Goal: Task Accomplishment & Management: Use online tool/utility

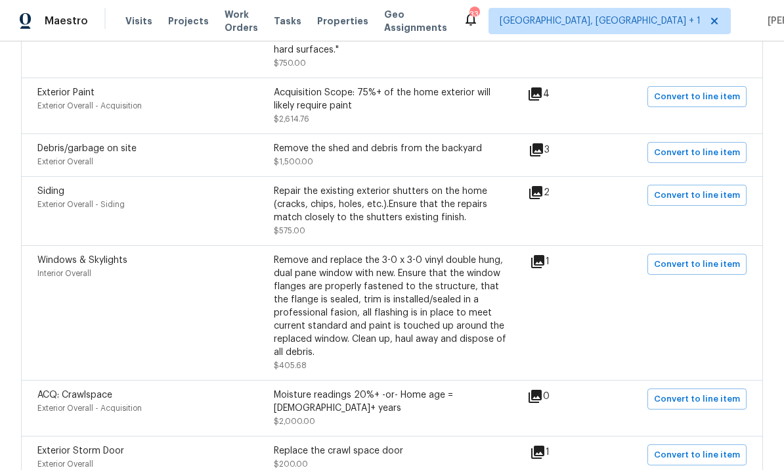
scroll to position [709, 0]
click at [543, 191] on icon at bounding box center [535, 191] width 13 height 13
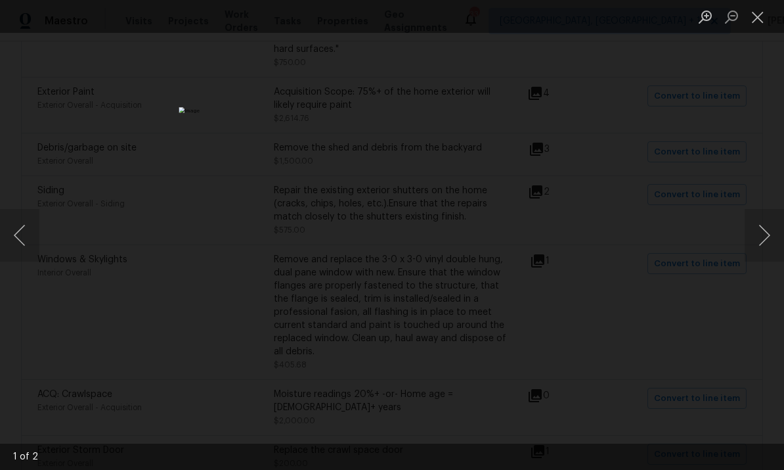
click at [759, 237] on button "Next image" at bounding box center [764, 235] width 39 height 53
click at [736, 200] on div "Lightbox" at bounding box center [392, 235] width 784 height 470
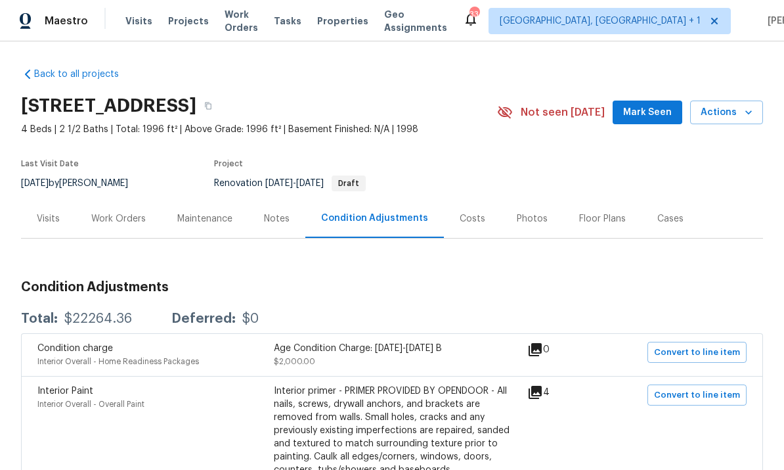
scroll to position [0, 0]
click at [123, 223] on div "Work Orders" at bounding box center [118, 218] width 55 height 13
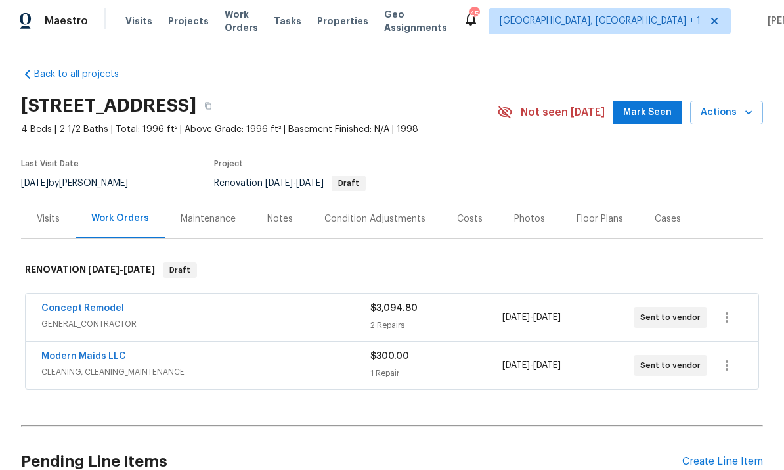
click at [725, 451] on div "Pending Line Items Create Line Item" at bounding box center [392, 461] width 742 height 61
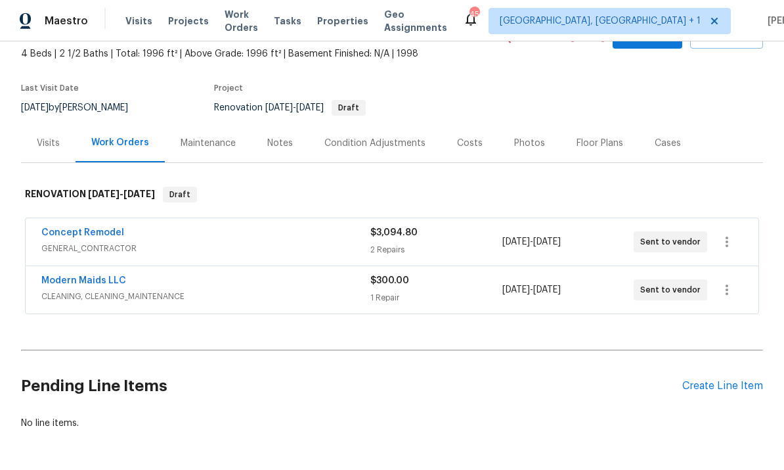
scroll to position [75, 0]
click at [732, 386] on div "Create Line Item" at bounding box center [722, 386] width 81 height 12
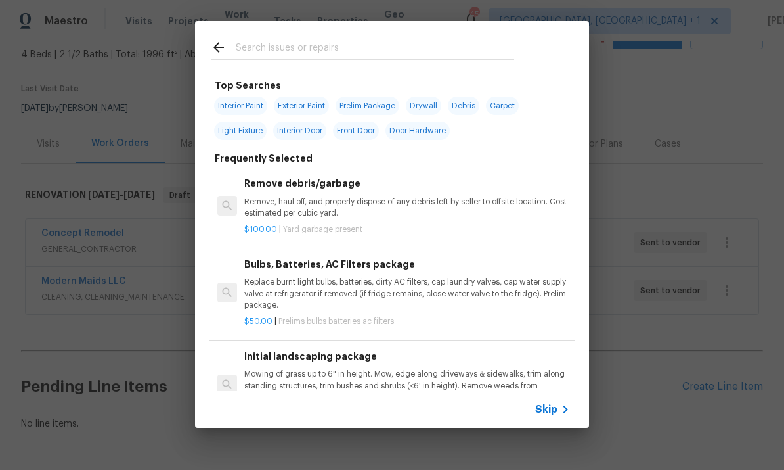
click at [277, 53] on input "text" at bounding box center [375, 49] width 279 height 20
type input "Floor"
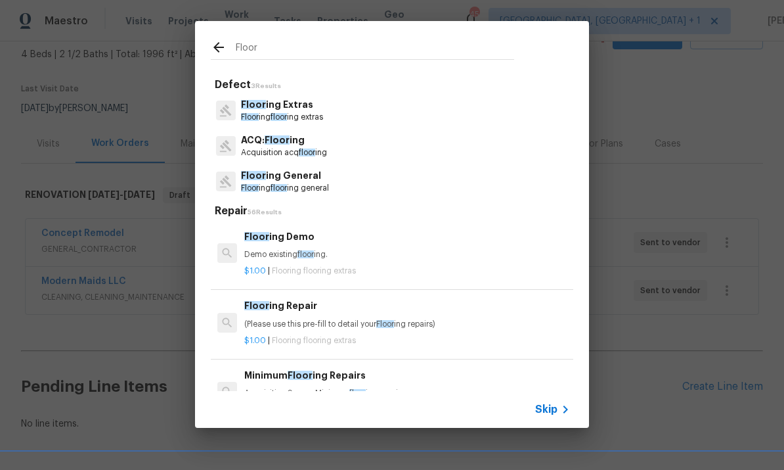
click at [282, 109] on p "Floor ing Extras" at bounding box center [282, 105] width 82 height 14
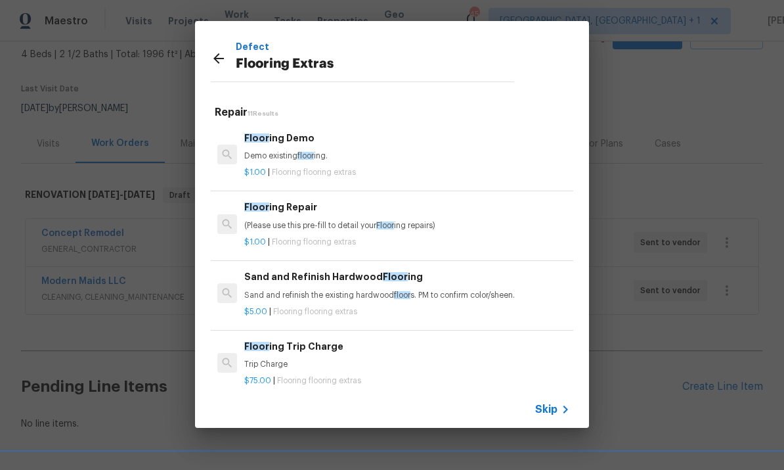
scroll to position [0, 0]
click at [222, 51] on icon at bounding box center [219, 59] width 16 height 16
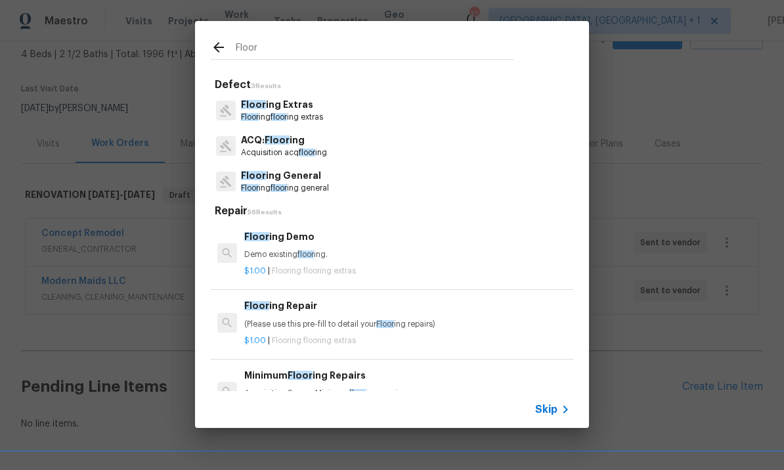
click at [310, 173] on p "Floor ing General" at bounding box center [285, 176] width 88 height 14
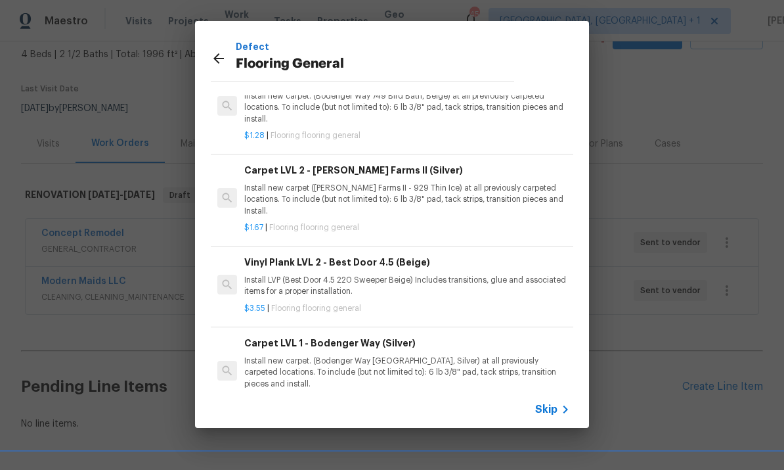
scroll to position [62, 0]
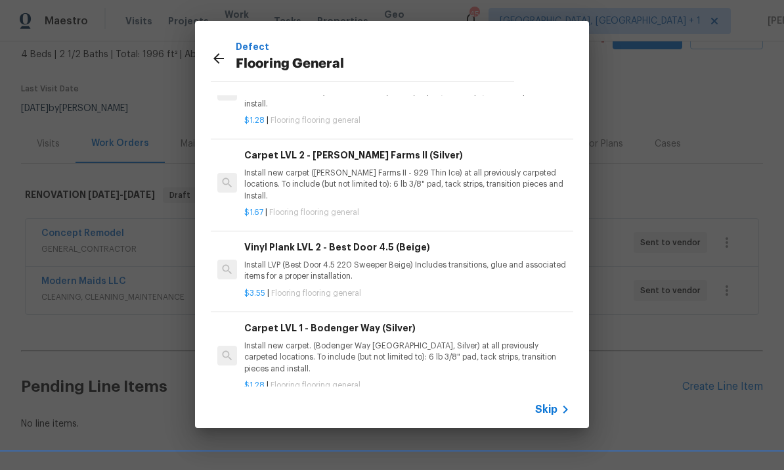
click at [356, 340] on p "Install new carpet. (Bodenger Way 945 Winter Ash, Silver) at all previously car…" at bounding box center [407, 356] width 326 height 33
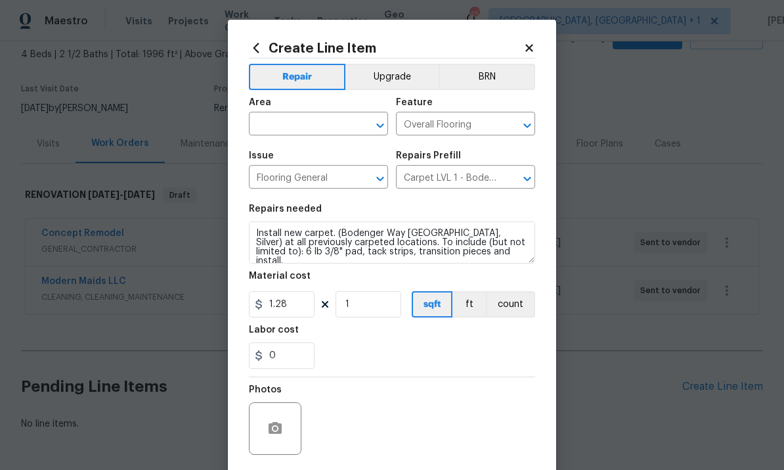
click at [305, 122] on input "text" at bounding box center [300, 125] width 102 height 20
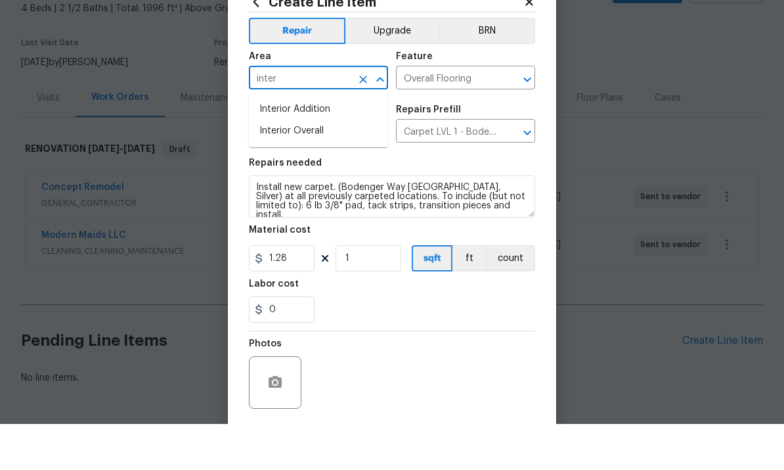
click at [312, 166] on li "Interior Overall" at bounding box center [318, 177] width 139 height 22
type input "Interior Overall"
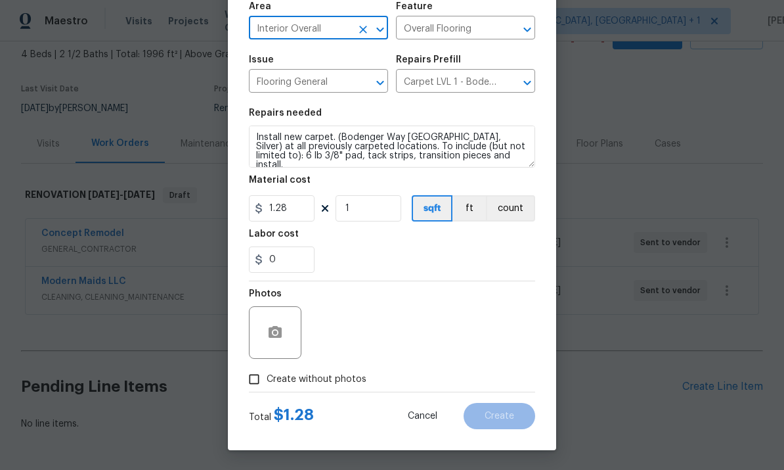
scroll to position [99, 0]
click at [256, 381] on input "Create without photos" at bounding box center [254, 379] width 25 height 25
checkbox input "true"
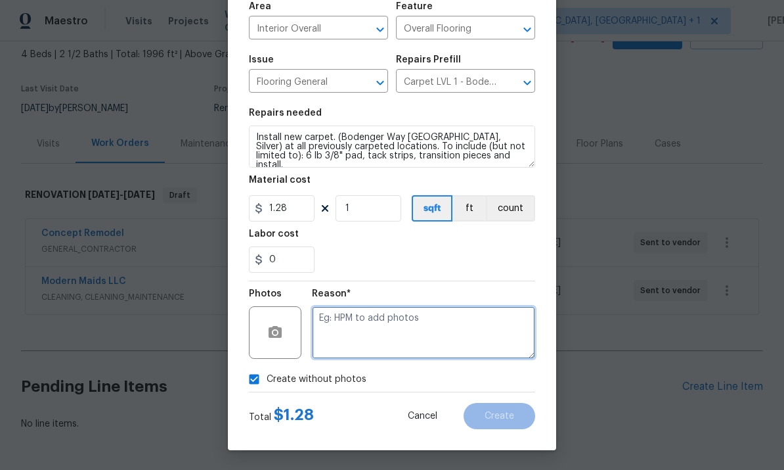
click at [377, 315] on textarea at bounding box center [423, 332] width 223 height 53
type textarea "To come"
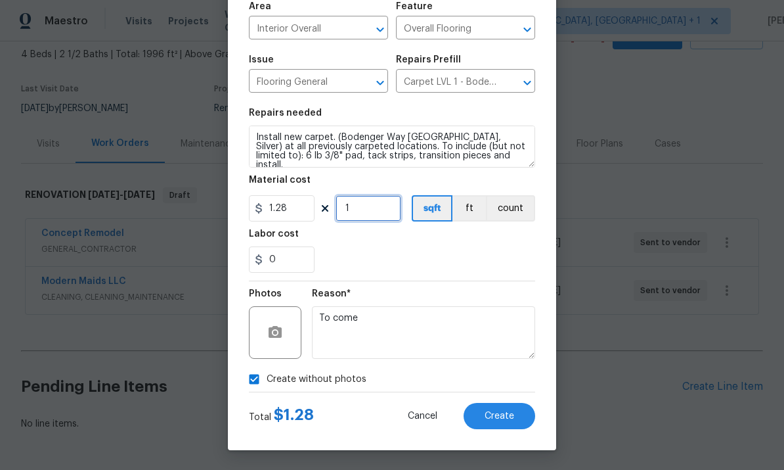
click at [367, 219] on input "1" at bounding box center [369, 208] width 66 height 26
type input "1300"
click at [498, 405] on button "Create" at bounding box center [500, 416] width 72 height 26
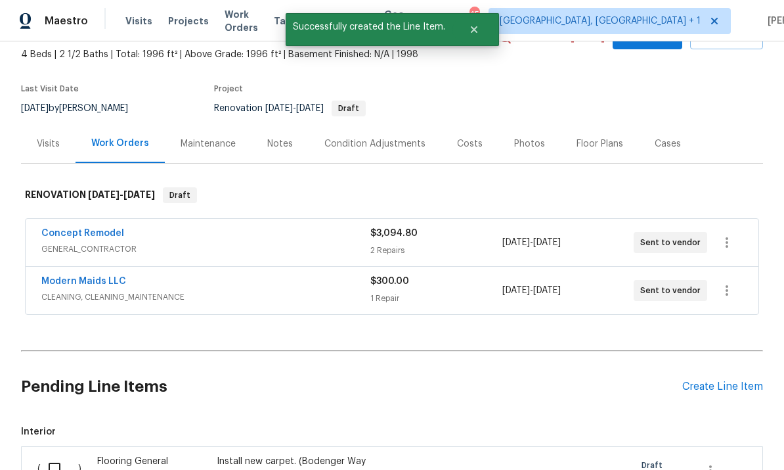
click at [41, 455] on input "checkbox" at bounding box center [59, 469] width 37 height 28
checkbox input "true"
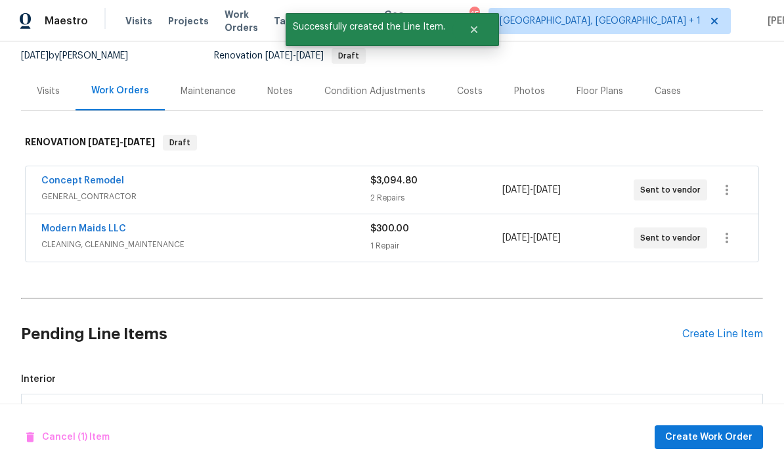
scroll to position [208, 0]
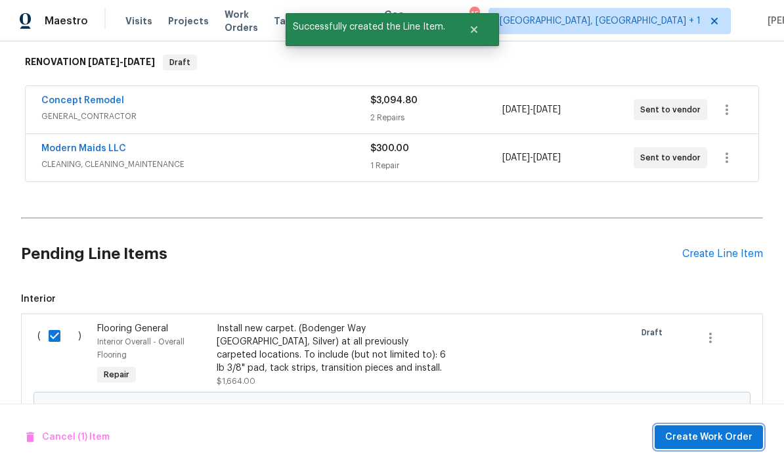
click at [721, 437] on span "Create Work Order" at bounding box center [708, 437] width 87 height 16
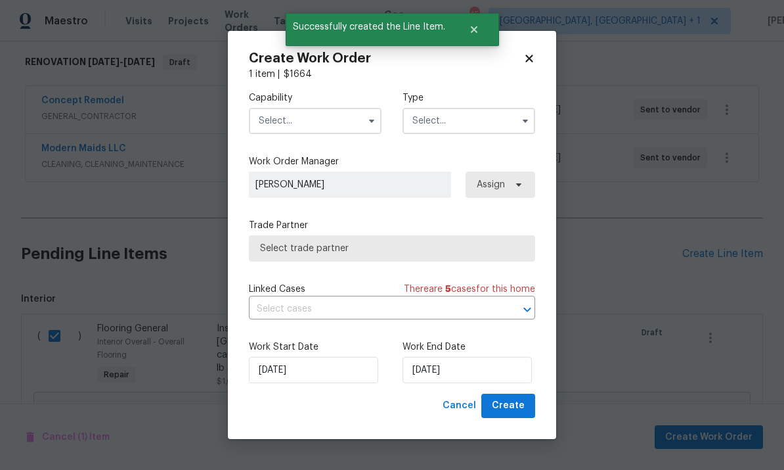
click at [344, 124] on input "text" at bounding box center [315, 121] width 133 height 26
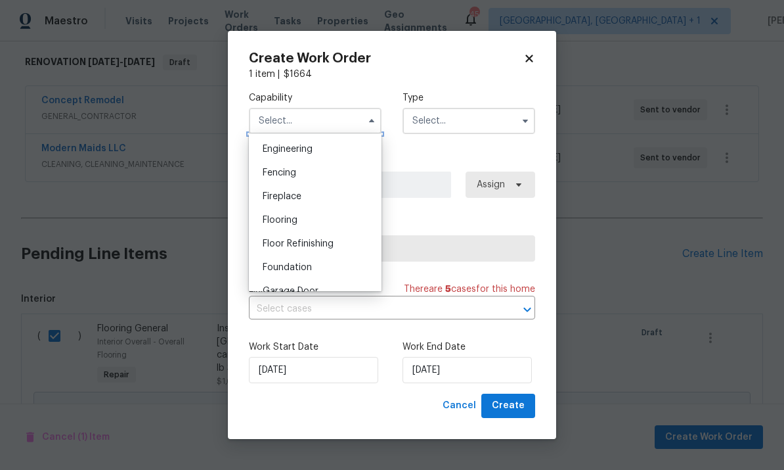
scroll to position [443, 0]
click at [290, 213] on span "Flooring" at bounding box center [280, 215] width 35 height 9
type input "Flooring"
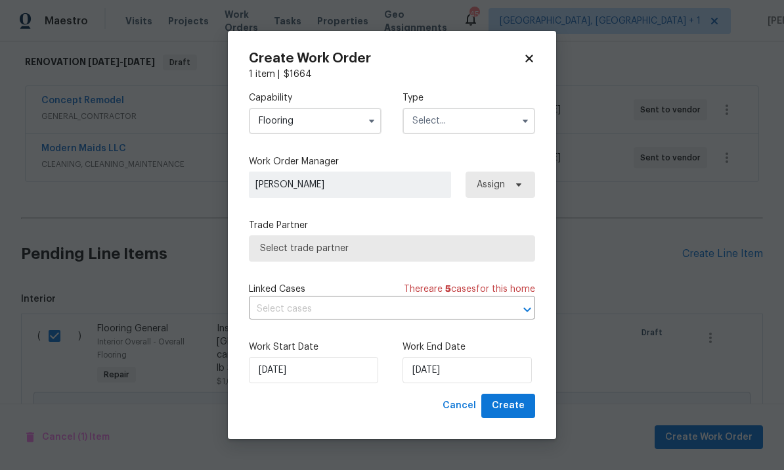
click at [515, 120] on input "text" at bounding box center [469, 121] width 133 height 26
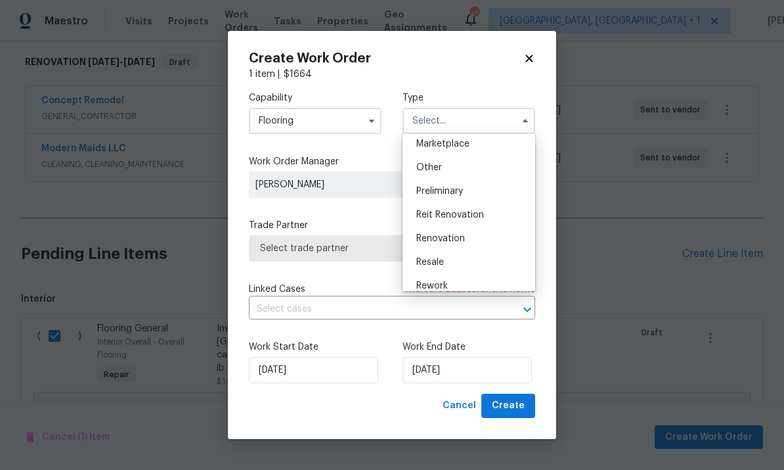
scroll to position [244, 0]
click at [465, 236] on div "Renovation" at bounding box center [469, 235] width 126 height 24
type input "Renovation"
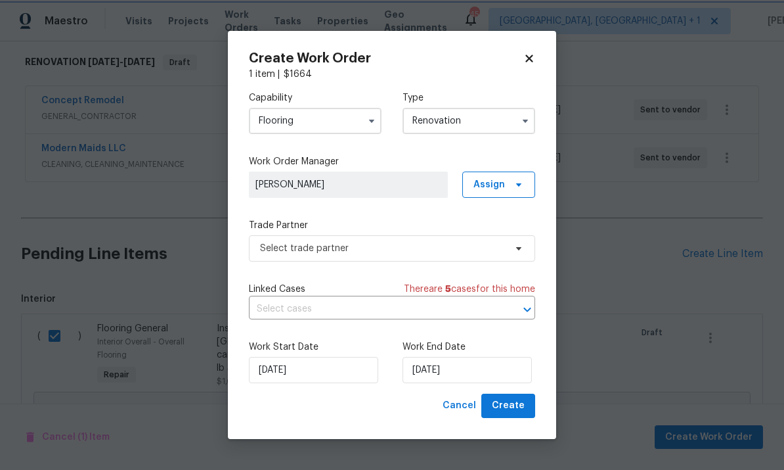
scroll to position [0, 0]
click at [516, 246] on icon at bounding box center [519, 248] width 11 height 11
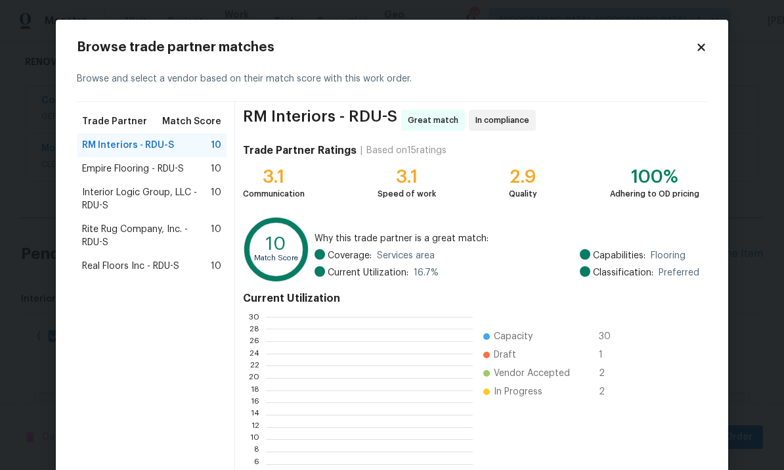
scroll to position [1, 1]
click at [179, 226] on span "Rite Rug Company, Inc. - RDU-S" at bounding box center [146, 236] width 129 height 26
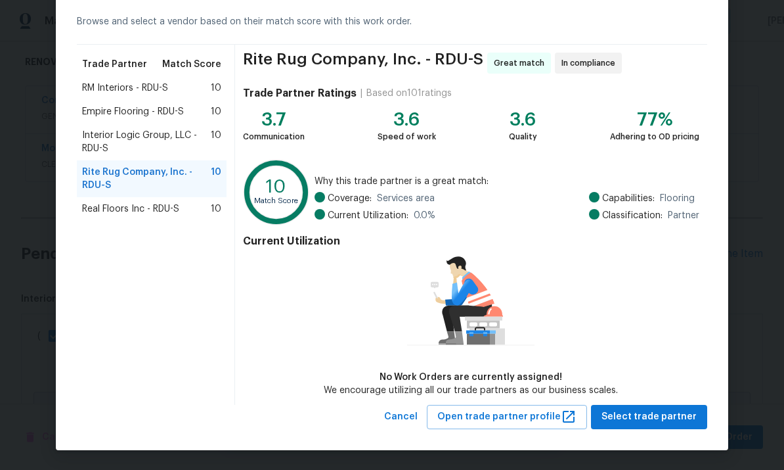
scroll to position [56, 0]
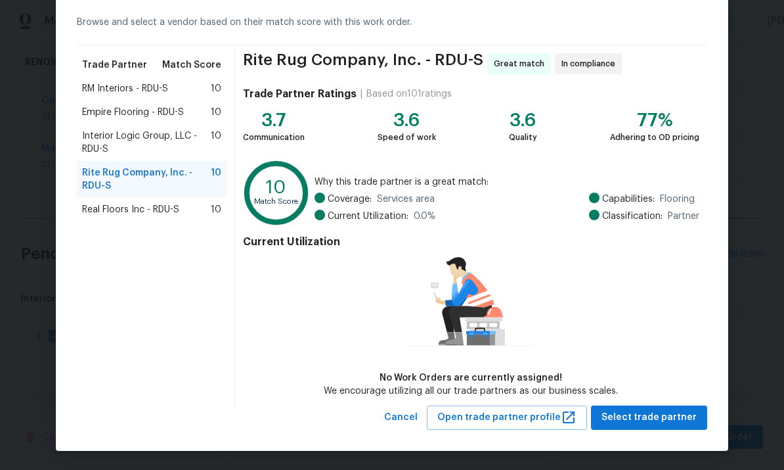
click at [673, 420] on span "Select trade partner" at bounding box center [649, 417] width 95 height 16
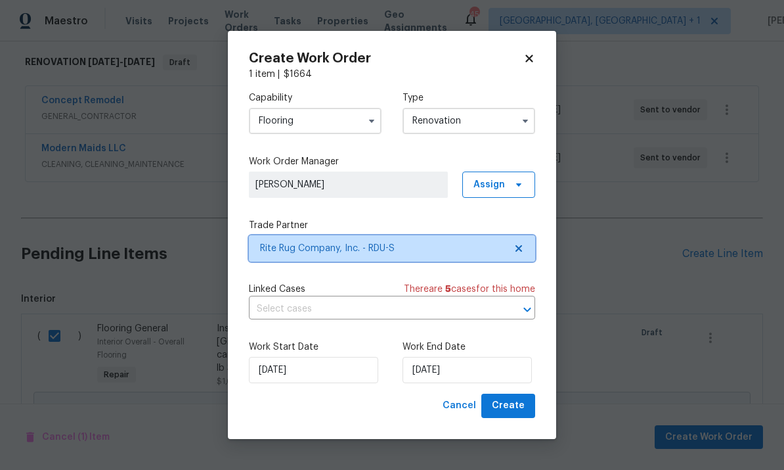
scroll to position [0, 0]
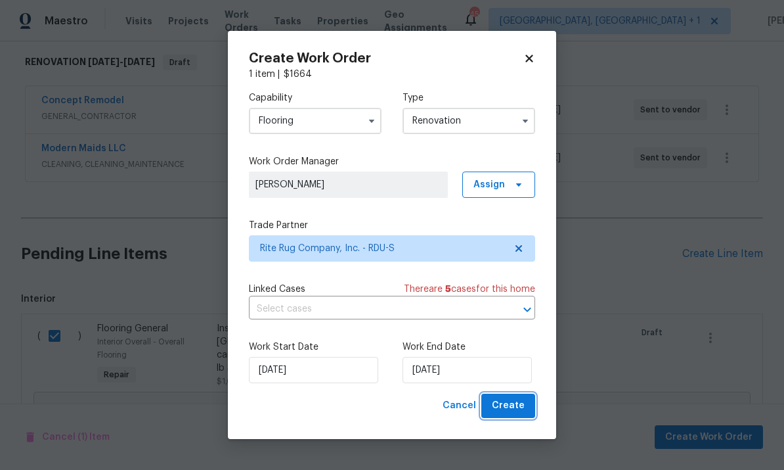
click at [515, 408] on span "Create" at bounding box center [508, 405] width 33 height 16
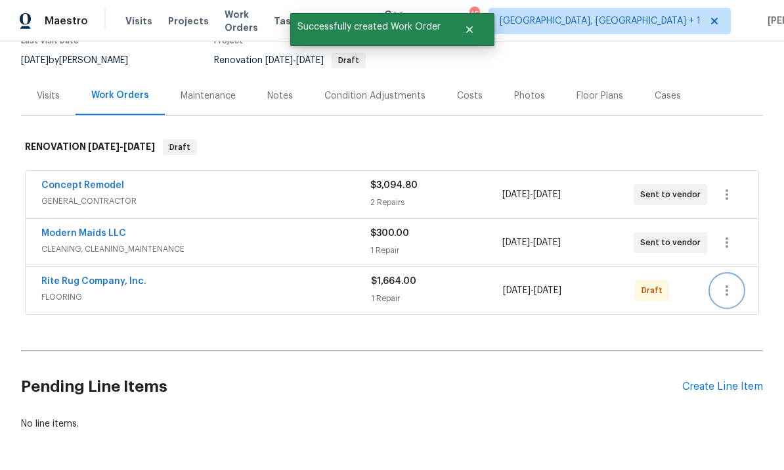
click at [725, 275] on button "button" at bounding box center [727, 291] width 32 height 32
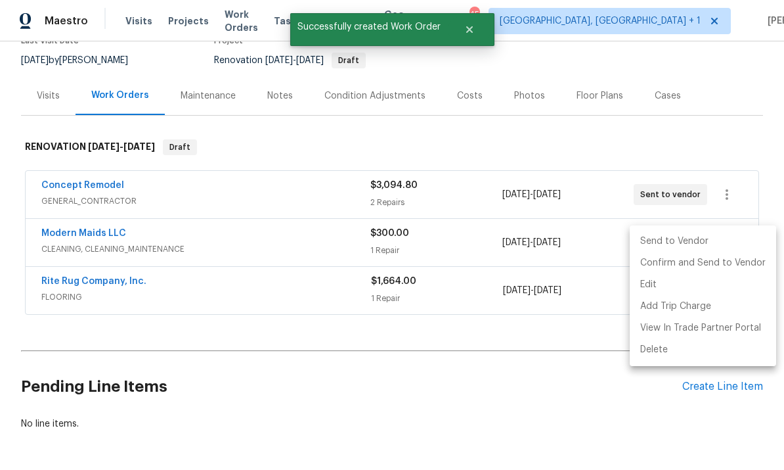
click at [663, 241] on li "Send to Vendor" at bounding box center [703, 242] width 146 height 22
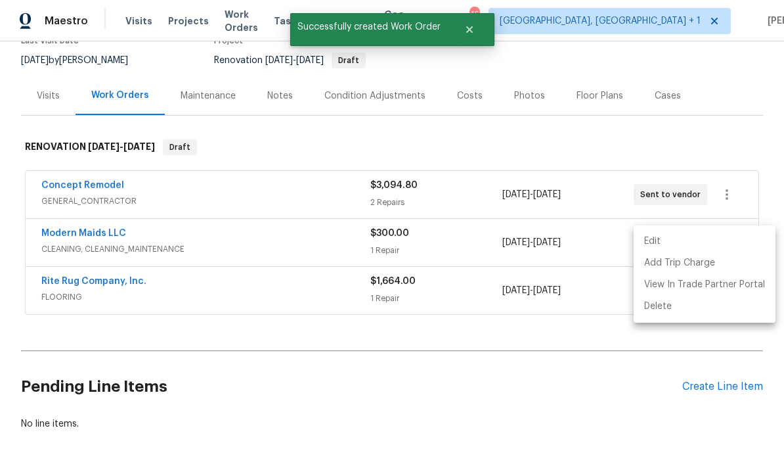
click at [534, 383] on div at bounding box center [392, 235] width 784 height 470
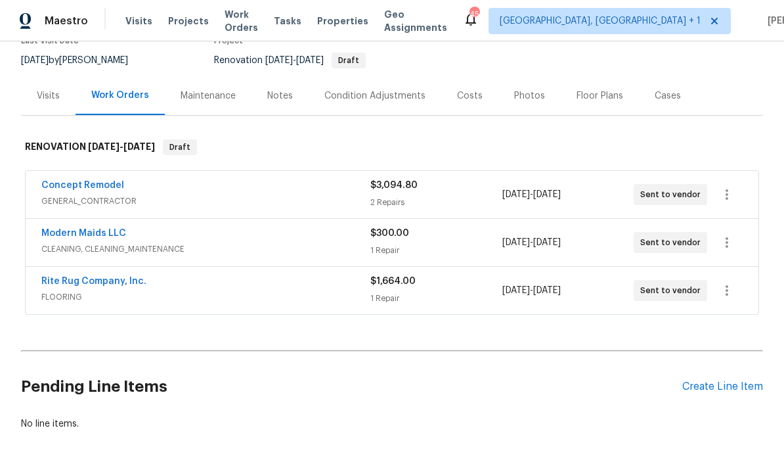
click at [111, 277] on link "Rite Rug Company, Inc." at bounding box center [93, 281] width 105 height 9
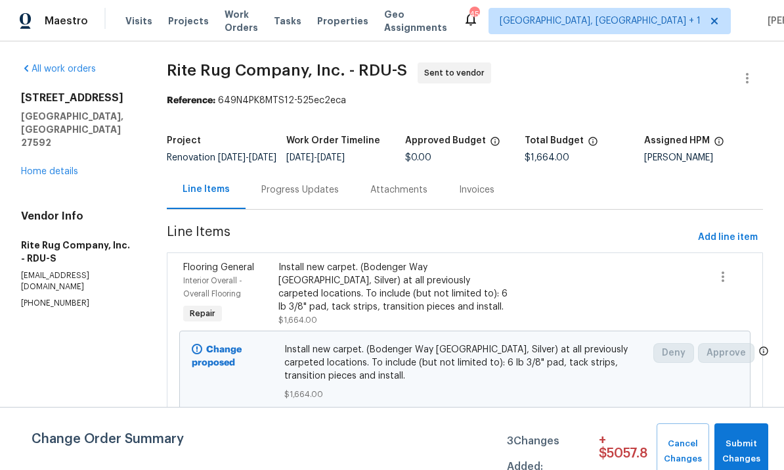
click at [303, 196] on div "Progress Updates" at bounding box center [300, 189] width 78 height 13
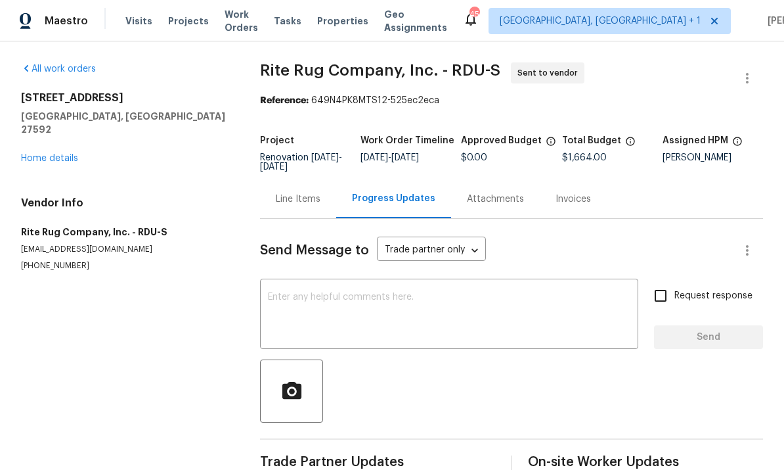
click at [305, 299] on textarea at bounding box center [449, 315] width 363 height 46
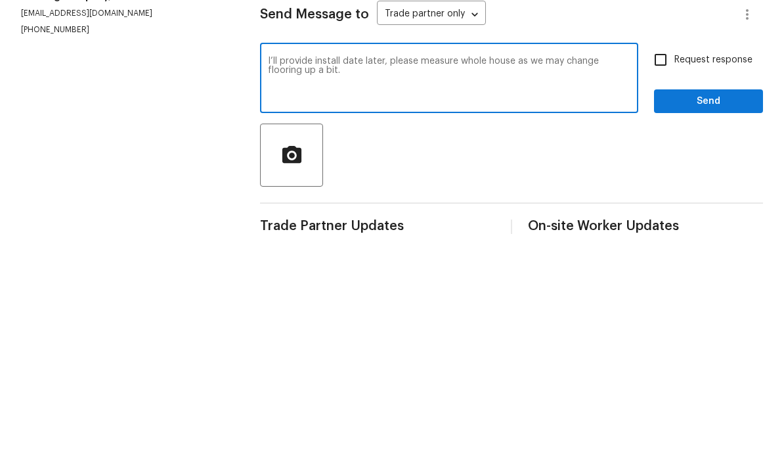
type textarea "I’ll provide install date later, please measure whole house as we may change fl…"
click at [666, 282] on input "Request response" at bounding box center [661, 296] width 28 height 28
checkbox input "true"
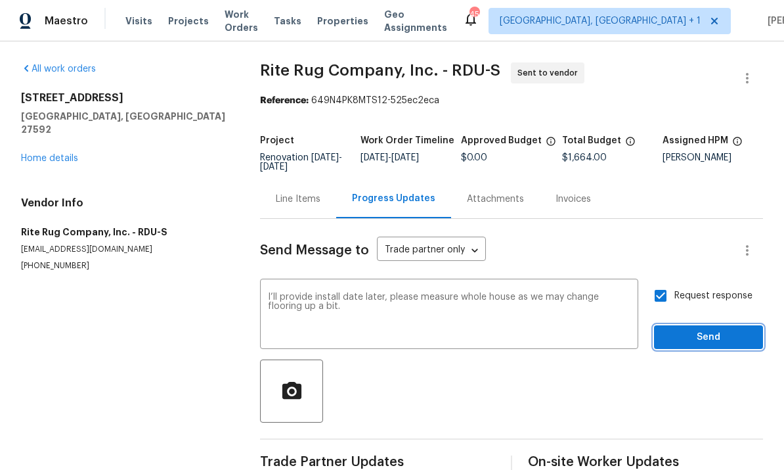
click at [723, 329] on span "Send" at bounding box center [709, 337] width 88 height 16
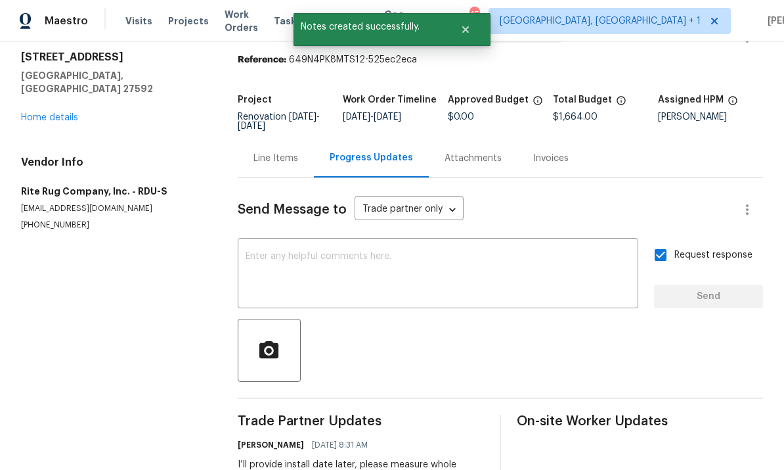
scroll to position [40, 0]
click at [64, 114] on link "Home details" at bounding box center [49, 118] width 57 height 9
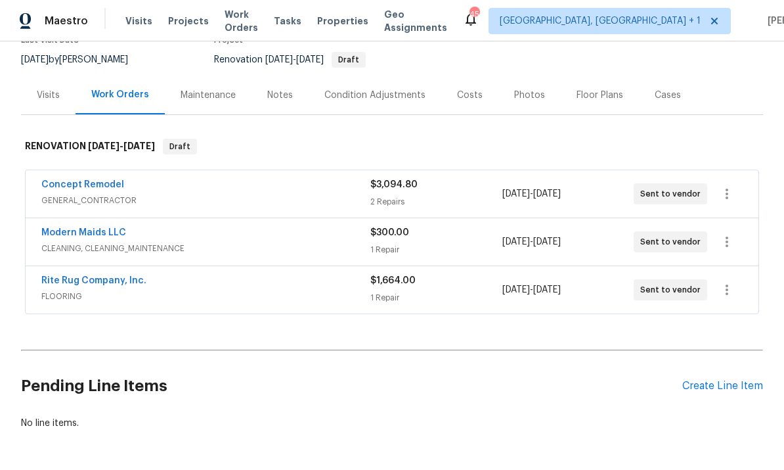
scroll to position [123, 0]
click at [719, 380] on div "Create Line Item" at bounding box center [722, 386] width 81 height 12
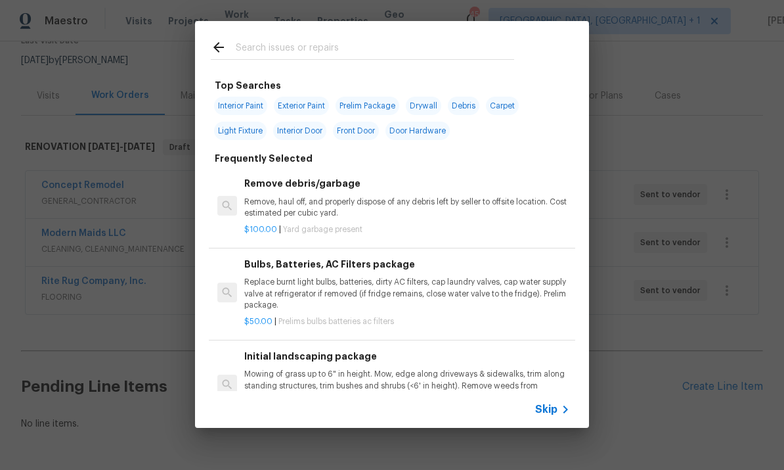
click at [273, 53] on input "text" at bounding box center [375, 49] width 279 height 20
type input "Land"
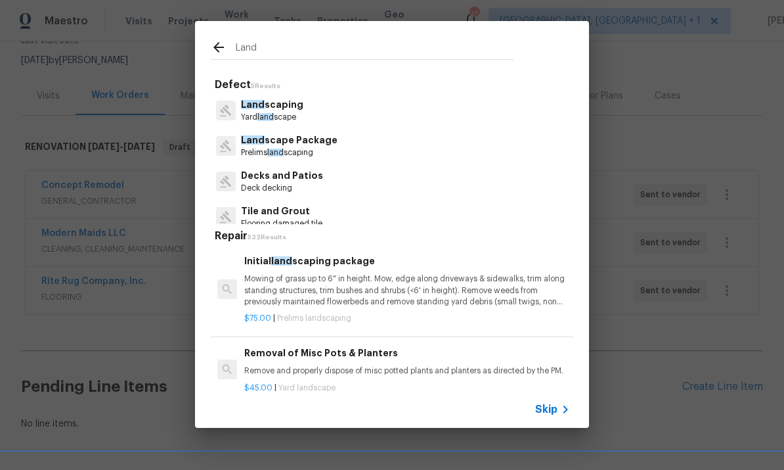
click at [308, 146] on p "Land scape Package" at bounding box center [289, 140] width 97 height 14
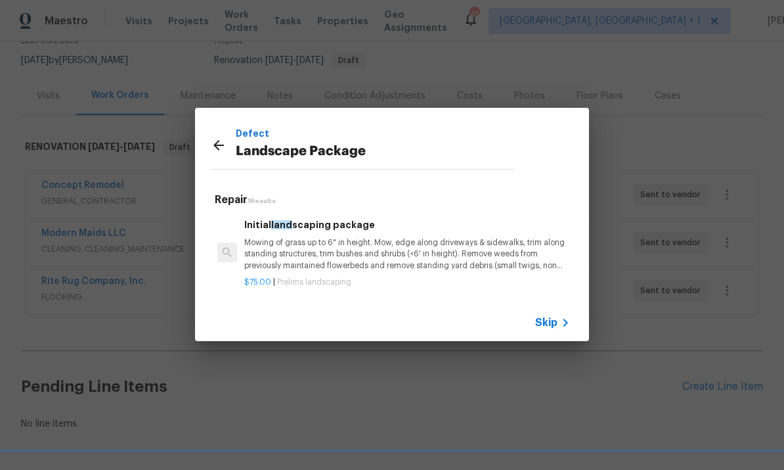
click at [327, 249] on p "Mowing of grass up to 6" in height. Mow, edge along driveways & sidewalks, trim…" at bounding box center [407, 253] width 326 height 33
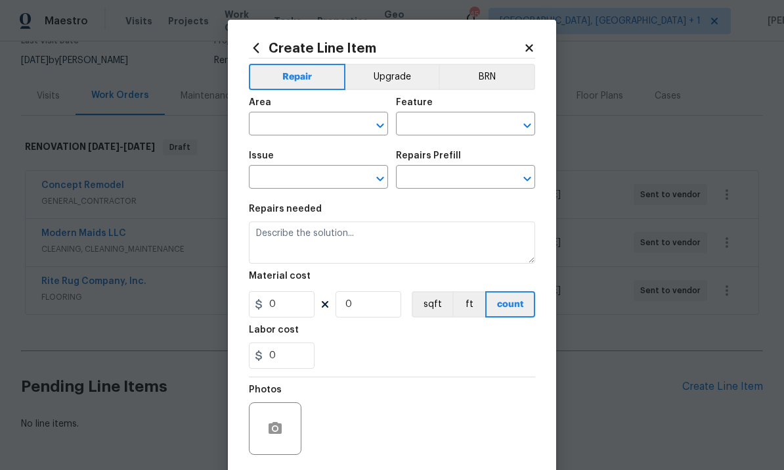
type input "Home Readiness Packages"
type input "Landscape Package"
type input "Initial landscaping package $75.00"
type textarea "Mowing of grass up to 6" in height. Mow, edge along driveways & sidewalks, trim…"
type input "75"
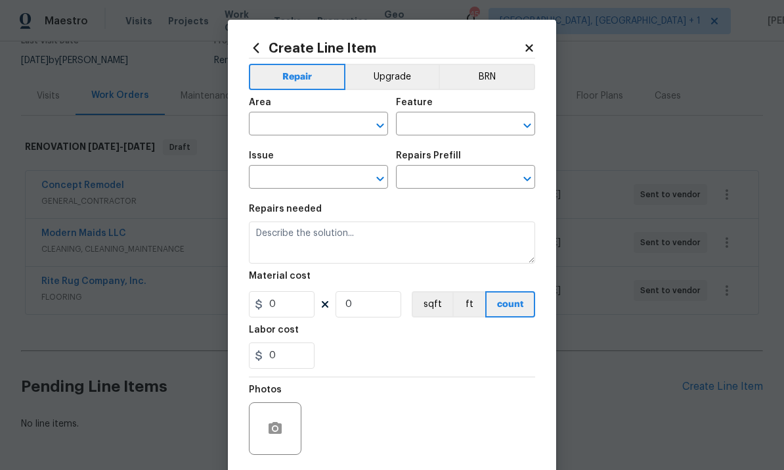
type input "1"
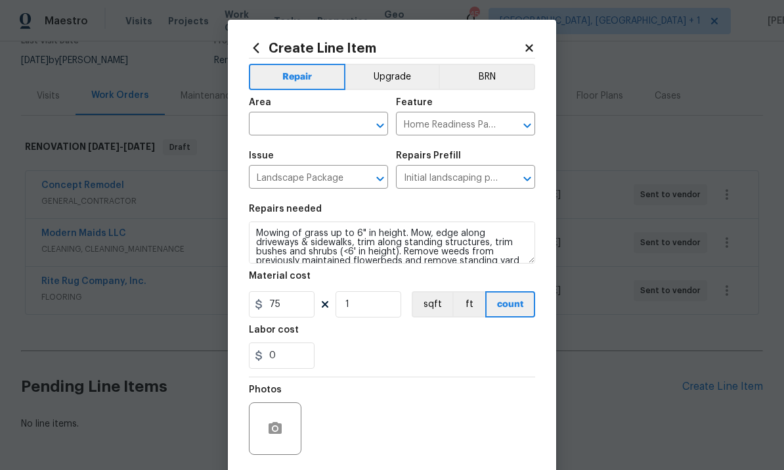
click at [297, 122] on input "text" at bounding box center [300, 125] width 102 height 20
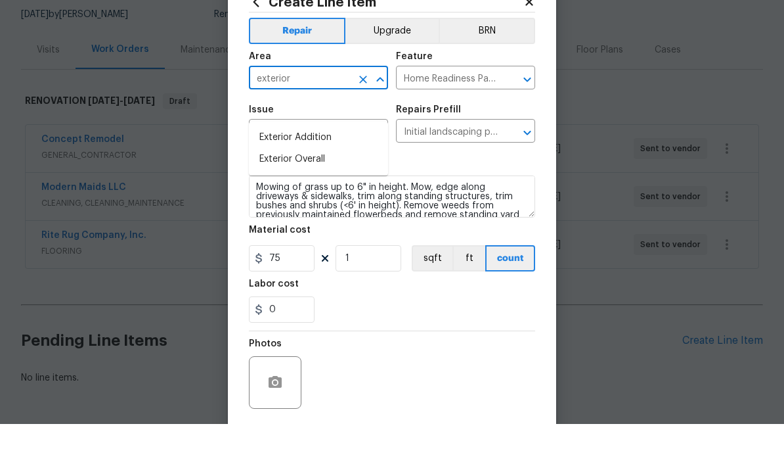
click at [308, 194] on li "Exterior Overall" at bounding box center [318, 205] width 139 height 22
type input "Exterior Overall"
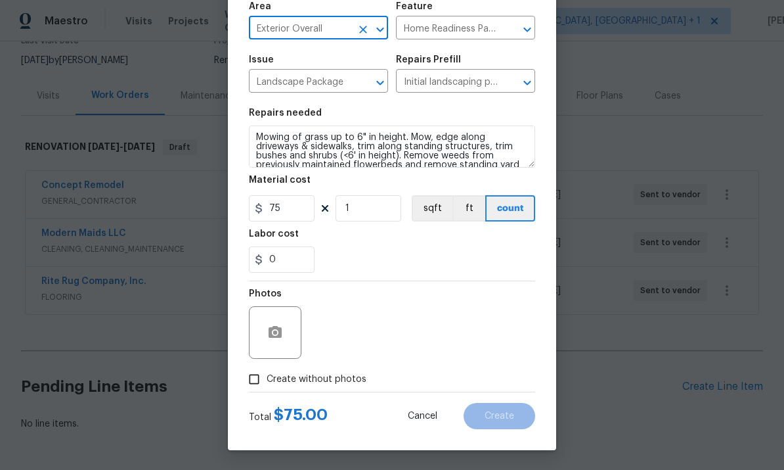
scroll to position [99, 0]
click at [257, 382] on input "Create without photos" at bounding box center [254, 379] width 25 height 25
checkbox input "true"
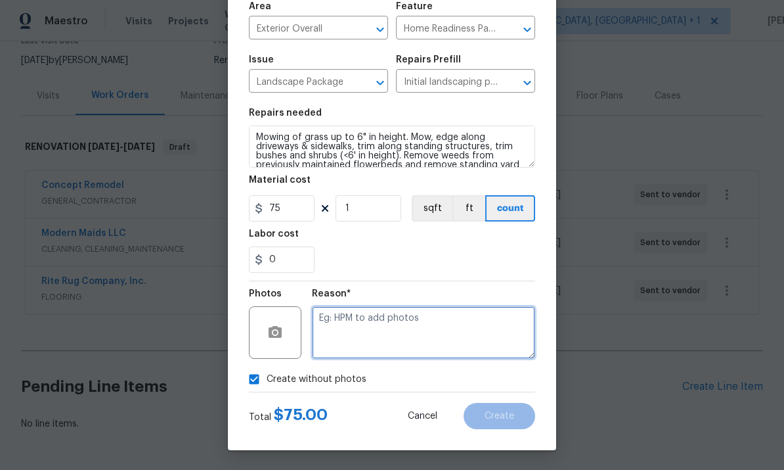
click at [380, 324] on textarea at bounding box center [423, 332] width 223 height 53
type textarea "To come"
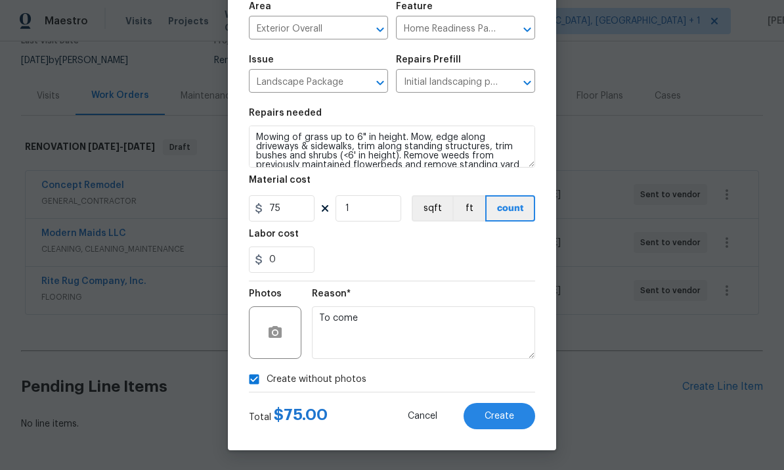
click at [502, 416] on span "Create" at bounding box center [500, 416] width 30 height 10
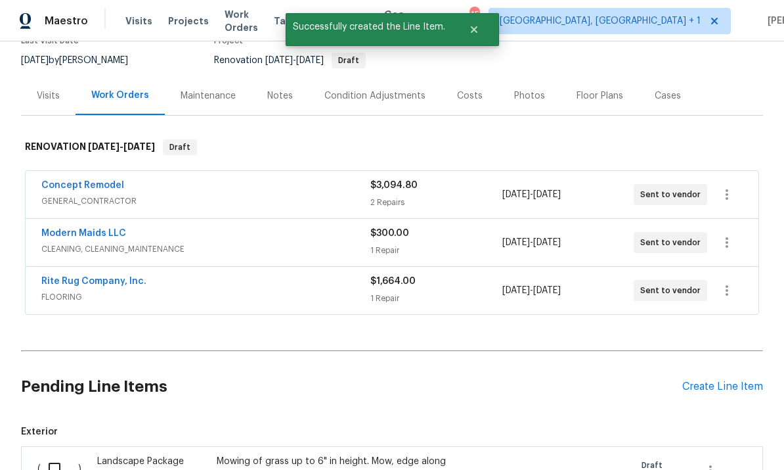
click at [730, 380] on div "Create Line Item" at bounding box center [722, 386] width 81 height 12
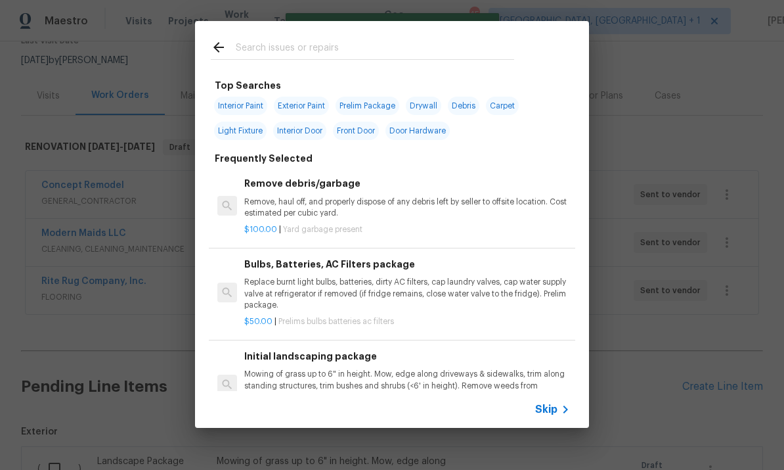
click at [677, 316] on div "Top Searches Interior Paint Exterior Paint Prelim Package Drywall Debris Carpet…" at bounding box center [392, 224] width 784 height 449
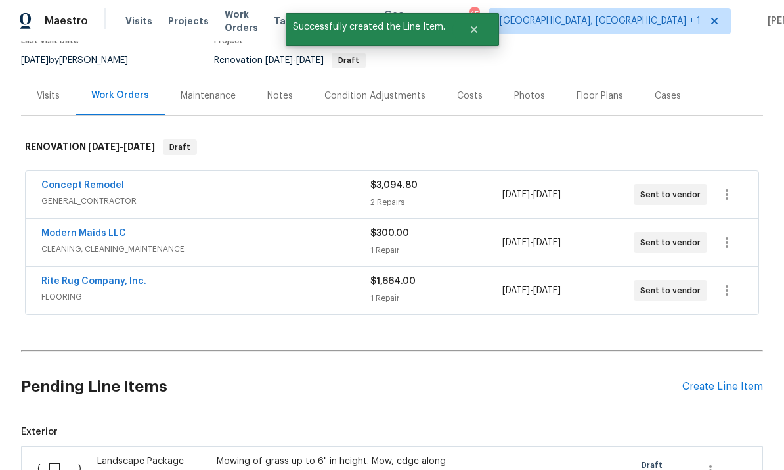
click at [53, 455] on input "checkbox" at bounding box center [59, 469] width 37 height 28
checkbox input "true"
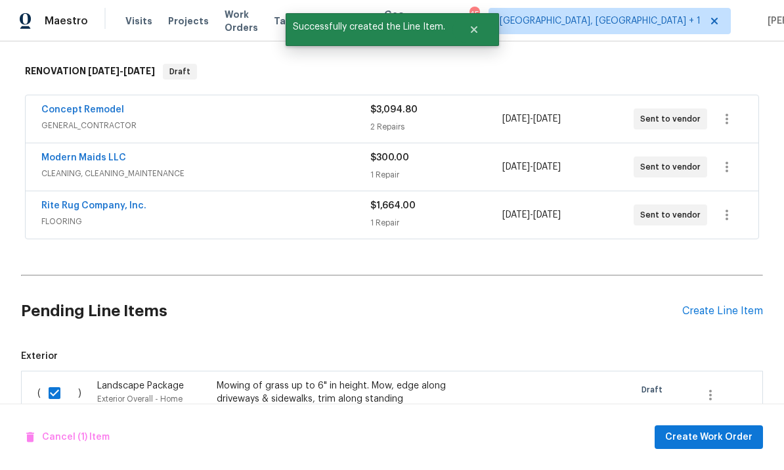
scroll to position [227, 0]
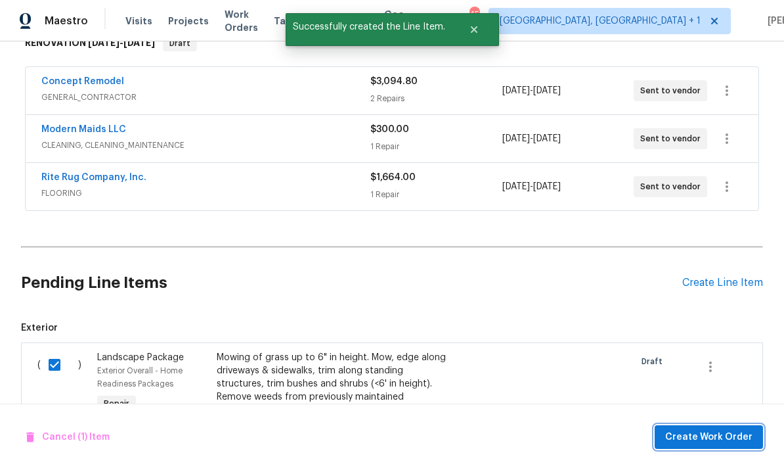
click at [719, 442] on span "Create Work Order" at bounding box center [708, 437] width 87 height 16
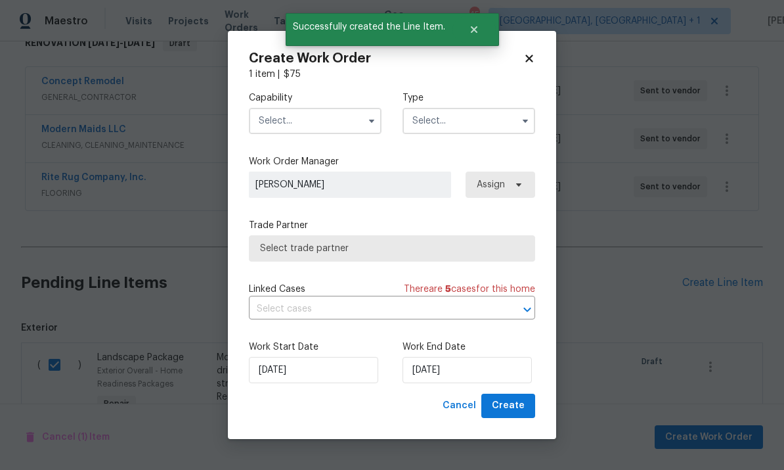
click at [323, 122] on input "text" at bounding box center [315, 121] width 133 height 26
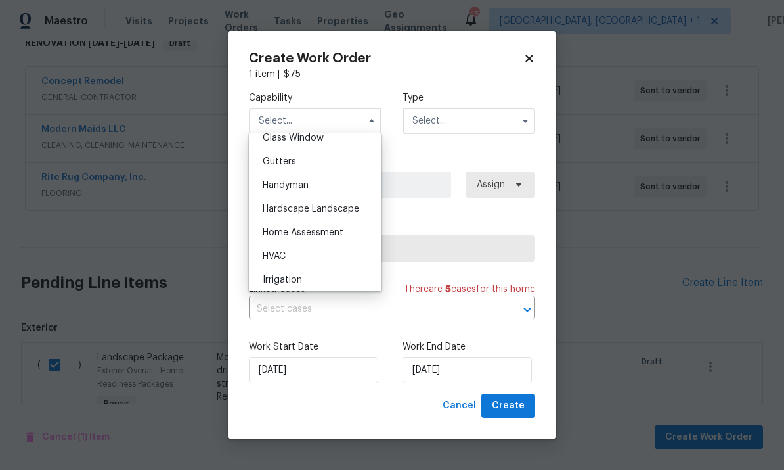
scroll to position [688, 0]
click at [348, 206] on span "Hardscape Landscape" at bounding box center [311, 206] width 97 height 9
type input "Hardscape Landscape"
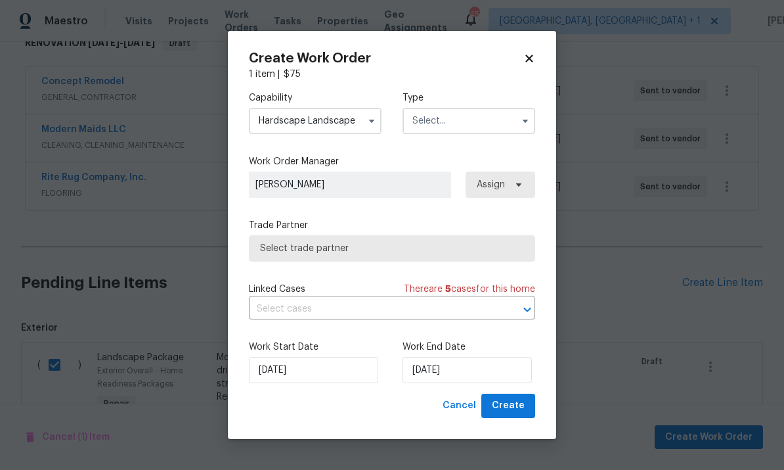
click at [521, 122] on icon "button" at bounding box center [525, 121] width 11 height 11
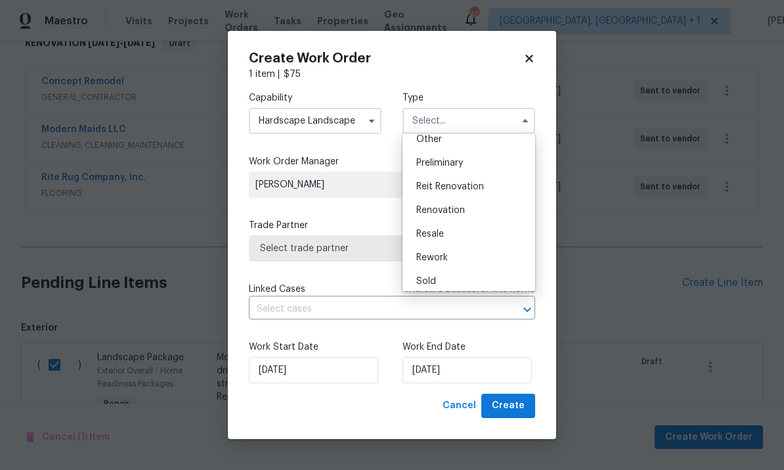
scroll to position [278, 0]
click at [463, 198] on span "Renovation" at bounding box center [440, 201] width 49 height 9
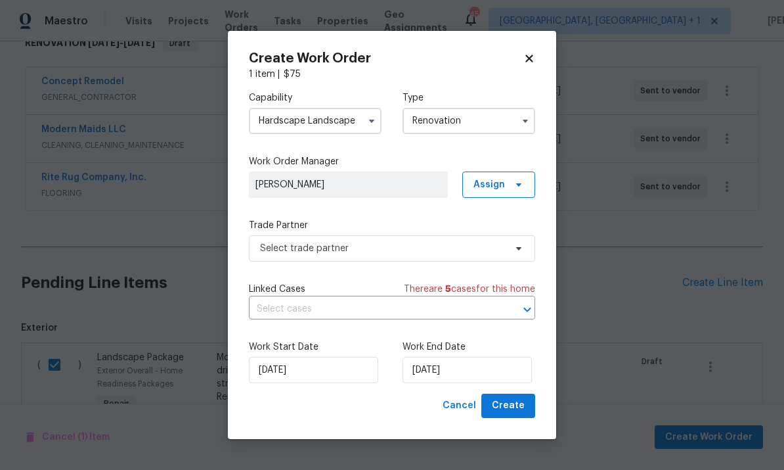
type input "Renovation"
click at [513, 254] on span "Select trade partner" at bounding box center [392, 248] width 286 height 26
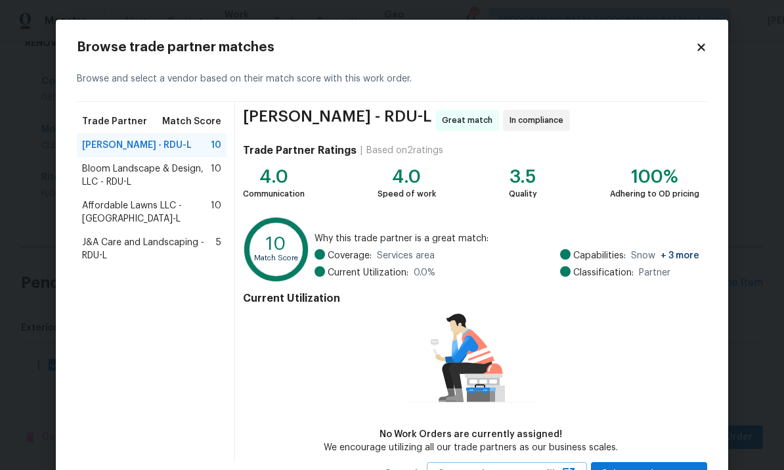
click at [192, 176] on span "Bloom Landscape & Design, LLC - RDU-L" at bounding box center [146, 175] width 129 height 26
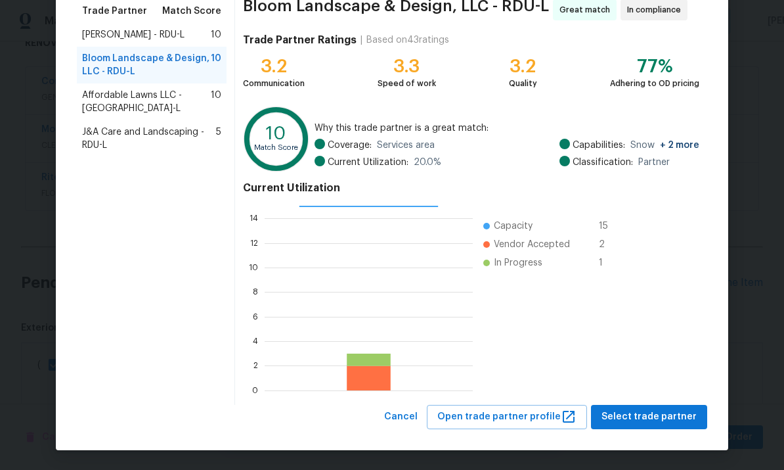
scroll to position [110, 0]
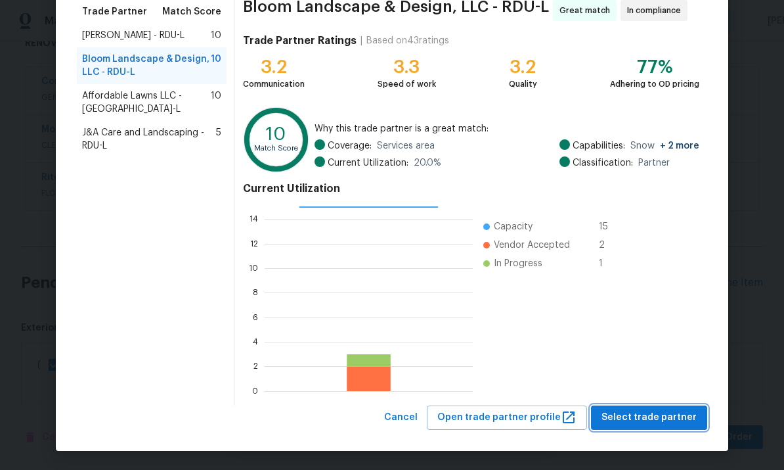
click at [667, 418] on span "Select trade partner" at bounding box center [649, 417] width 95 height 16
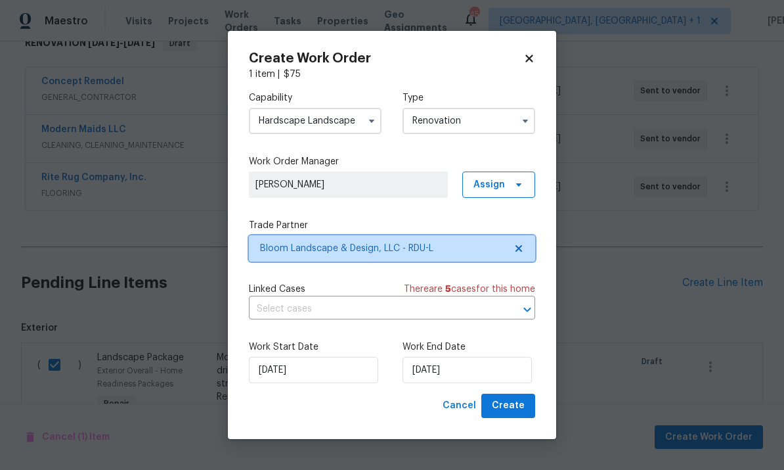
scroll to position [0, 0]
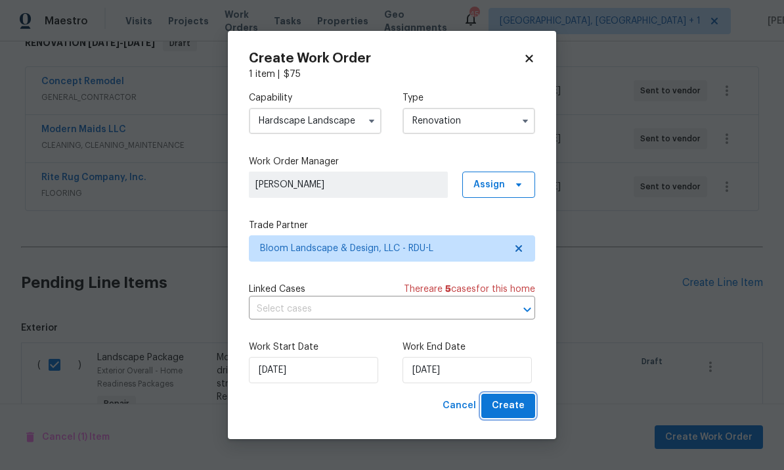
click at [517, 405] on span "Create" at bounding box center [508, 405] width 33 height 16
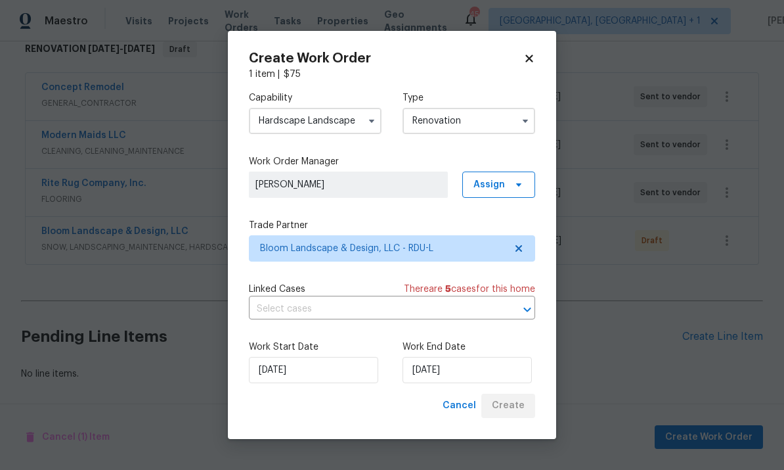
scroll to position [171, 0]
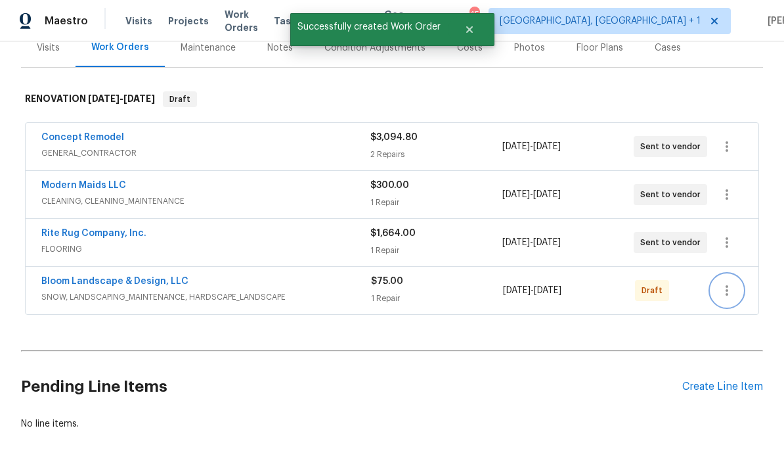
click at [728, 282] on icon "button" at bounding box center [727, 290] width 16 height 16
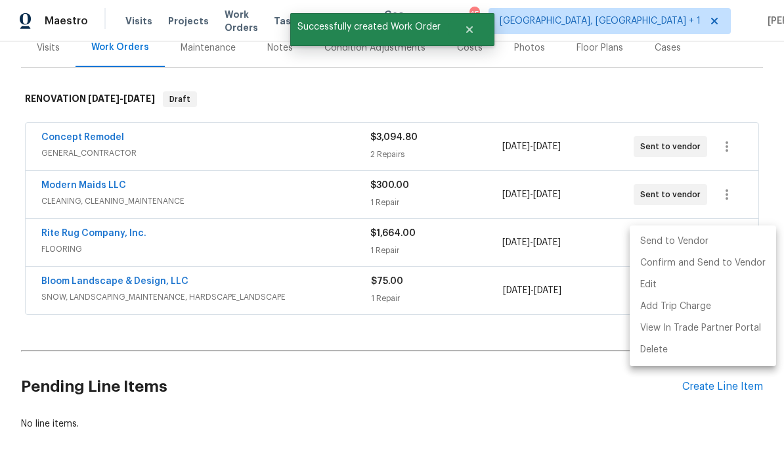
click at [673, 250] on li "Send to Vendor" at bounding box center [703, 242] width 146 height 22
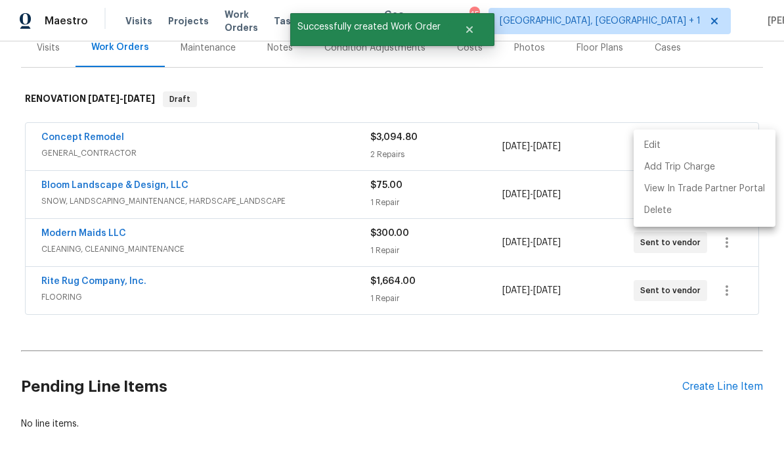
click at [257, 313] on div at bounding box center [392, 235] width 784 height 470
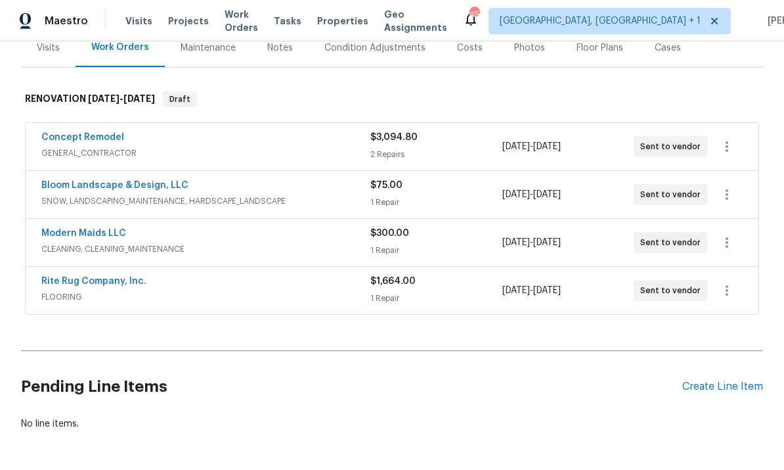
click at [123, 181] on link "Bloom Landscape & Design, LLC" at bounding box center [114, 185] width 147 height 9
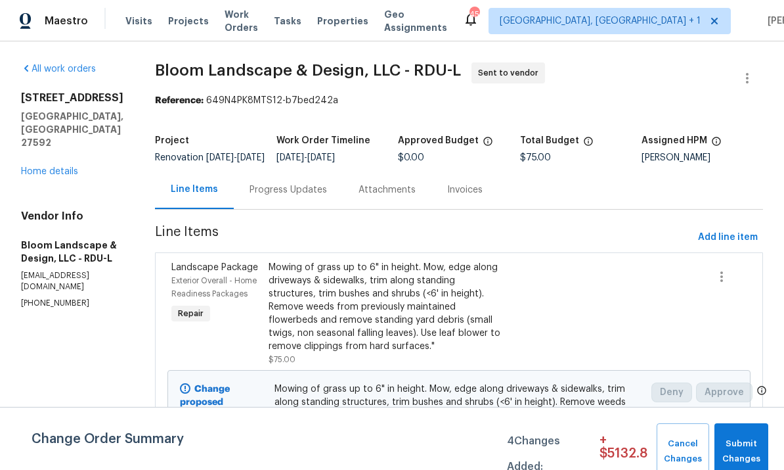
click at [299, 196] on div "Progress Updates" at bounding box center [289, 189] width 78 height 13
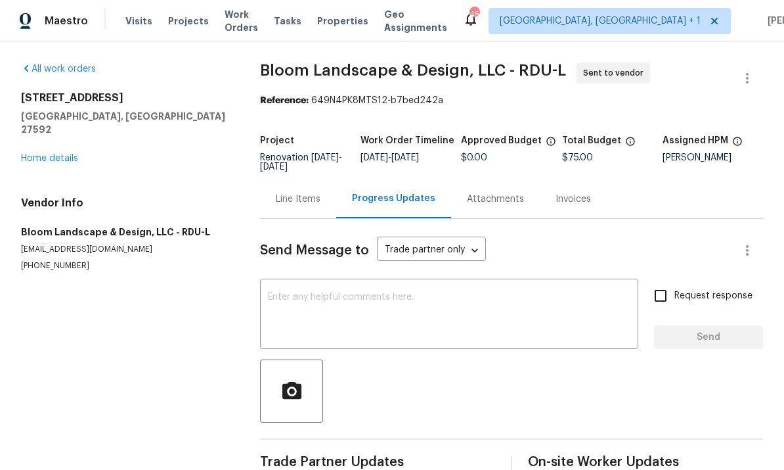
scroll to position [28, 0]
click at [317, 292] on textarea at bounding box center [449, 315] width 363 height 46
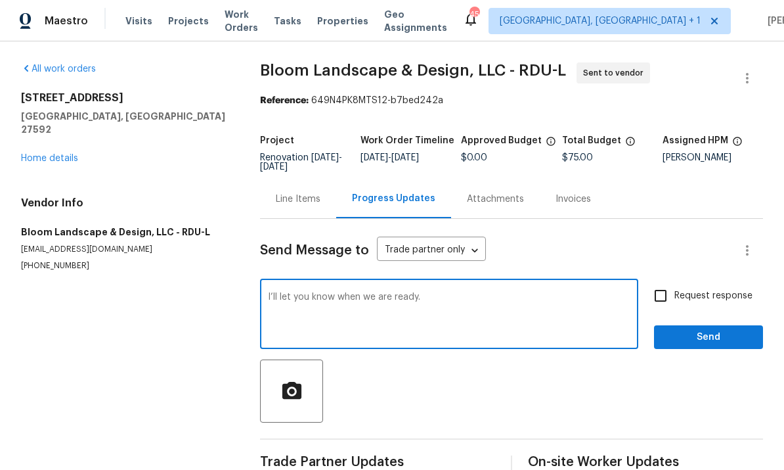
type textarea "I’ll let you know when we are ready."
click at [665, 282] on input "Request response" at bounding box center [661, 296] width 28 height 28
checkbox input "true"
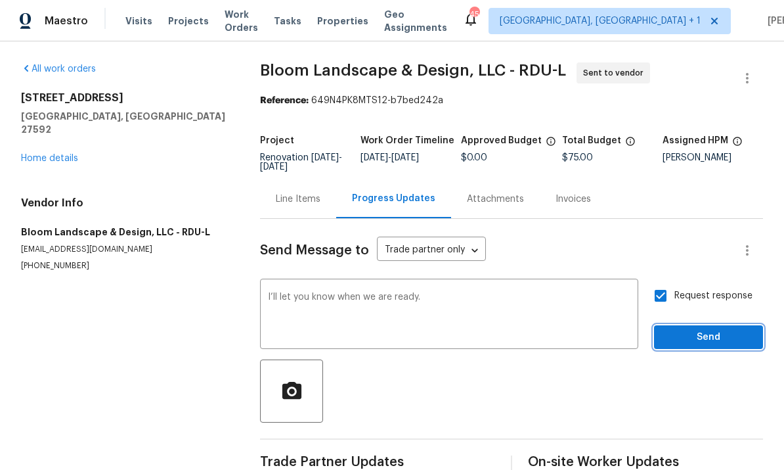
click at [712, 329] on span "Send" at bounding box center [709, 337] width 88 height 16
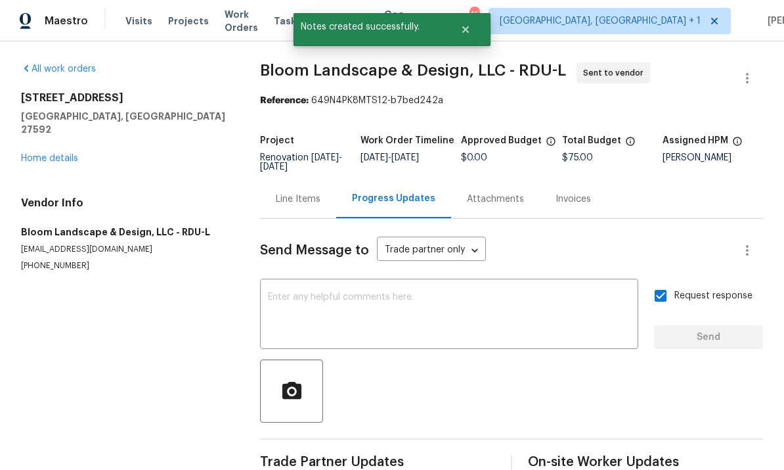
click at [70, 154] on link "Home details" at bounding box center [49, 158] width 57 height 9
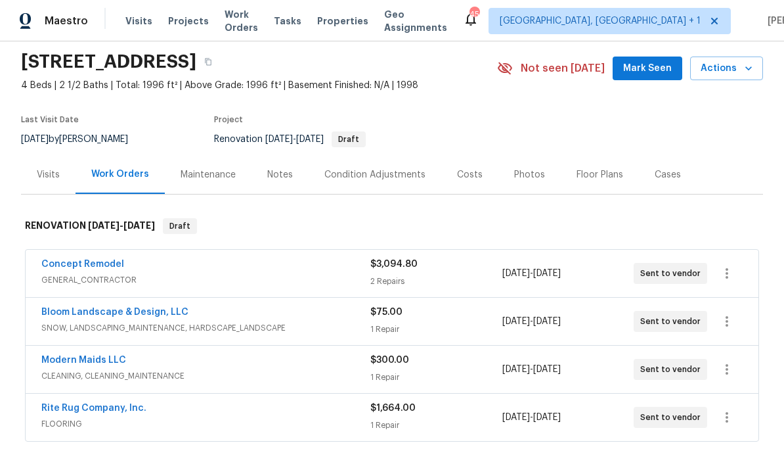
click at [98, 261] on link "Concept Remodel" at bounding box center [82, 263] width 83 height 9
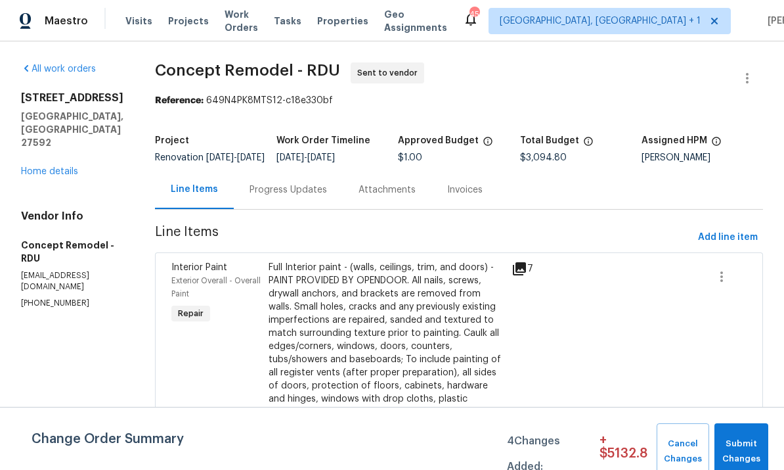
click at [259, 196] on div "Progress Updates" at bounding box center [289, 189] width 78 height 13
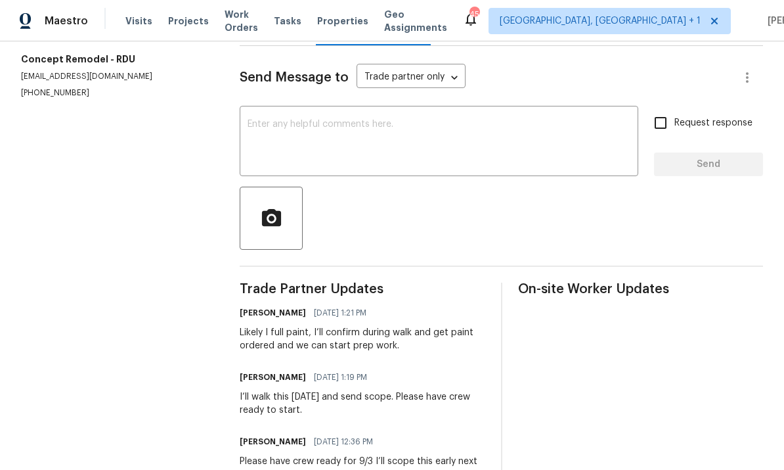
scroll to position [172, 0]
click at [284, 122] on textarea at bounding box center [439, 143] width 383 height 46
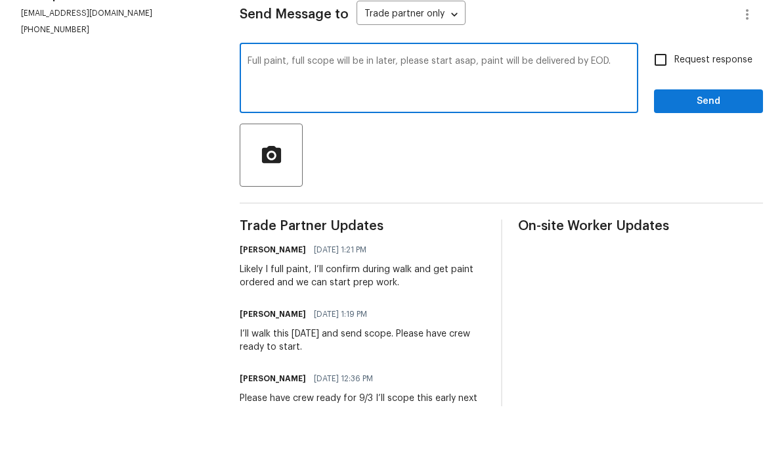
type textarea "Full paint, full scope will be in later, please start asap, paint will be deliv…"
click at [661, 110] on input "Request response" at bounding box center [661, 124] width 28 height 28
checkbox input "true"
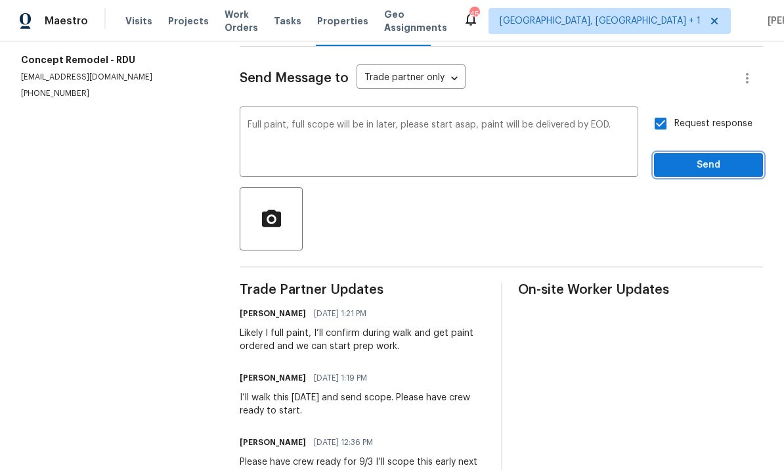
click at [717, 153] on button "Send" at bounding box center [708, 165] width 109 height 24
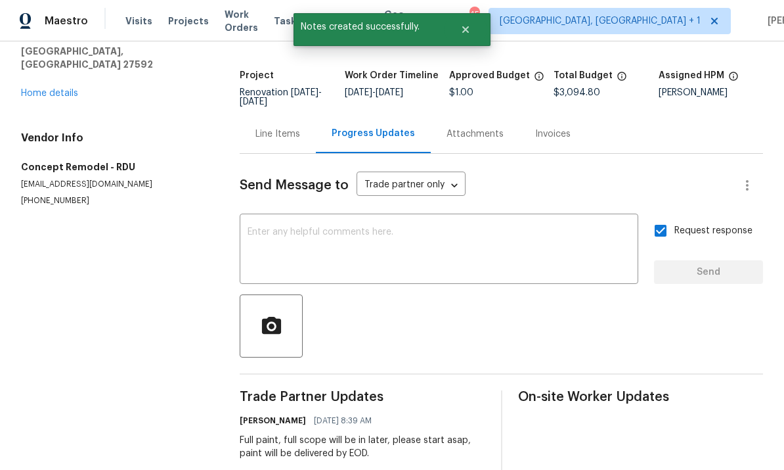
scroll to position [66, 0]
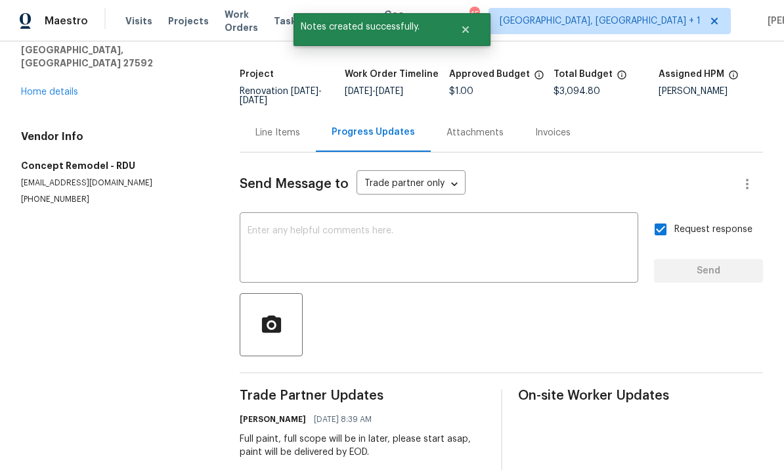
click at [64, 87] on link "Home details" at bounding box center [49, 91] width 57 height 9
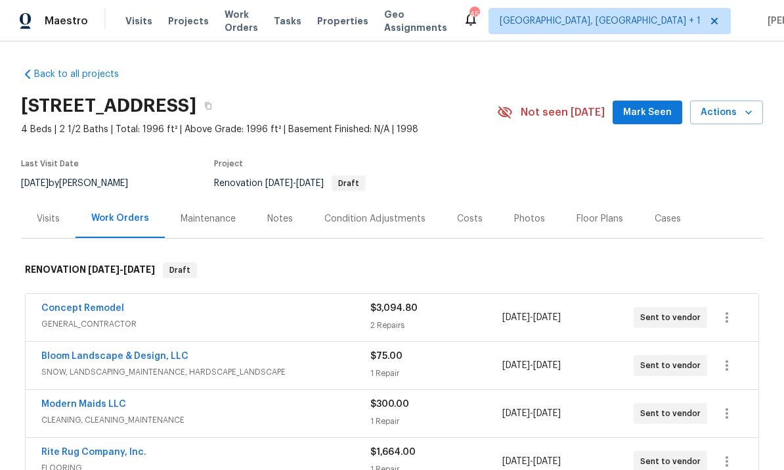
click at [100, 303] on link "Concept Remodel" at bounding box center [82, 307] width 83 height 9
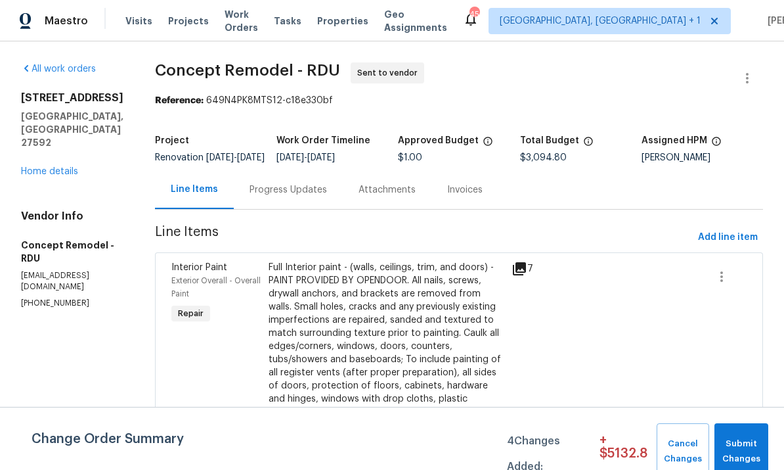
click at [77, 176] on link "Home details" at bounding box center [49, 171] width 57 height 9
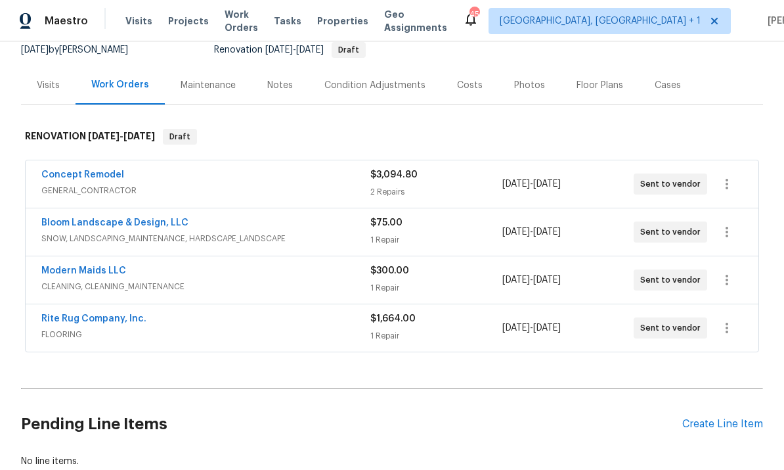
scroll to position [136, 0]
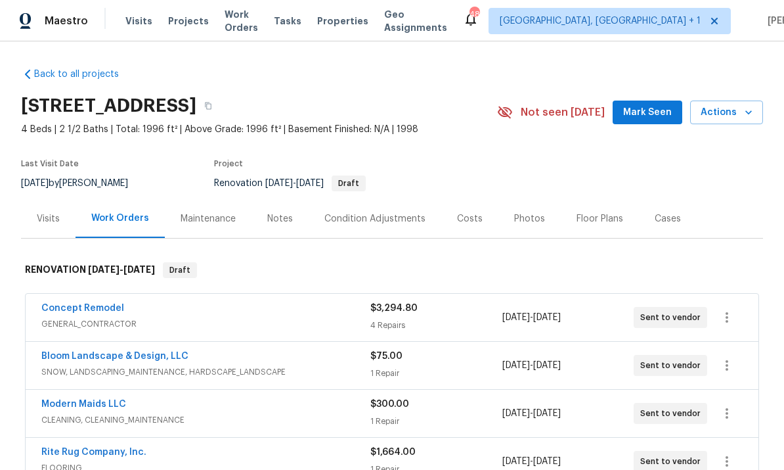
click at [665, 106] on span "Mark Seen" at bounding box center [647, 112] width 49 height 16
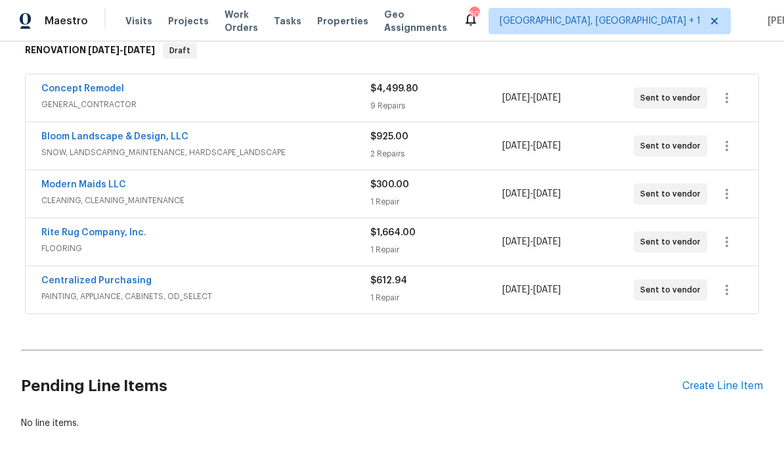
scroll to position [219, 0]
click at [721, 388] on div "Create Line Item" at bounding box center [722, 386] width 81 height 12
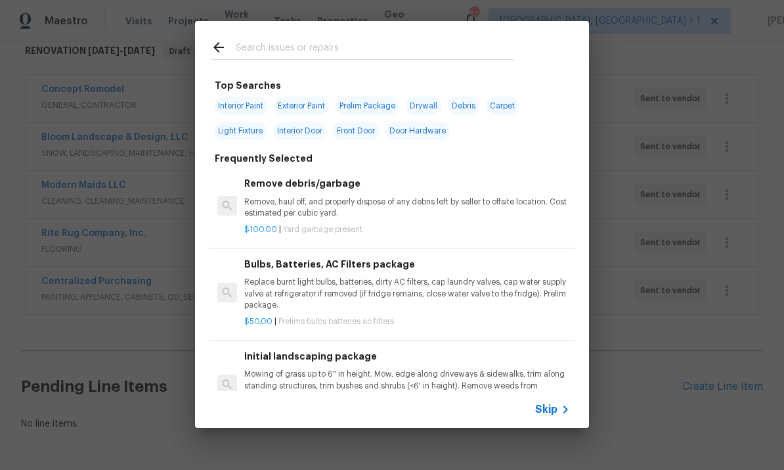
click at [274, 45] on input "text" at bounding box center [375, 49] width 279 height 20
click at [273, 44] on input "text" at bounding box center [375, 49] width 279 height 20
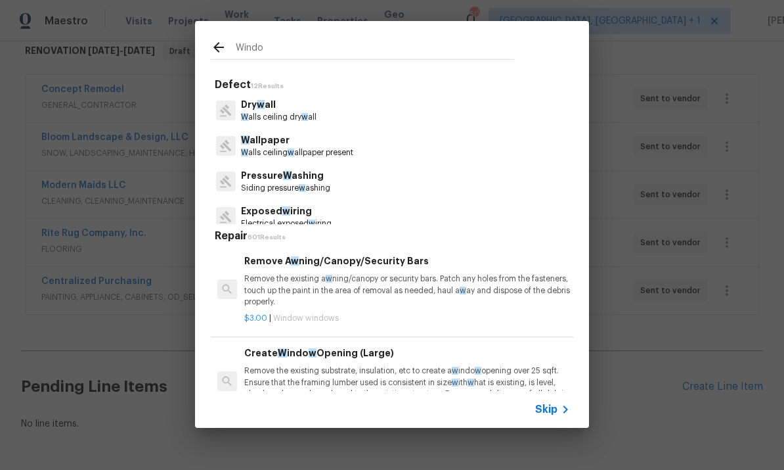
type input "Window"
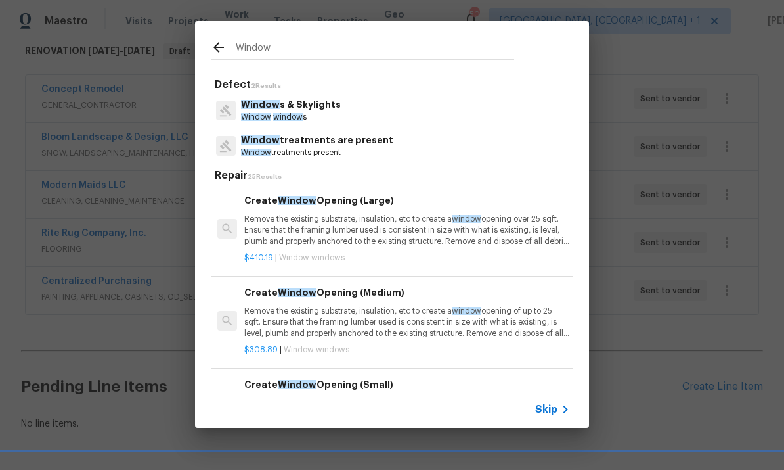
click at [318, 112] on p "Window window s" at bounding box center [291, 117] width 100 height 11
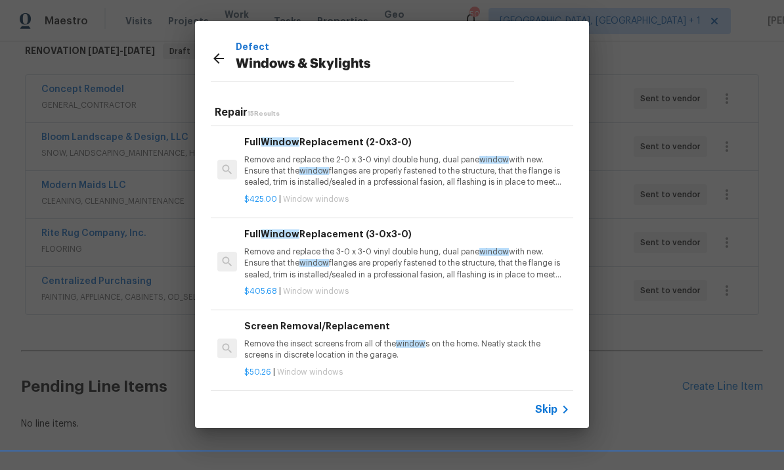
scroll to position [273, 0]
click at [450, 259] on p "Remove and replace the 3-0 x 3-0 vinyl double hung, dual pane window with new. …" at bounding box center [407, 262] width 326 height 33
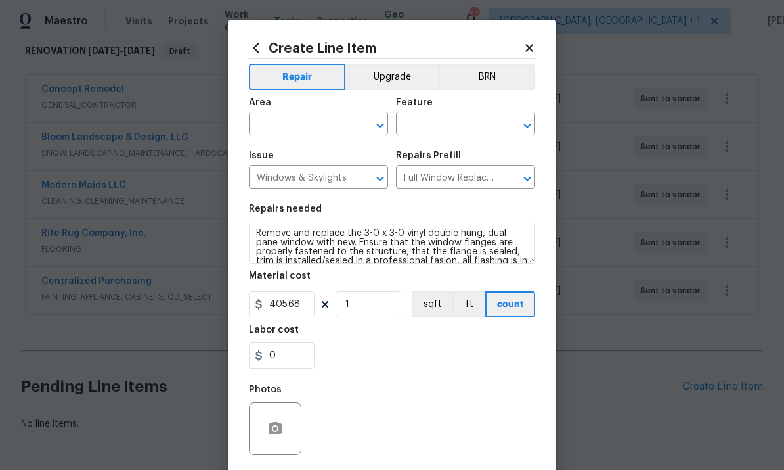
click at [305, 116] on input "text" at bounding box center [300, 125] width 102 height 20
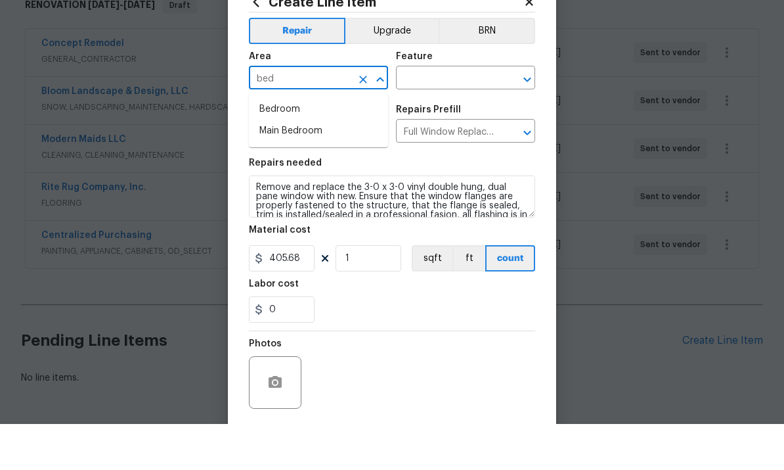
click at [290, 145] on li "Bedroom" at bounding box center [318, 156] width 139 height 22
type input "Bedroom"
click at [447, 115] on input "text" at bounding box center [447, 125] width 102 height 20
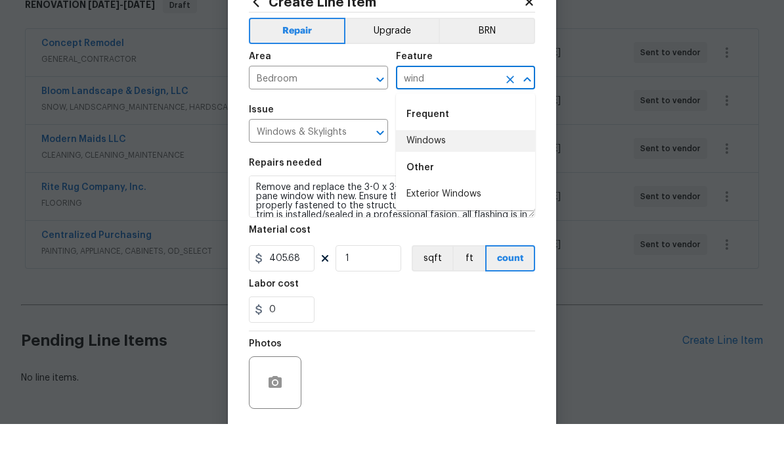
click at [439, 176] on li "Windows" at bounding box center [465, 187] width 139 height 22
type input "Windows"
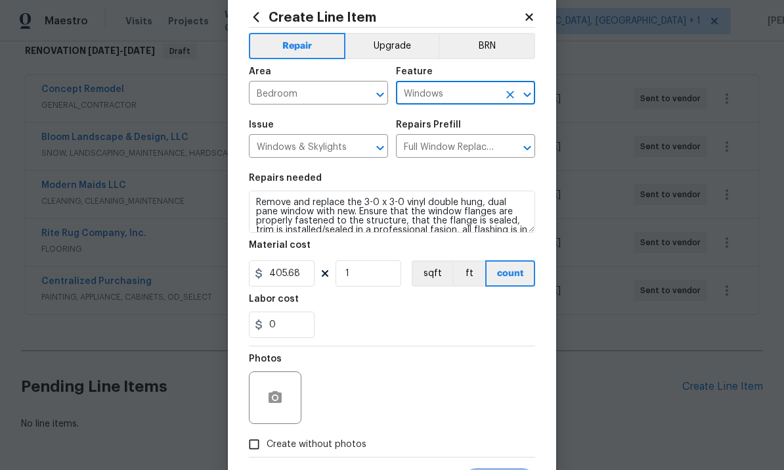
scroll to position [40, 0]
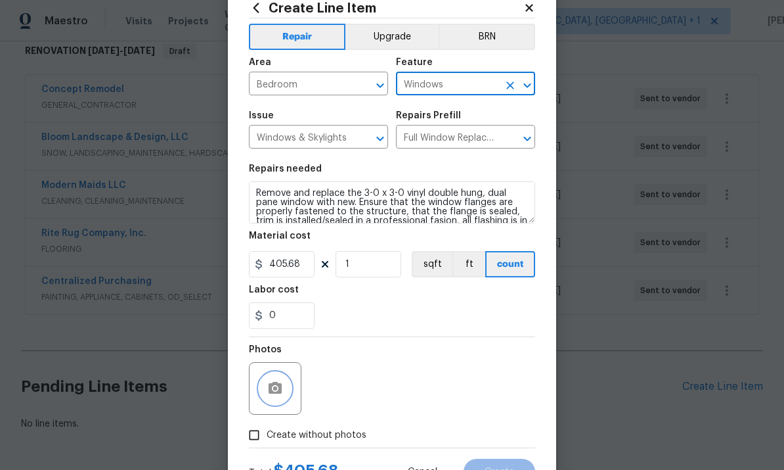
click at [288, 386] on button "button" at bounding box center [275, 388] width 32 height 32
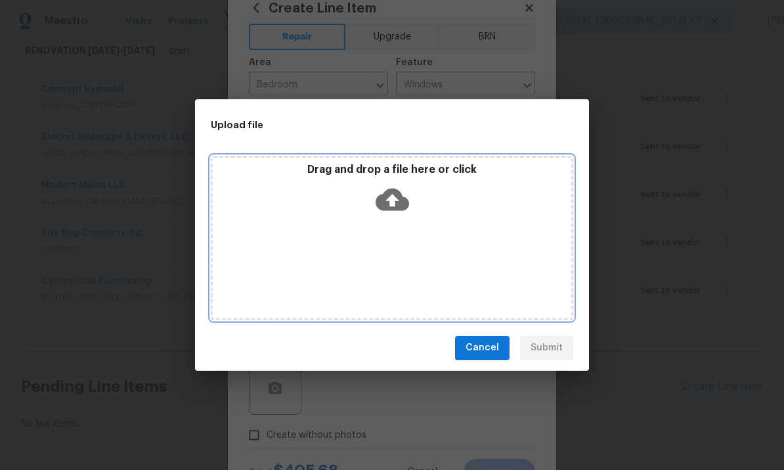
click at [391, 187] on icon at bounding box center [392, 199] width 33 height 33
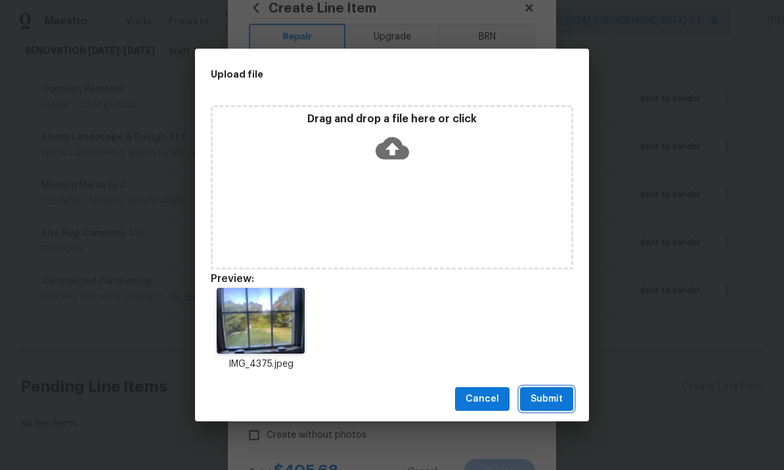
click at [560, 403] on span "Submit" at bounding box center [547, 399] width 32 height 16
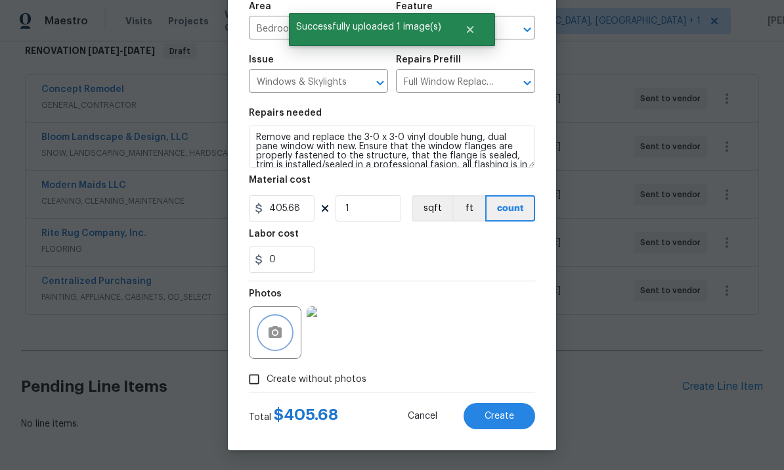
scroll to position [99, 0]
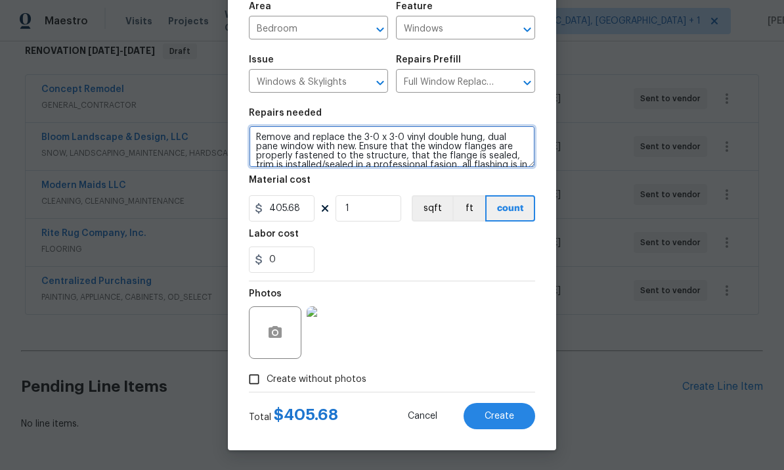
click at [253, 131] on textarea "Remove and replace the 3-0 x 3-0 vinyl double hung, dual pane window with new. …" at bounding box center [392, 146] width 286 height 42
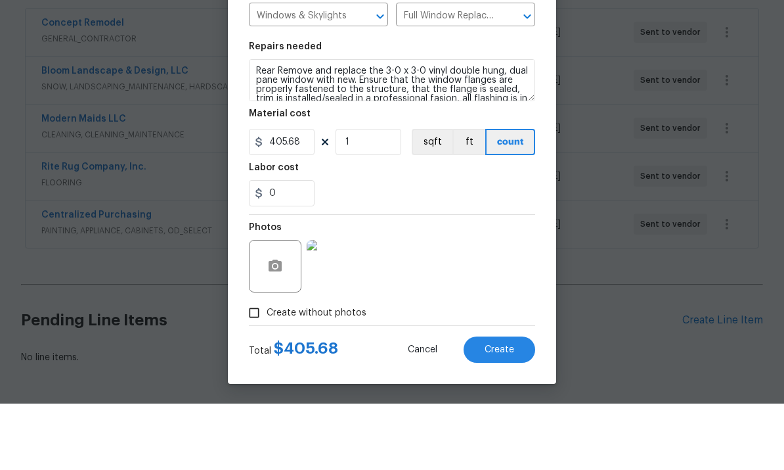
scroll to position [49, 0]
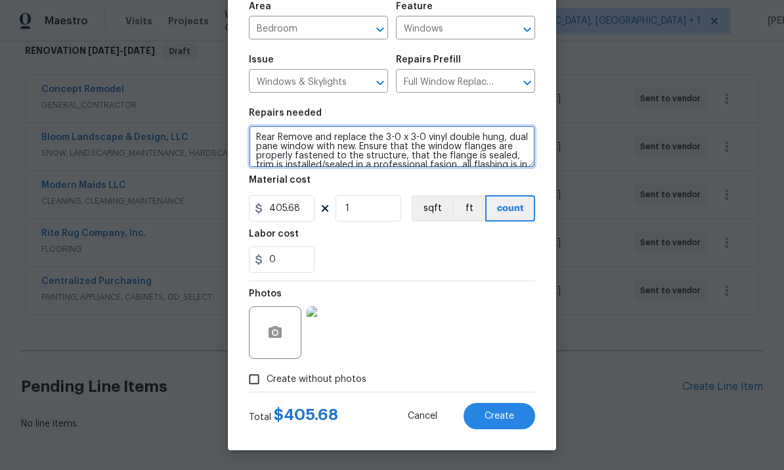
click at [506, 76] on icon "Clear" at bounding box center [510, 82] width 13 height 13
type textarea "Rear Remove and replace the 3-0 x 3-0 vinyl double hung, dual pane window with …"
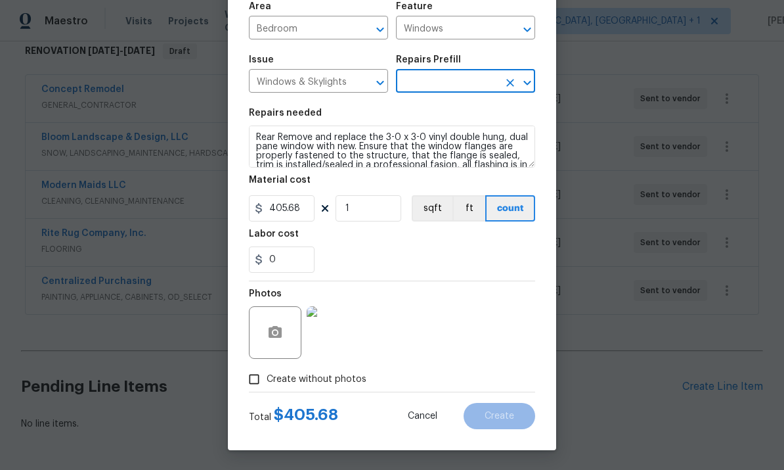
click at [491, 74] on input "text" at bounding box center [447, 82] width 102 height 20
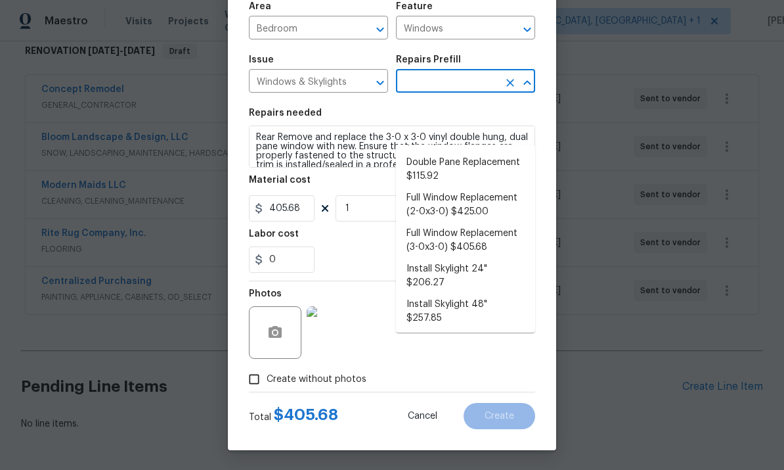
scroll to position [120, 0]
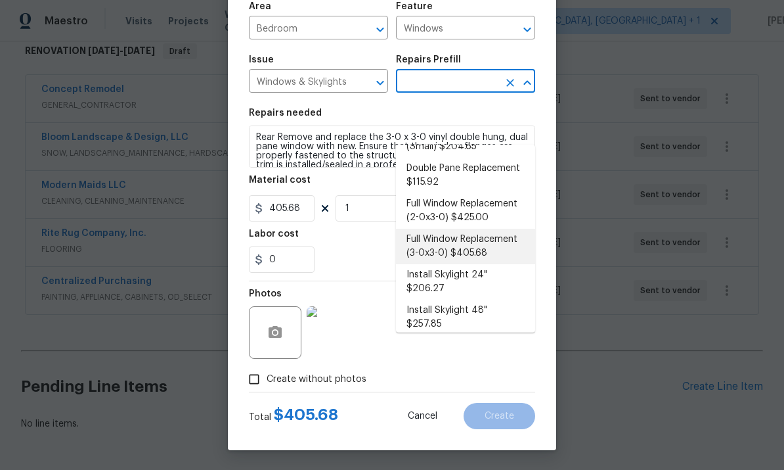
click at [496, 229] on li "Full Window Replacement (3-0x3-0) $405.68" at bounding box center [465, 246] width 139 height 35
type input "Full Window Replacement (3-0x3-0) $405.68"
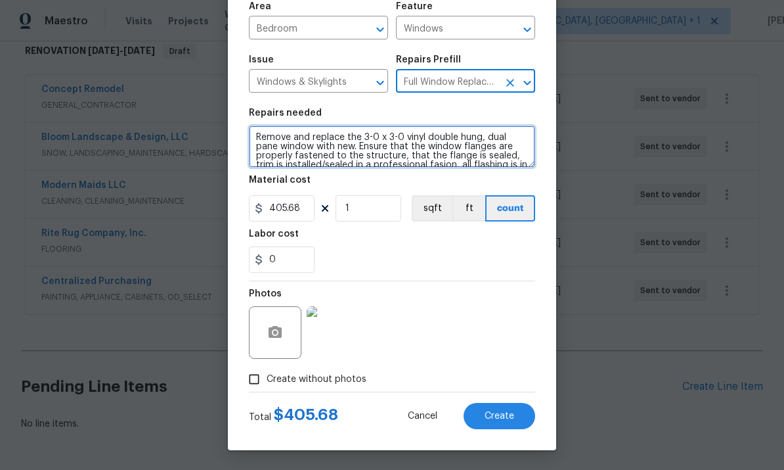
click at [258, 132] on textarea "Remove and replace the 3-0 x 3-0 vinyl double hung, dual pane window with new. …" at bounding box center [392, 146] width 286 height 42
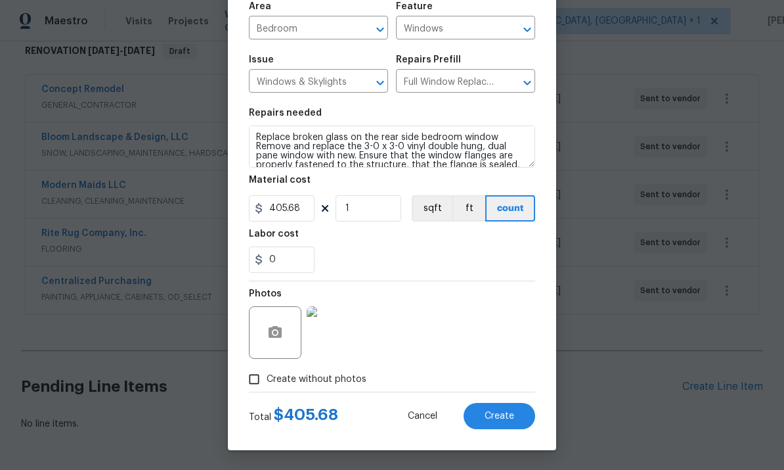
scroll to position [99, 0]
type textarea "Replace broken glass on the rear side bedroom window Remove and replace the 3-0…"
click at [504, 403] on button "Create" at bounding box center [500, 416] width 72 height 26
type input "0"
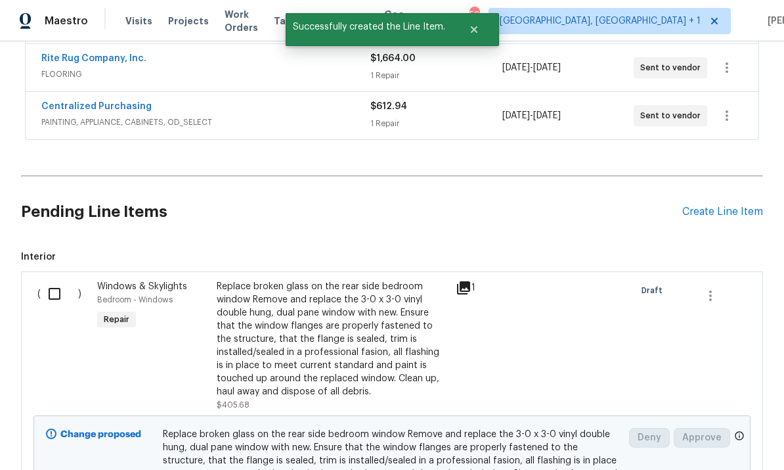
scroll to position [395, 0]
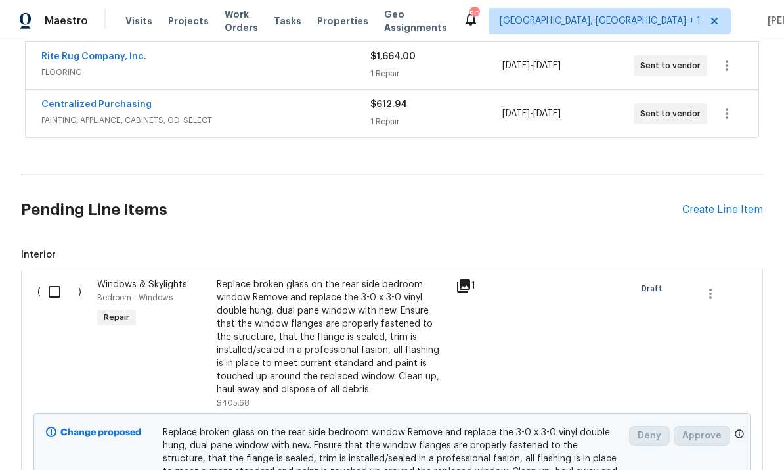
click at [326, 426] on span "Replace broken glass on the rear side bedroom window Remove and replace the 3-0…" at bounding box center [392, 459] width 459 height 66
click at [320, 301] on div "Replace broken glass on the rear side bedroom window Remove and replace the 3-0…" at bounding box center [332, 337] width 231 height 118
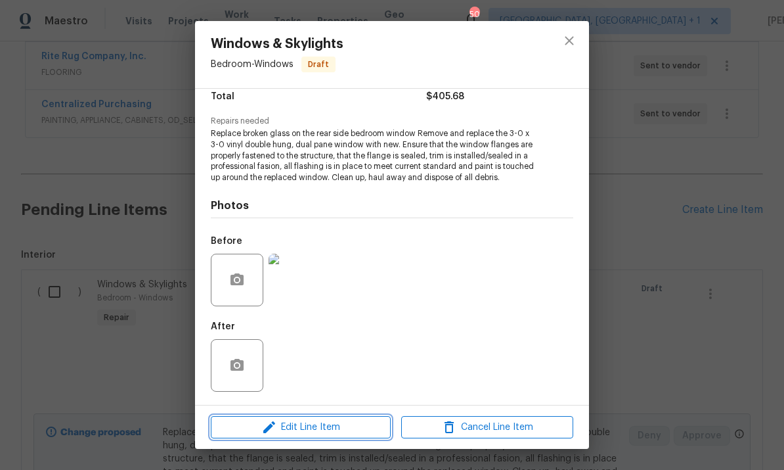
click at [340, 434] on span "Edit Line Item" at bounding box center [301, 427] width 172 height 16
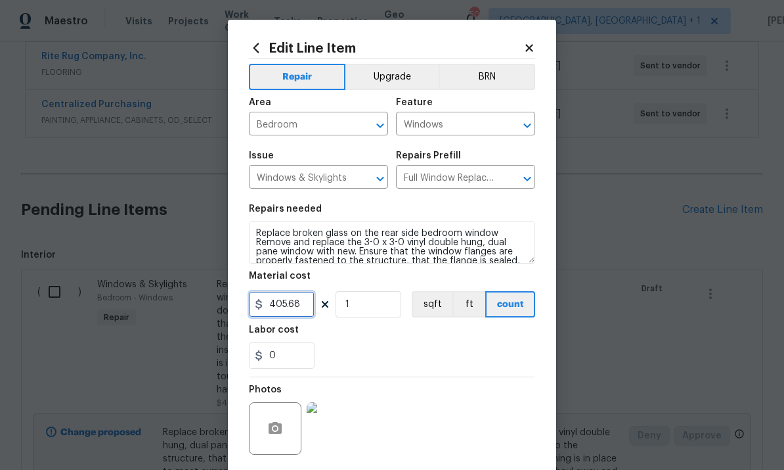
click at [303, 313] on input "405.68" at bounding box center [282, 304] width 66 height 26
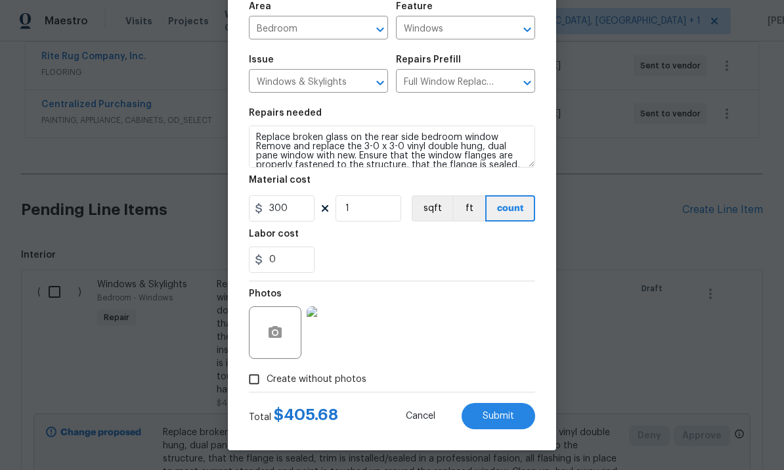
scroll to position [99, 0]
type input "300"
click at [495, 331] on div "Photos" at bounding box center [392, 323] width 286 height 85
click at [506, 423] on button "Submit" at bounding box center [499, 416] width 74 height 26
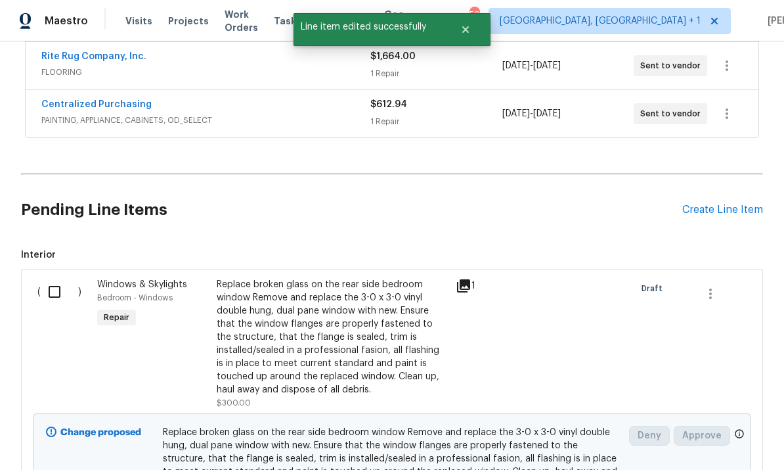
scroll to position [0, 0]
click at [62, 278] on input "checkbox" at bounding box center [59, 292] width 37 height 28
checkbox input "true"
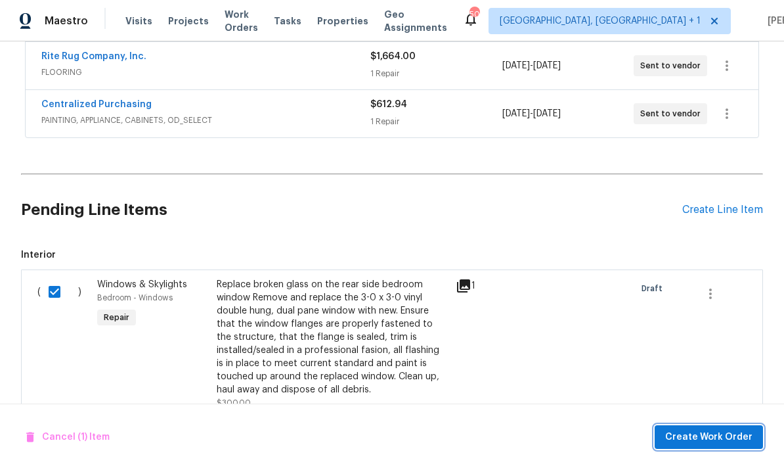
click at [707, 437] on span "Create Work Order" at bounding box center [708, 437] width 87 height 16
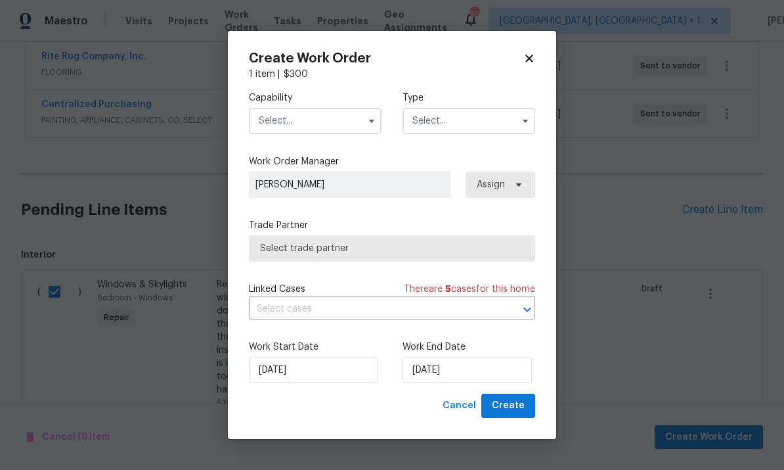
click at [328, 120] on input "text" at bounding box center [315, 121] width 133 height 26
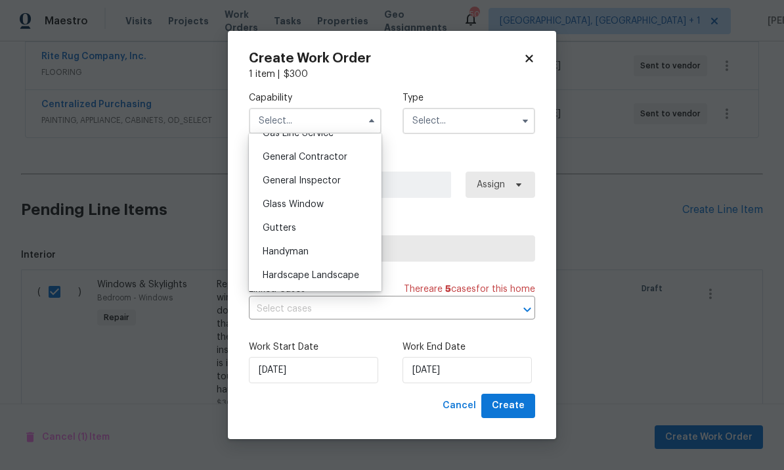
scroll to position [625, 0]
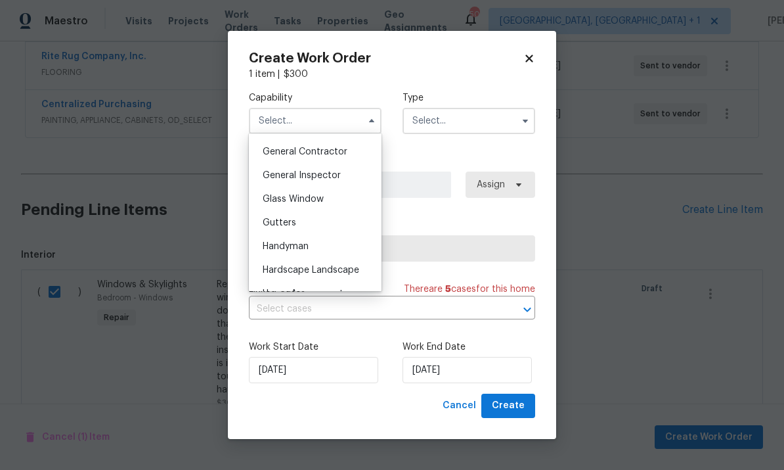
click at [311, 199] on span "Glass Window" at bounding box center [293, 198] width 61 height 9
type input "Glass Window"
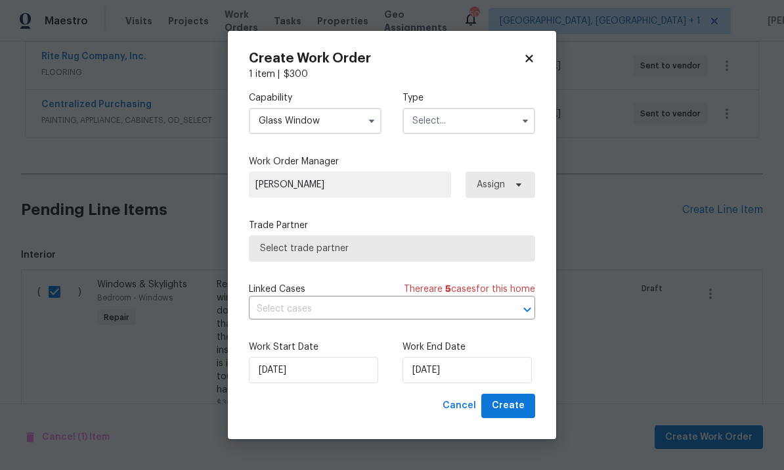
click at [515, 125] on input "text" at bounding box center [469, 121] width 133 height 26
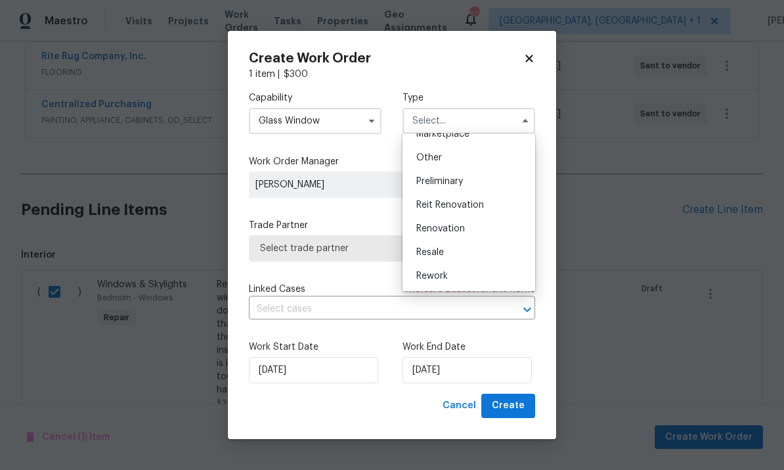
scroll to position [258, 0]
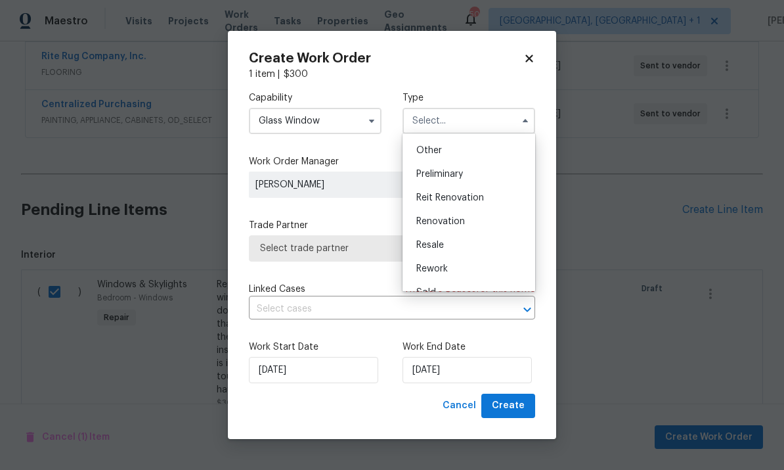
click at [464, 222] on span "Renovation" at bounding box center [440, 221] width 49 height 9
type input "Renovation"
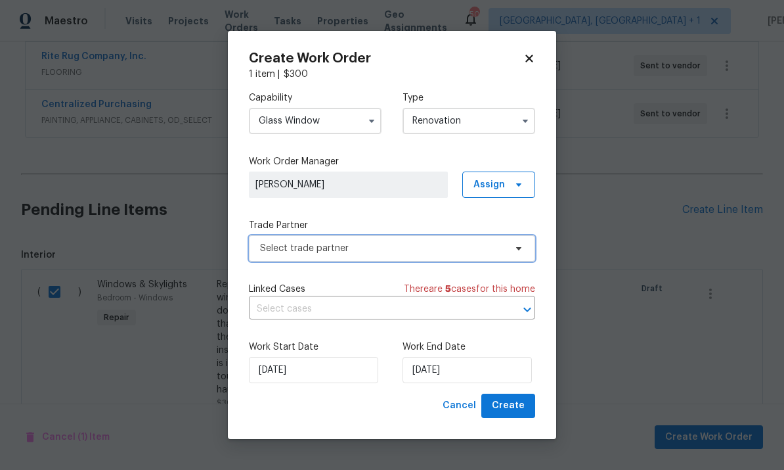
click at [508, 259] on span "Select trade partner" at bounding box center [392, 248] width 286 height 26
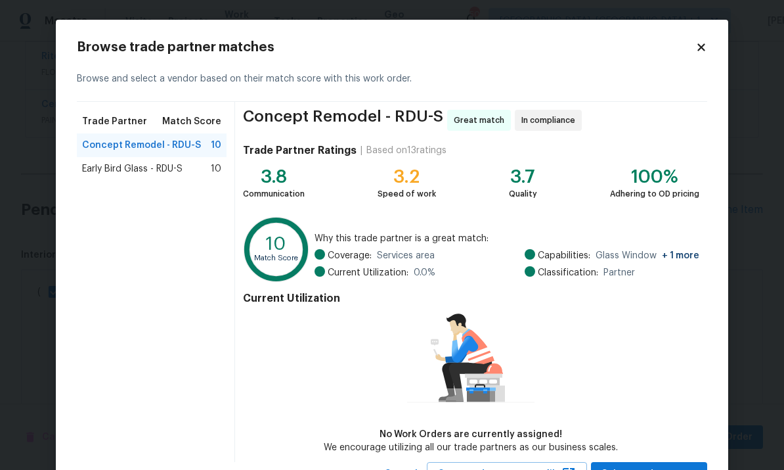
click at [702, 49] on icon at bounding box center [702, 47] width 12 height 12
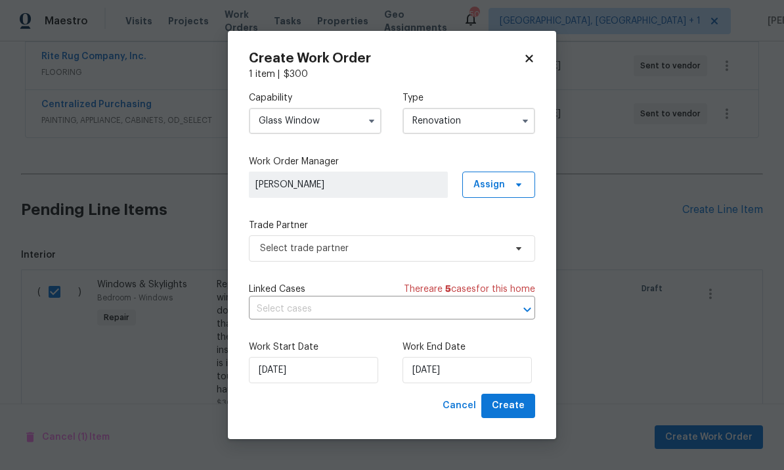
click at [530, 53] on icon at bounding box center [530, 59] width 12 height 12
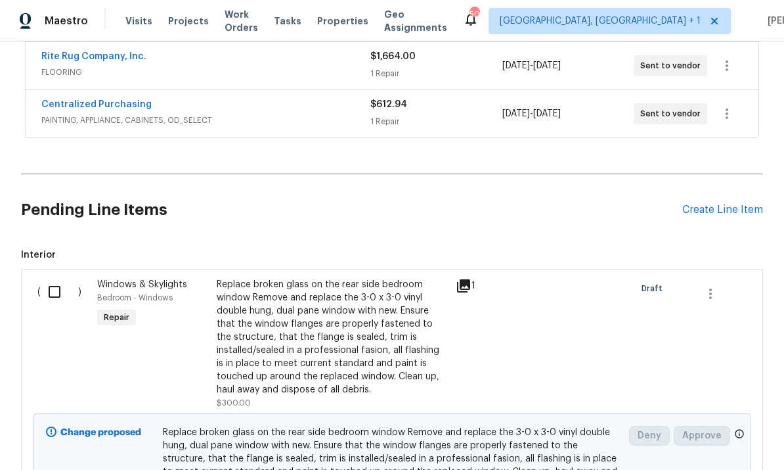
click at [50, 278] on input "checkbox" at bounding box center [59, 292] width 37 height 28
checkbox input "true"
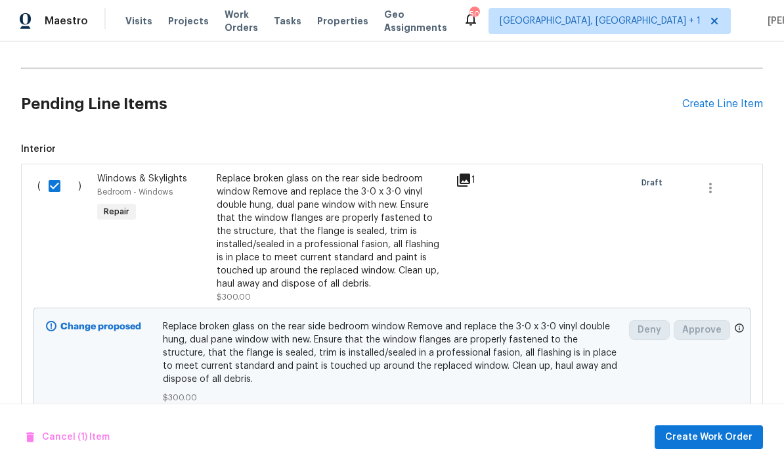
scroll to position [501, 0]
click at [55, 438] on span "Cancel (1) Item" at bounding box center [67, 437] width 83 height 16
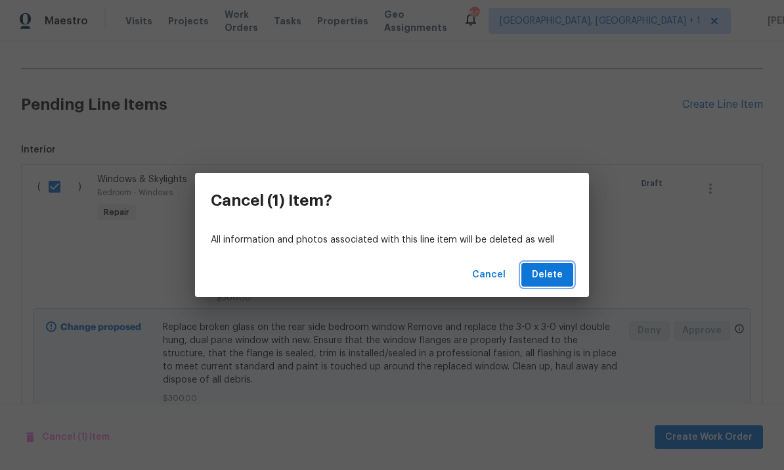
click at [548, 264] on button "Delete" at bounding box center [548, 275] width 52 height 24
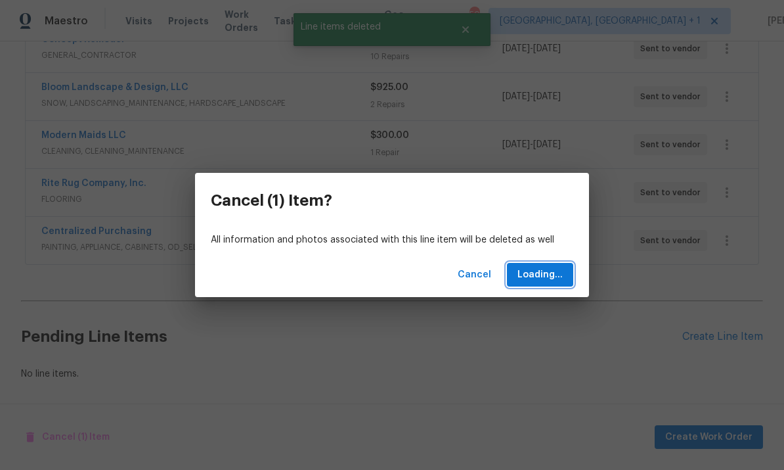
scroll to position [219, 0]
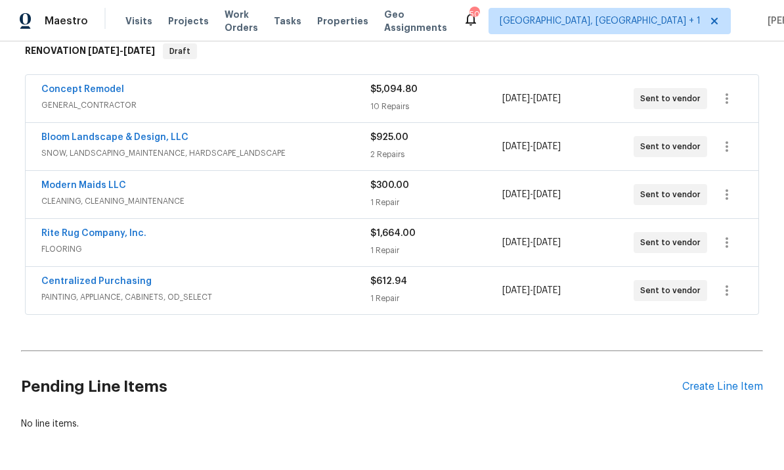
click at [708, 380] on div "Create Line Item" at bounding box center [722, 386] width 81 height 12
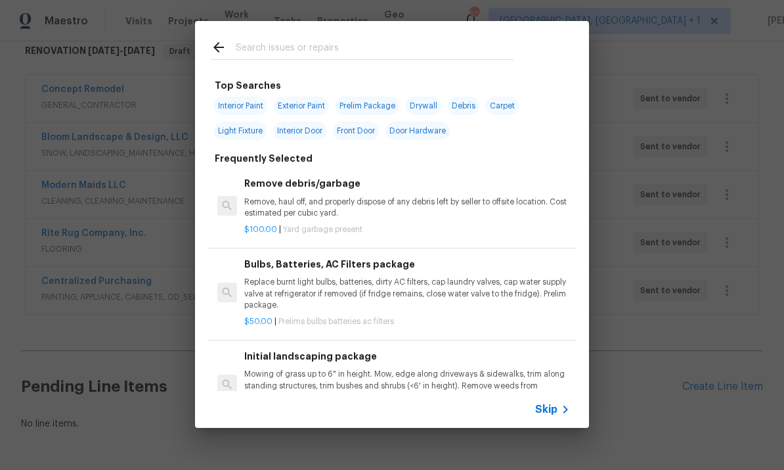
click at [261, 46] on input "text" at bounding box center [375, 49] width 279 height 20
click at [260, 46] on input "text" at bounding box center [375, 49] width 279 height 20
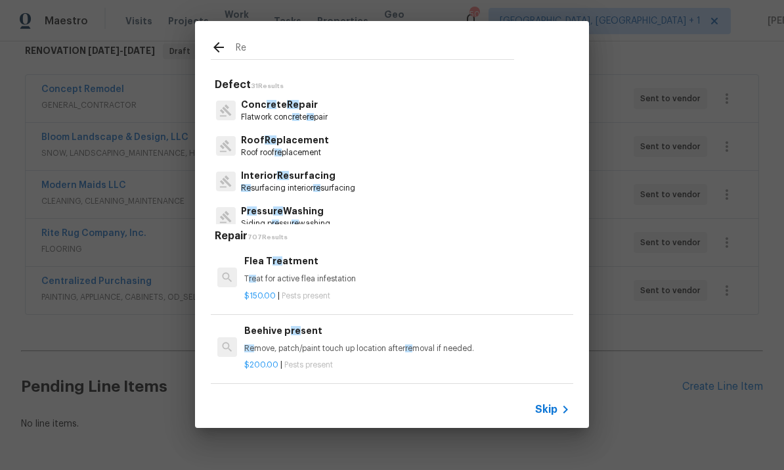
type input "R"
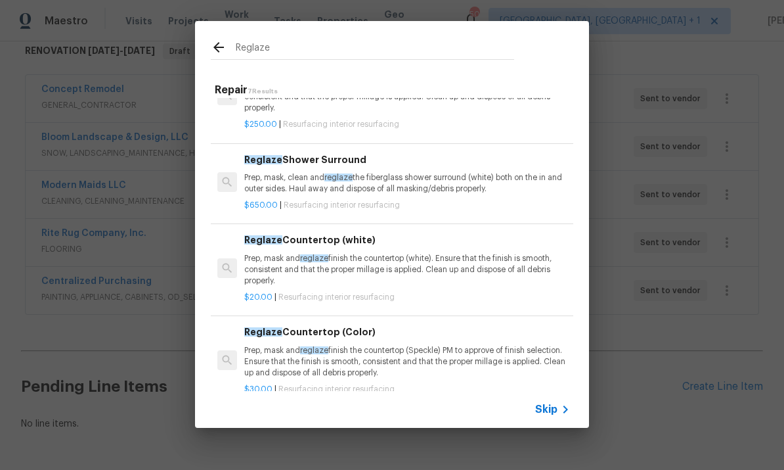
scroll to position [79, -1]
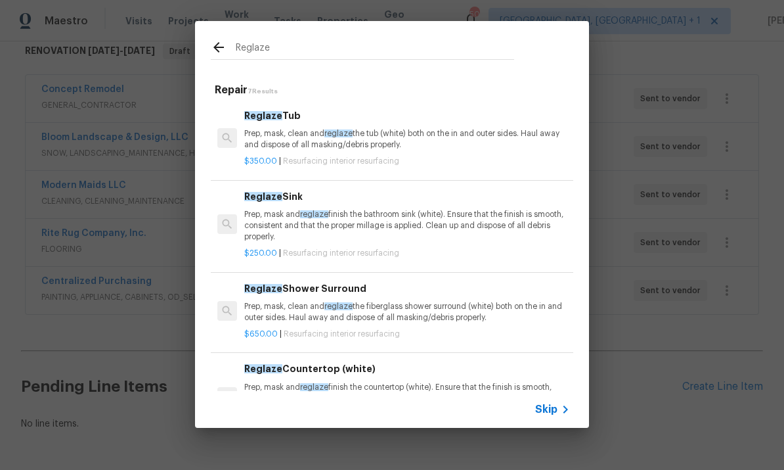
click at [286, 54] on input "Reglaze" at bounding box center [375, 49] width 279 height 20
type input "R"
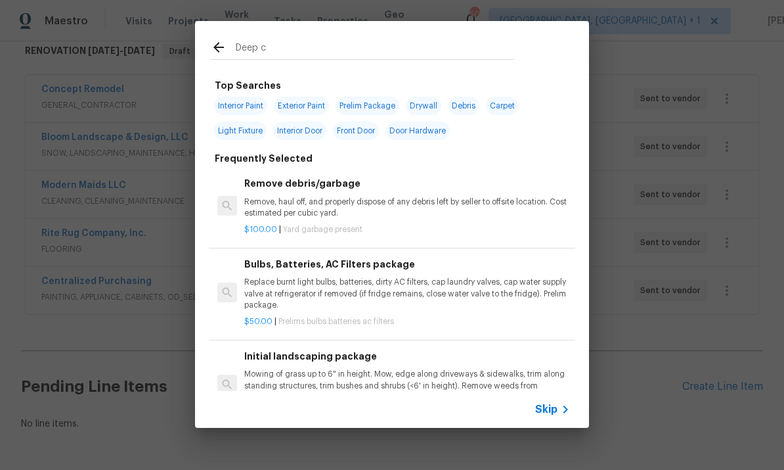
type input "Deep cl"
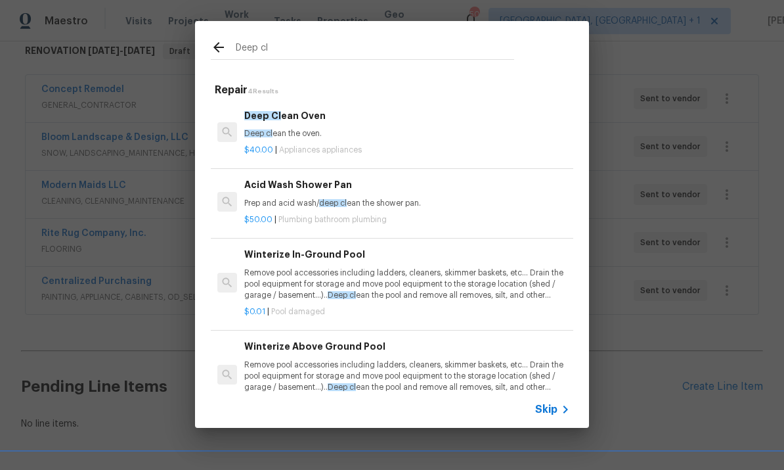
click at [336, 187] on h6 "Acid Wash Shower Pan" at bounding box center [407, 184] width 326 height 14
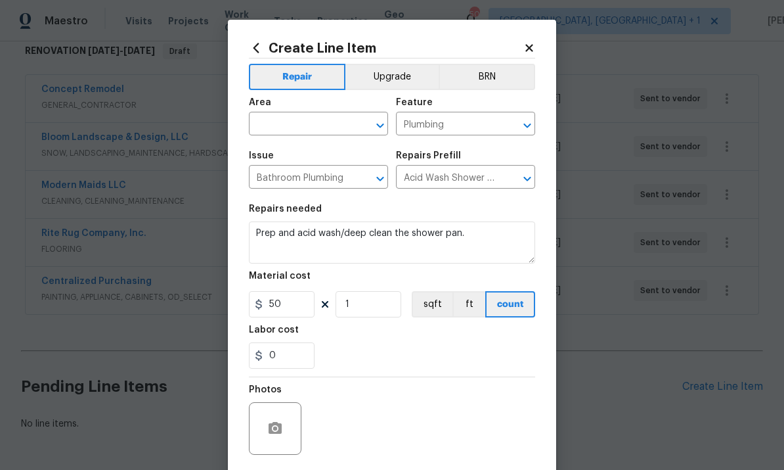
click at [293, 127] on input "text" at bounding box center [300, 125] width 102 height 20
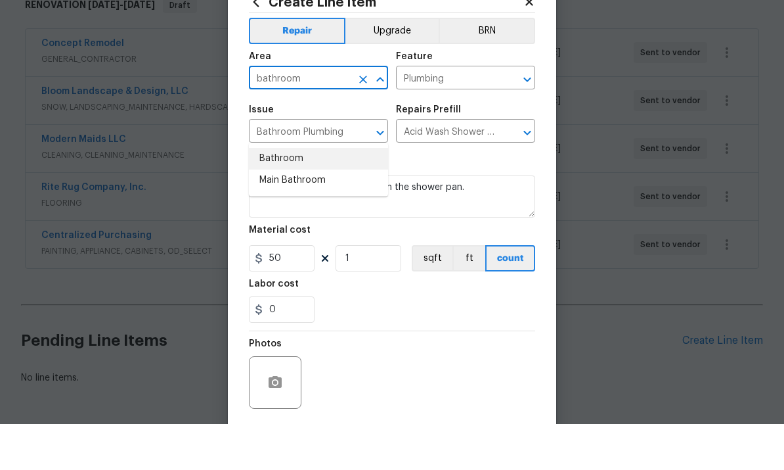
click at [289, 194] on li "Bathroom" at bounding box center [318, 205] width 139 height 22
type input "Bathroom"
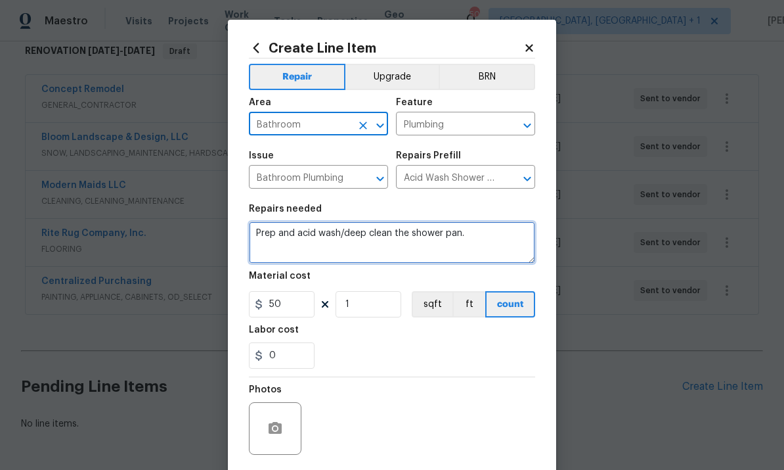
click at [495, 240] on textarea "Prep and acid wash/deep clean the shower pan." at bounding box center [392, 242] width 286 height 42
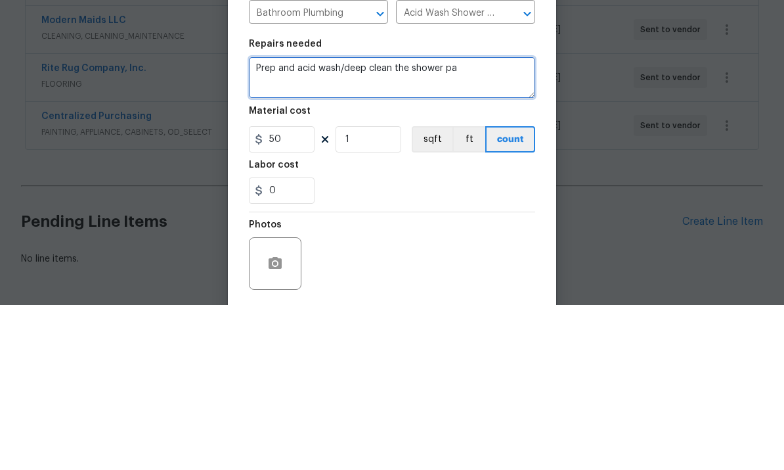
click at [252, 221] on textarea "Prep and acid wash/deep clean the shower pa" at bounding box center [392, 242] width 286 height 42
type textarea "Both bathroom tub/ showers and surrounds Prep and acid wash/deep clean the show…"
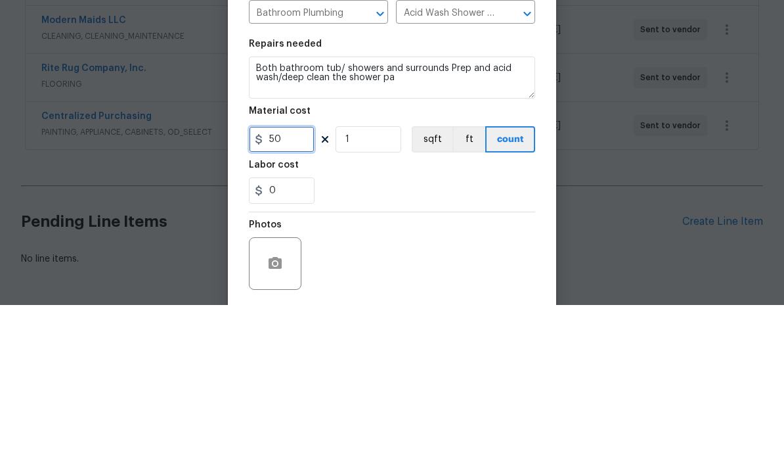
click at [290, 291] on input "50" at bounding box center [282, 304] width 66 height 26
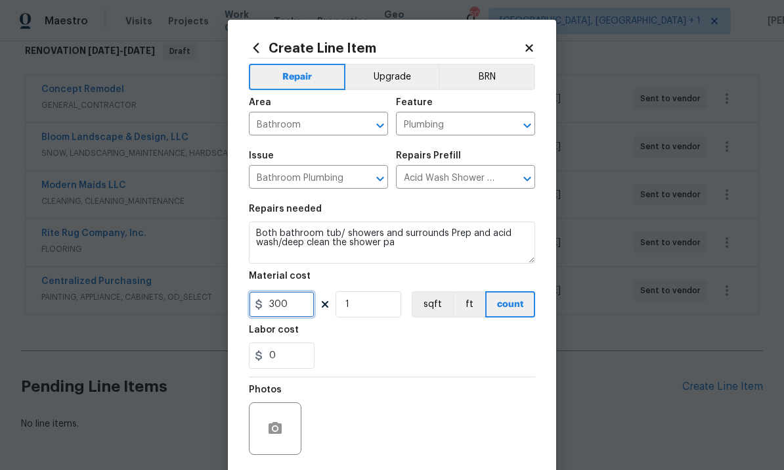
type input "300"
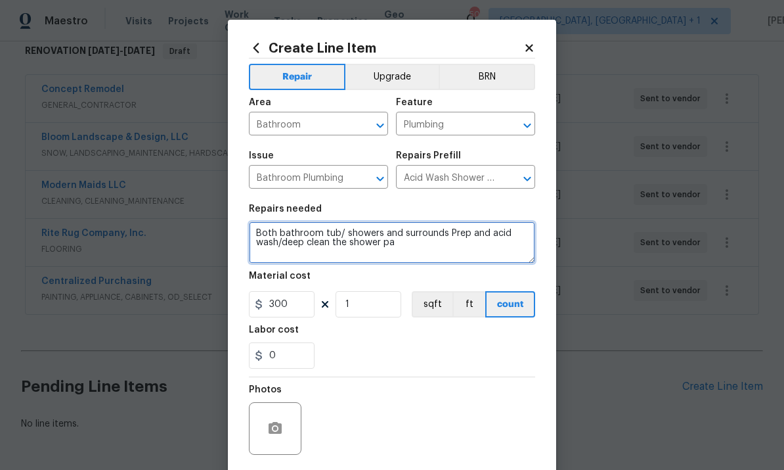
click at [267, 238] on textarea "Both bathroom tub/ showers and surrounds Prep and acid wash/deep clean the show…" at bounding box center [392, 242] width 286 height 42
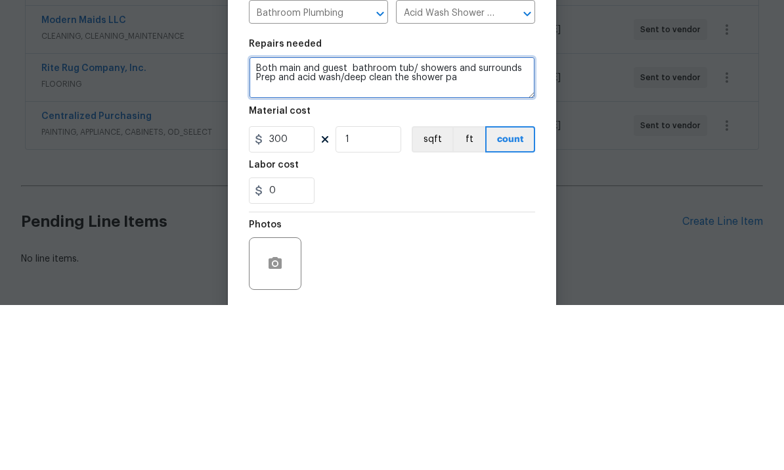
click at [468, 221] on textarea "Both main and guest bathroom tub/ showers and surrounds Prep and acid wash/deep…" at bounding box center [392, 242] width 286 height 42
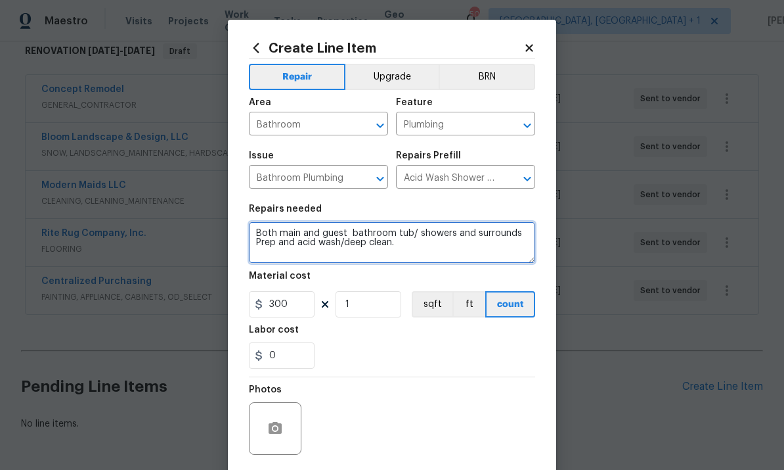
type textarea "Both main and guest bathroom tub/ showers and surrounds Prep and acid wash/deep…"
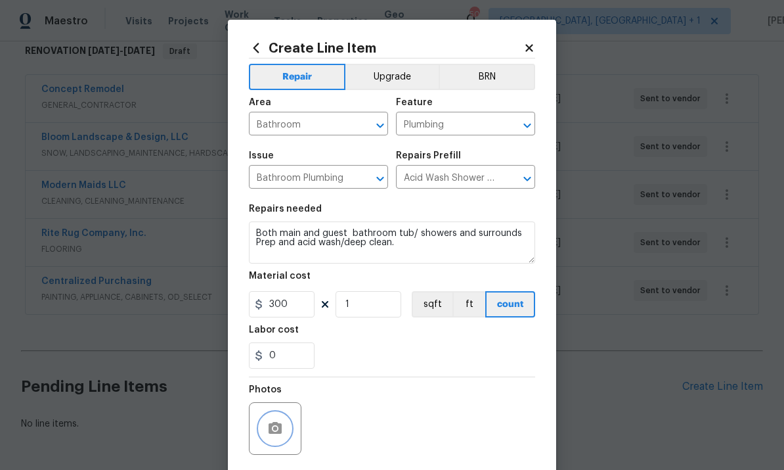
click at [277, 427] on icon "button" at bounding box center [275, 428] width 13 height 12
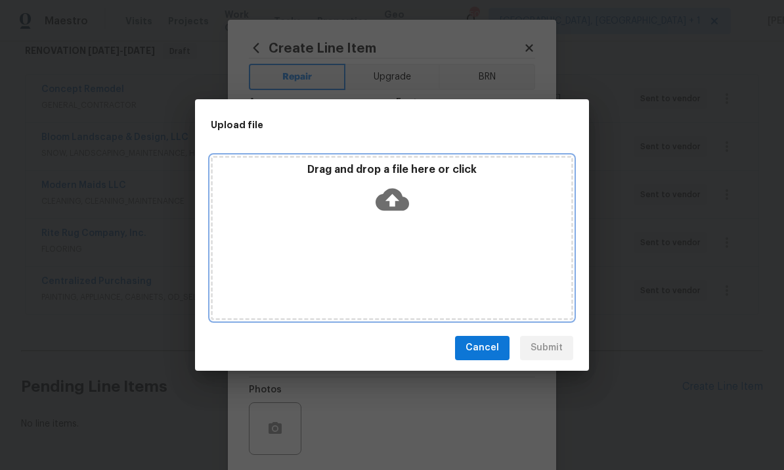
click at [393, 192] on icon at bounding box center [392, 199] width 33 height 22
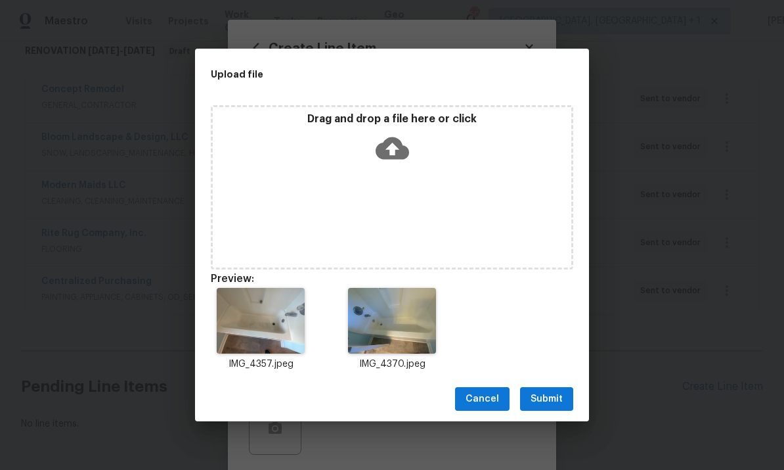
click at [554, 380] on div "Cancel Submit" at bounding box center [392, 398] width 394 height 45
click at [548, 408] on button "Submit" at bounding box center [546, 399] width 53 height 24
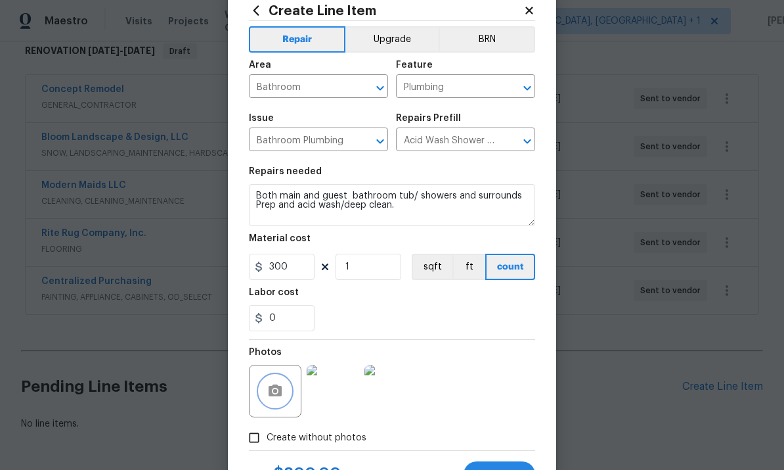
scroll to position [45, 0]
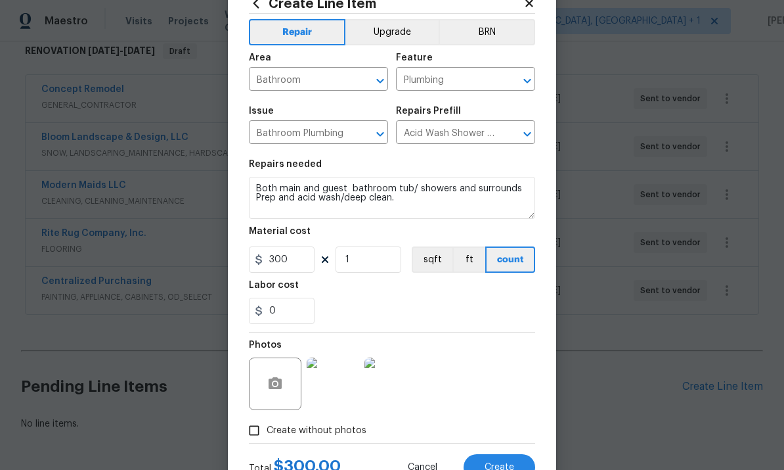
click at [343, 388] on img at bounding box center [333, 383] width 53 height 53
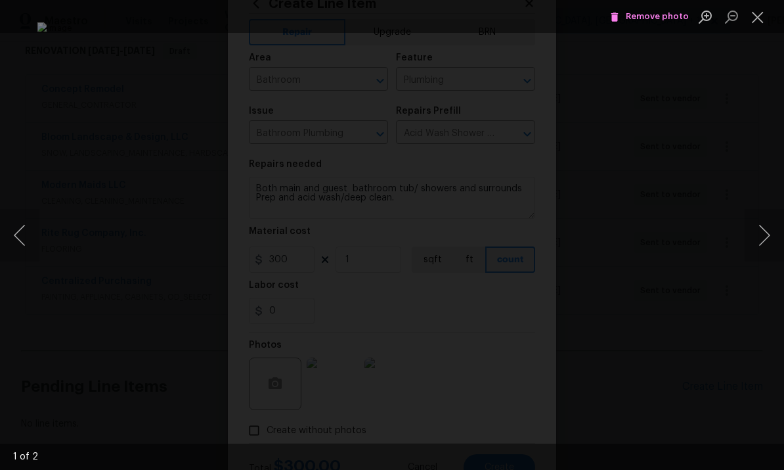
click at [767, 224] on button "Next image" at bounding box center [764, 235] width 39 height 53
click at [763, 223] on button "Next image" at bounding box center [764, 235] width 39 height 53
click at [747, 284] on div "Lightbox" at bounding box center [392, 235] width 784 height 470
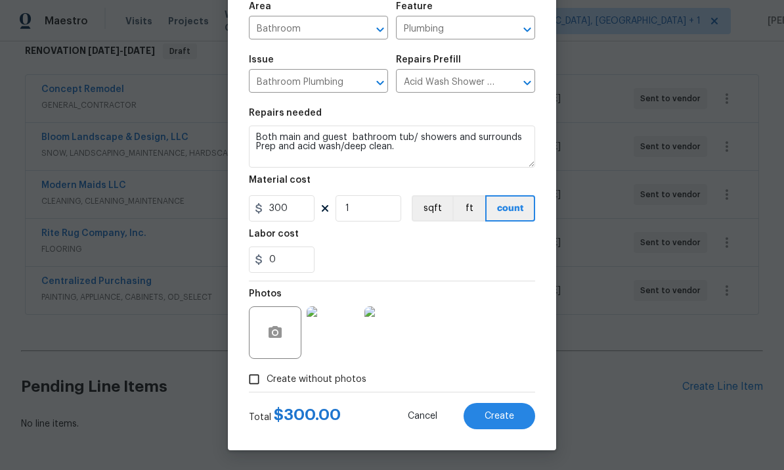
scroll to position [99, 0]
click at [502, 418] on span "Create" at bounding box center [500, 416] width 30 height 10
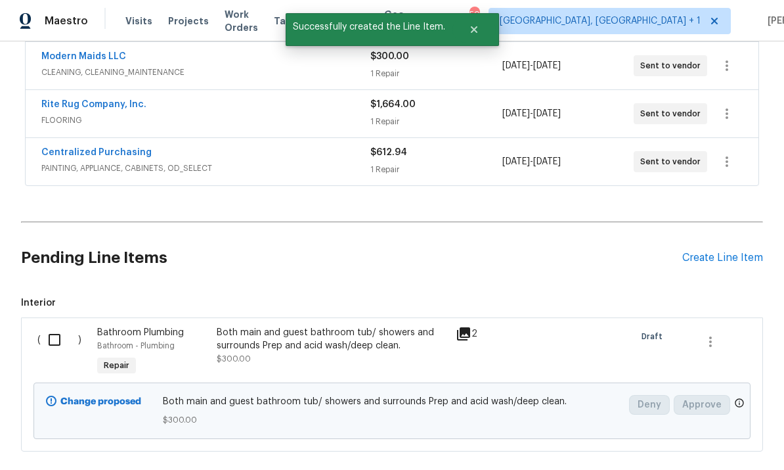
scroll to position [346, 0]
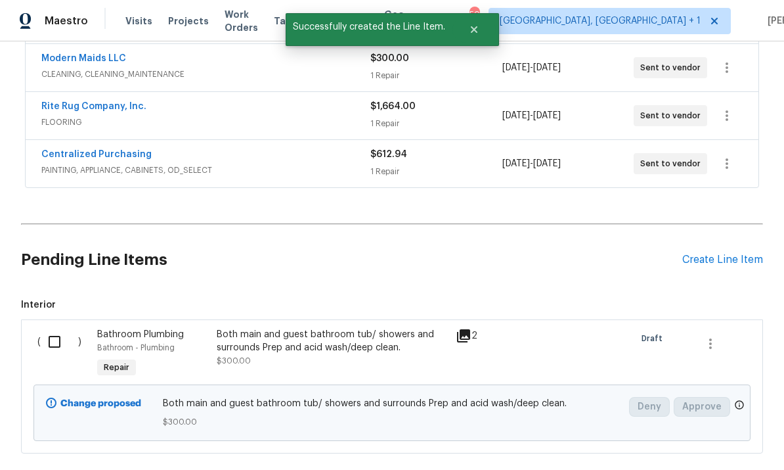
click at [59, 328] on input "checkbox" at bounding box center [59, 342] width 37 height 28
checkbox input "true"
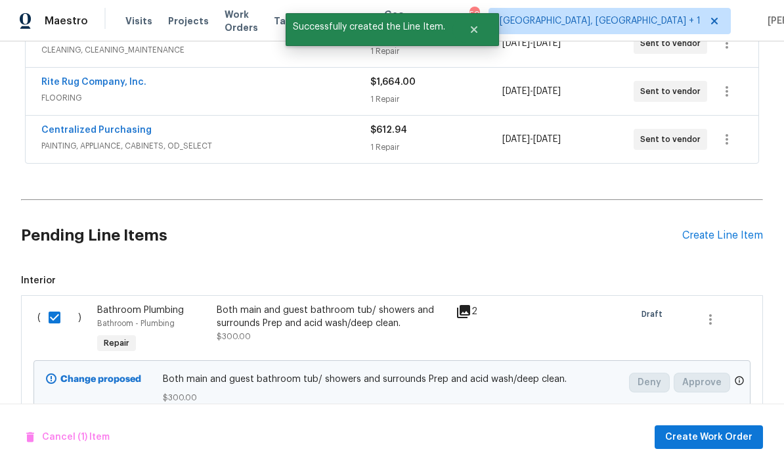
scroll to position [369, 0]
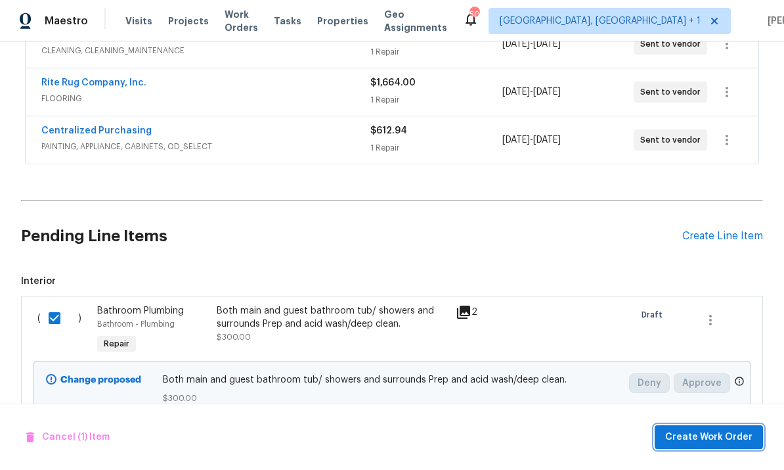
click at [722, 435] on span "Create Work Order" at bounding box center [708, 437] width 87 height 16
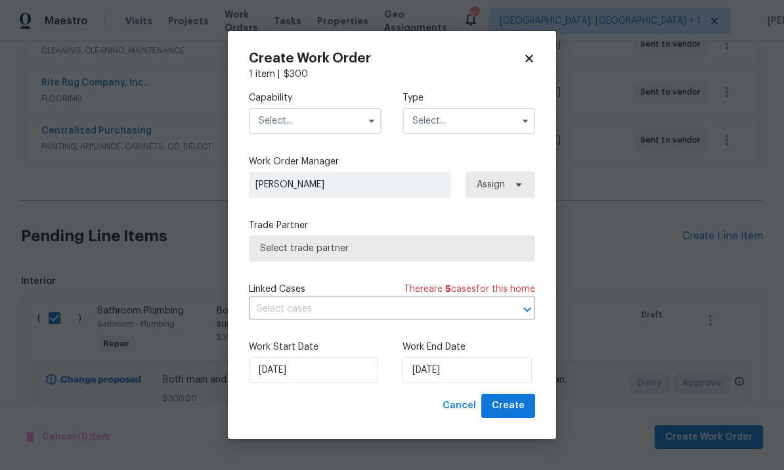
click at [358, 122] on input "text" at bounding box center [315, 121] width 133 height 26
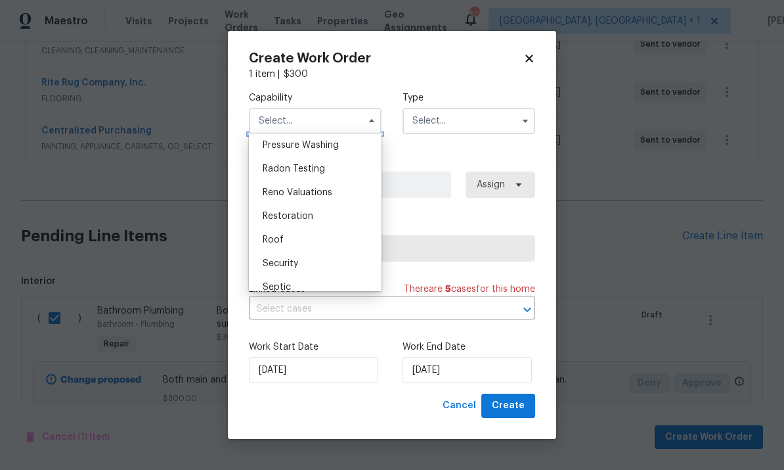
scroll to position [1248, 0]
click at [314, 212] on div "Restoration" at bounding box center [315, 217] width 126 height 24
type input "Restoration"
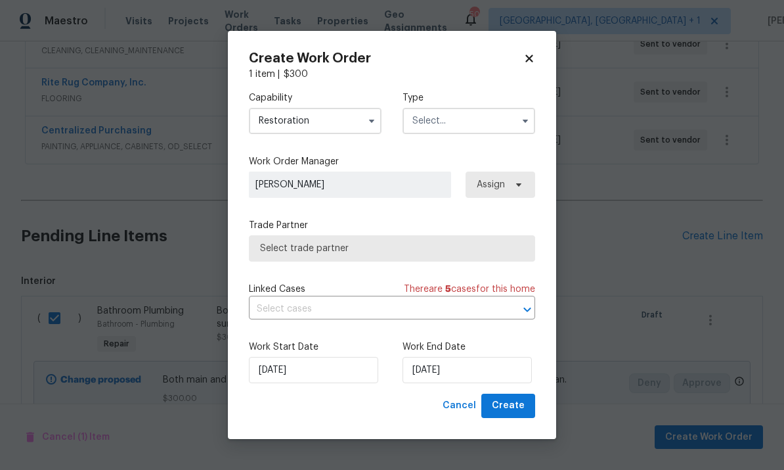
click at [519, 122] on button "button" at bounding box center [526, 121] width 16 height 16
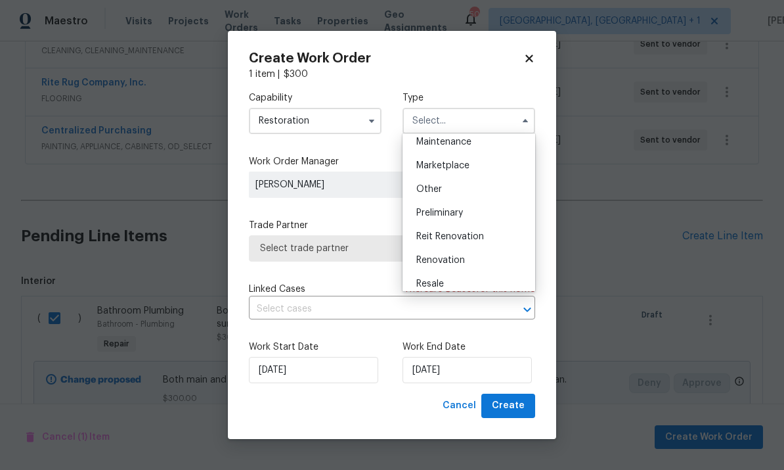
scroll to position [219, 0]
click at [468, 256] on div "Renovation" at bounding box center [469, 261] width 126 height 24
type input "Renovation"
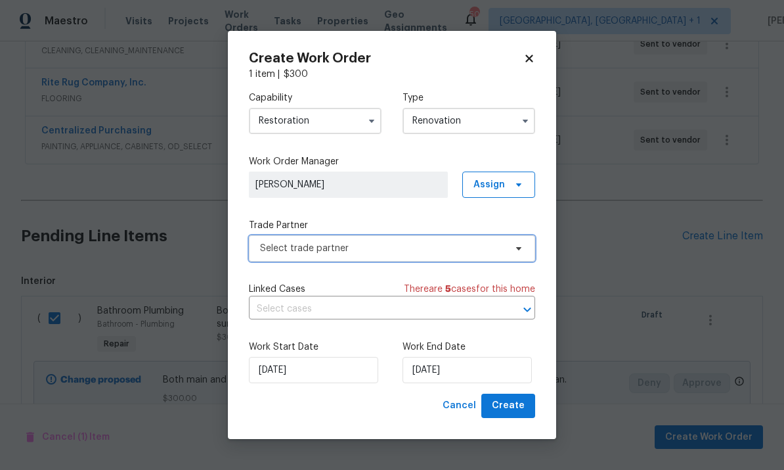
click at [512, 257] on span "Select trade partner" at bounding box center [392, 248] width 286 height 26
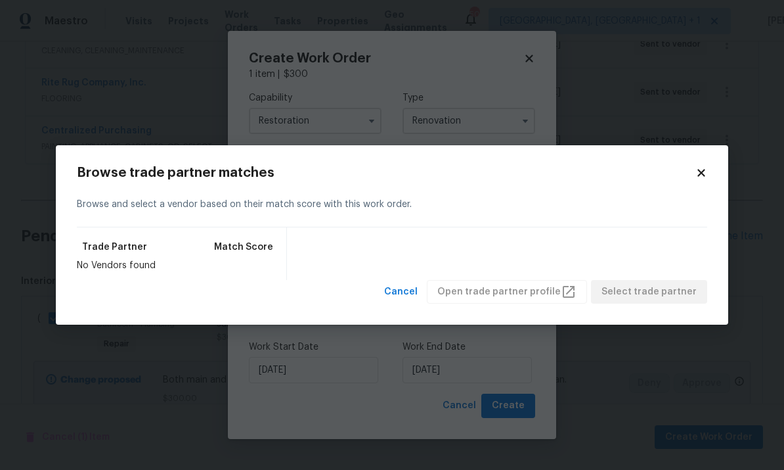
click at [686, 99] on body "Maestro Visits Projects Work Orders Tasks Properties Geo Assignments 50 Albuque…" at bounding box center [392, 235] width 784 height 470
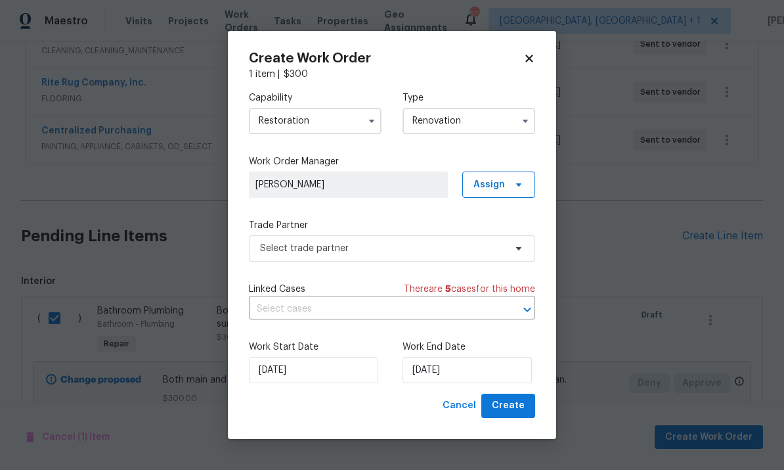
click at [359, 120] on input "Restoration" at bounding box center [315, 121] width 133 height 26
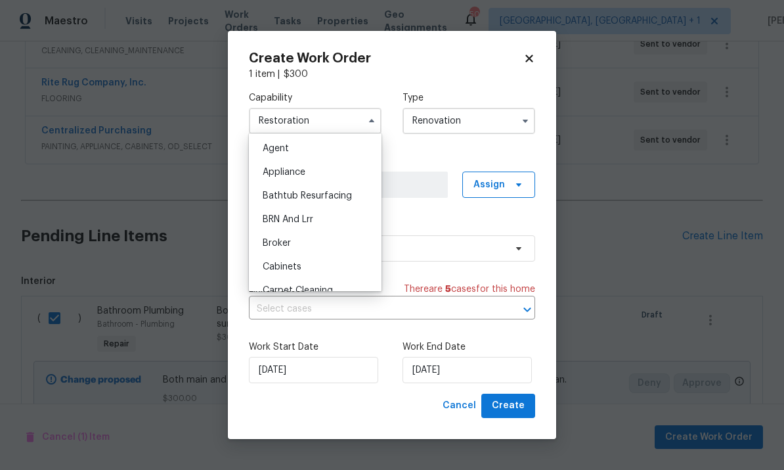
click at [347, 189] on div "Bathtub Resurfacing" at bounding box center [315, 196] width 126 height 24
type input "Bathtub Resurfacing"
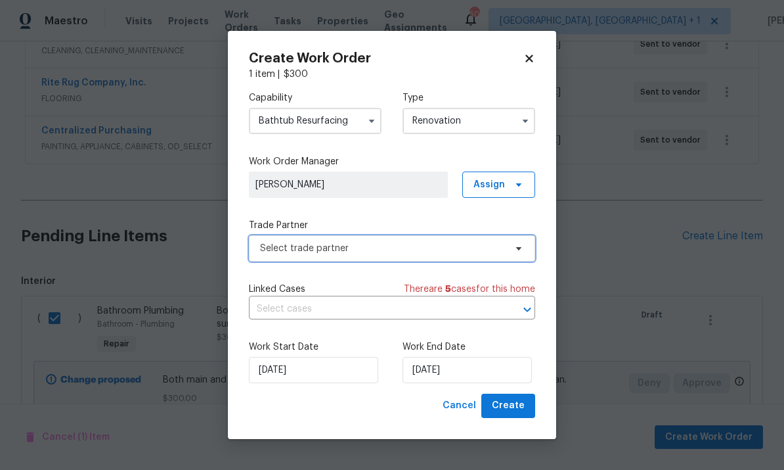
click at [520, 248] on icon at bounding box center [518, 248] width 5 height 3
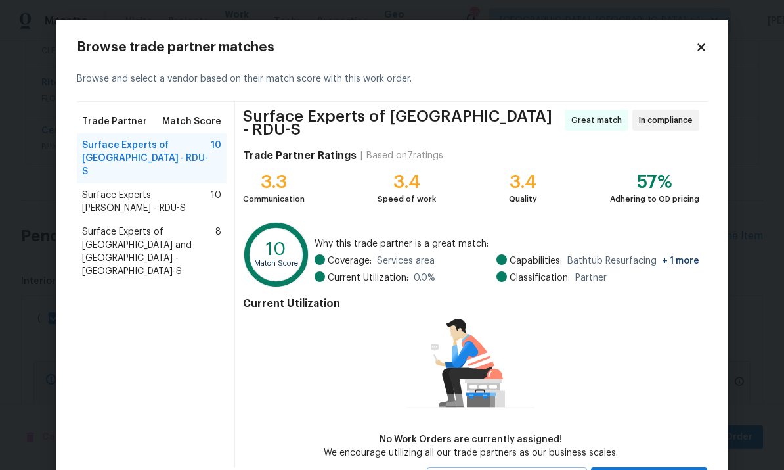
click at [196, 189] on span "Surface Experts Cary - RDU-S" at bounding box center [146, 202] width 129 height 26
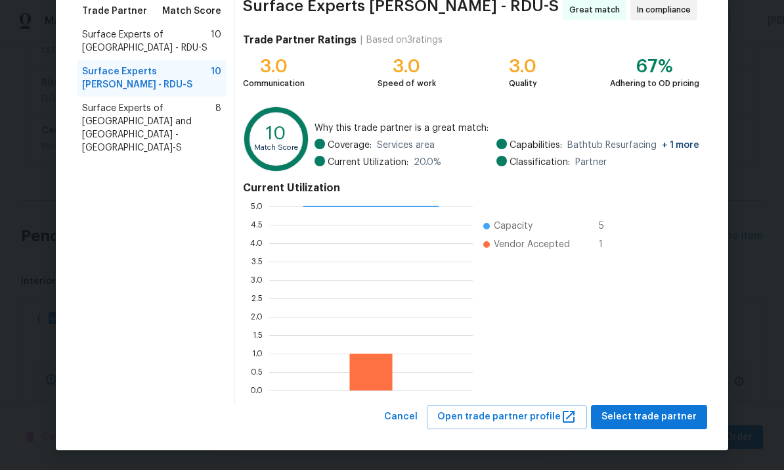
scroll to position [110, 0]
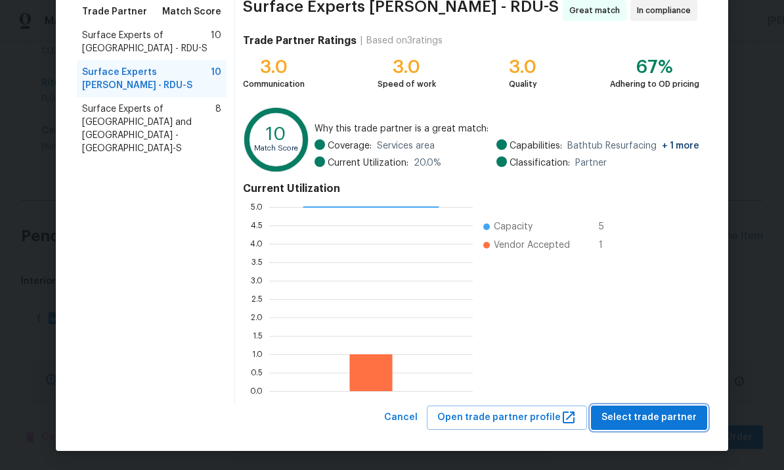
click at [669, 418] on span "Select trade partner" at bounding box center [649, 417] width 95 height 16
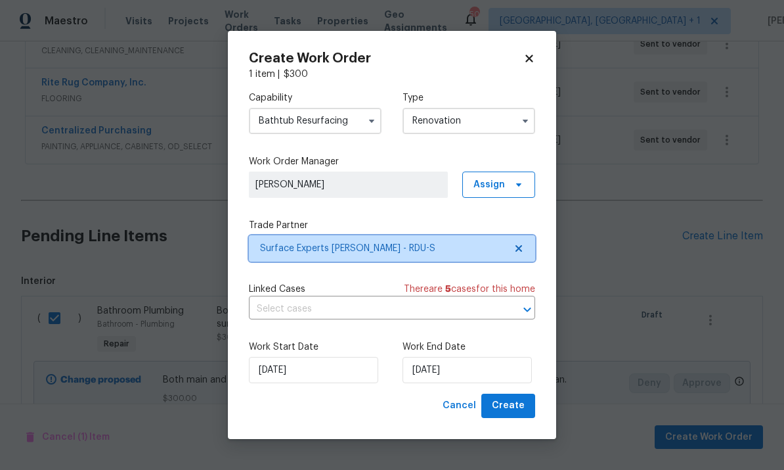
scroll to position [0, 0]
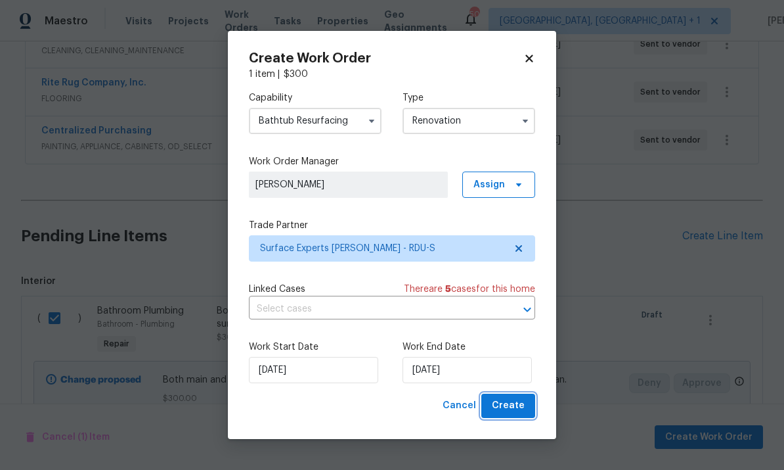
click at [514, 403] on span "Create" at bounding box center [508, 405] width 33 height 16
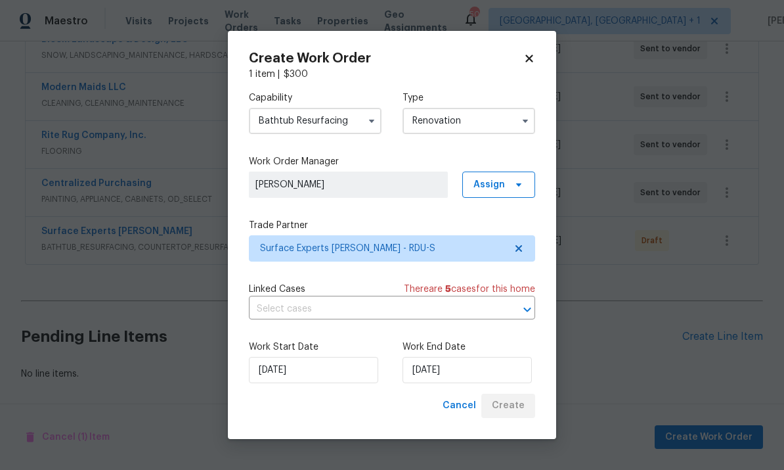
scroll to position [267, 0]
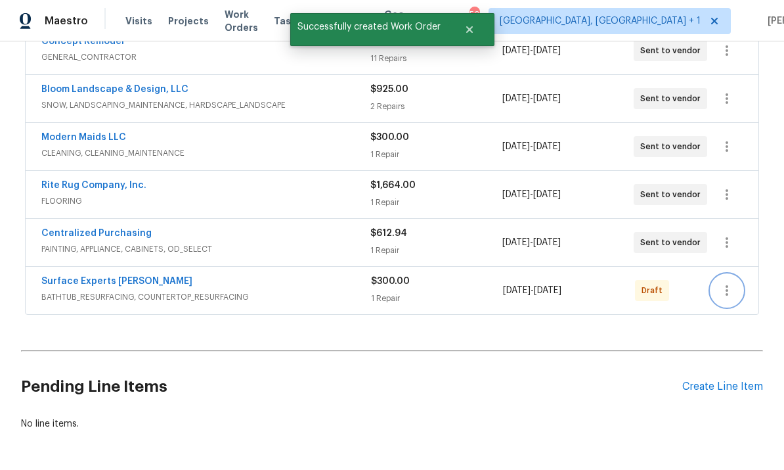
click at [731, 282] on icon "button" at bounding box center [727, 290] width 16 height 16
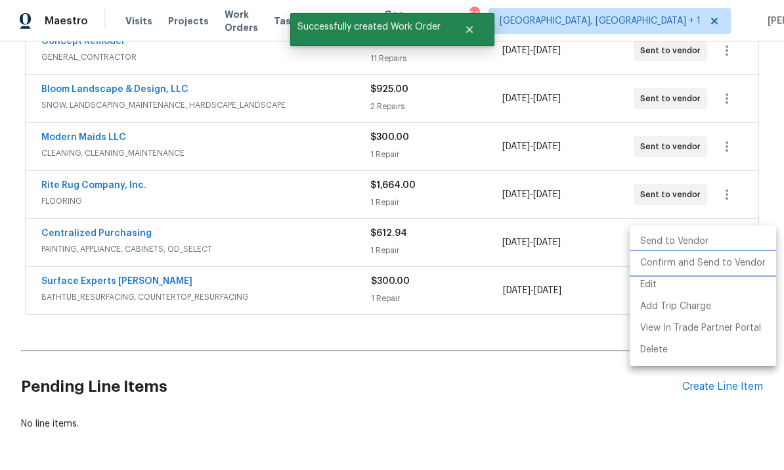
click at [700, 267] on li "Confirm and Send to Vendor" at bounding box center [703, 263] width 146 height 22
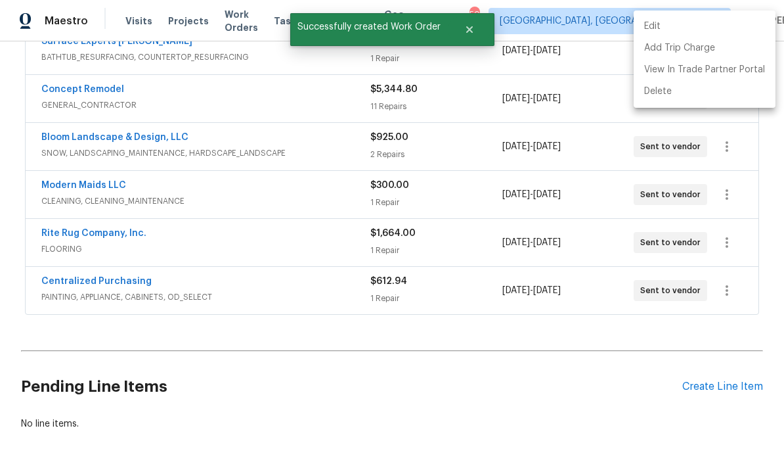
click at [548, 384] on div at bounding box center [392, 235] width 784 height 470
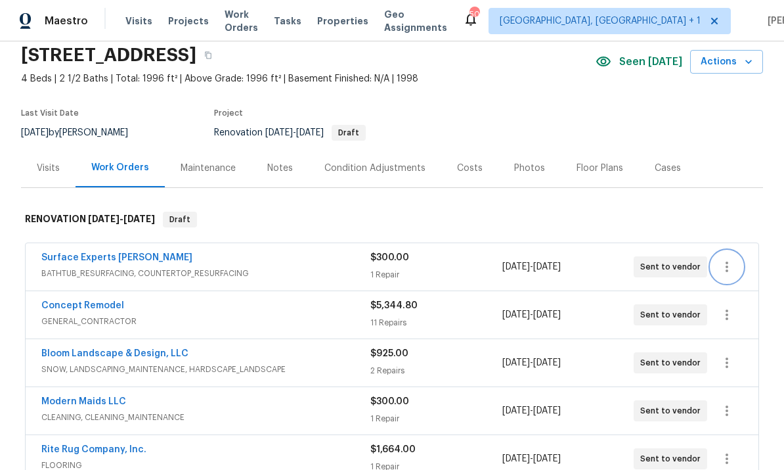
scroll to position [51, 0]
click at [105, 252] on link "Surface Experts [PERSON_NAME]" at bounding box center [116, 256] width 151 height 9
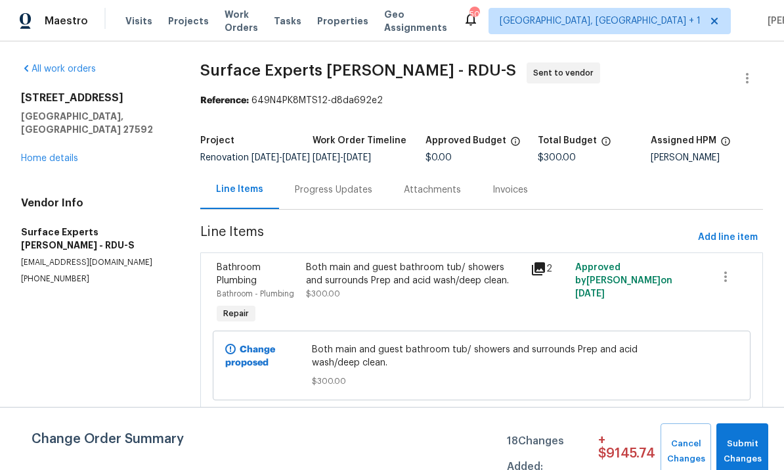
click at [333, 196] on div "Progress Updates" at bounding box center [334, 189] width 78 height 13
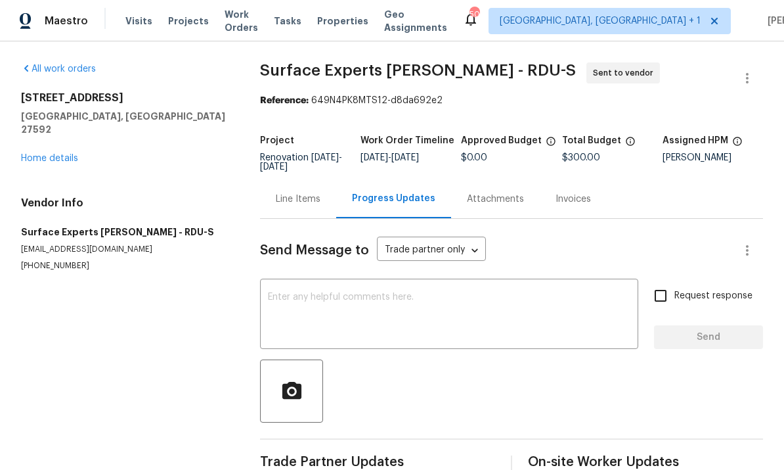
click at [337, 298] on textarea at bounding box center [449, 315] width 363 height 46
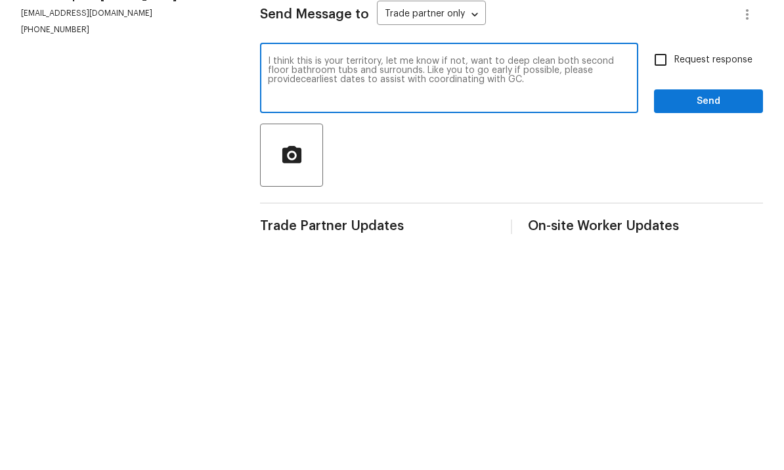
click at [313, 292] on textarea "I think this is your territory, let me know if not, want to deep clean both sec…" at bounding box center [449, 315] width 363 height 46
type textarea "I think this is your territory, let me know if not, want to deep clean both sec…"
click at [665, 282] on input "Request response" at bounding box center [661, 296] width 28 height 28
checkbox input "true"
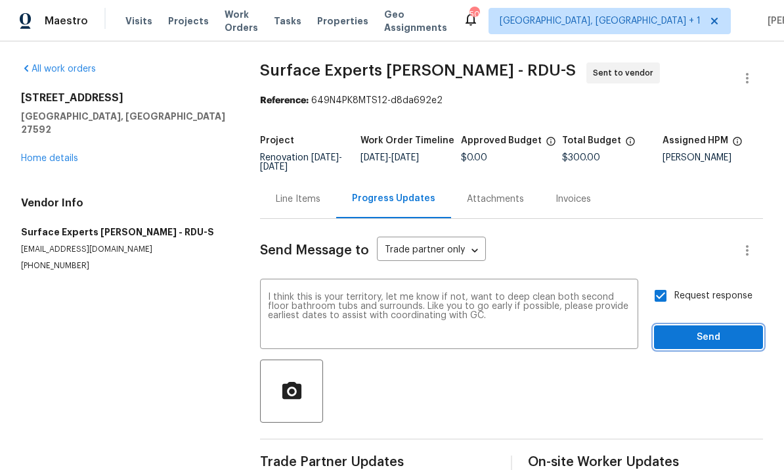
click at [704, 329] on span "Send" at bounding box center [709, 337] width 88 height 16
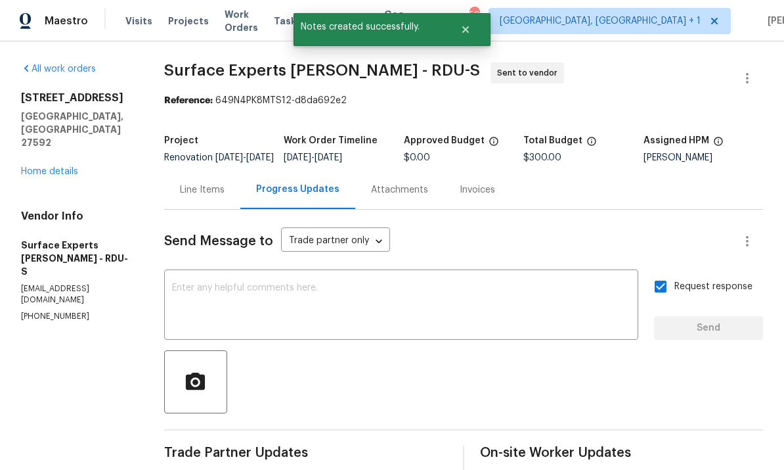
click at [78, 124] on div "401 Blackberry Creek Dr Willow Spring, NC 27592 Home details" at bounding box center [77, 134] width 112 height 87
click at [62, 167] on link "Home details" at bounding box center [49, 171] width 57 height 9
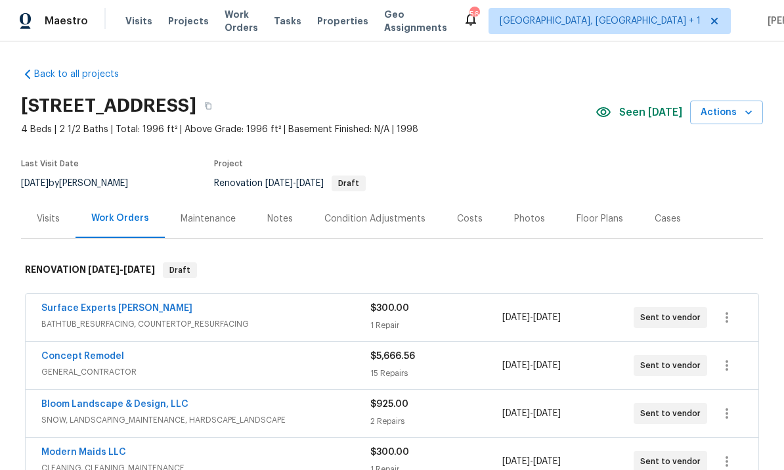
click at [43, 213] on div "Visits" at bounding box center [48, 218] width 23 height 13
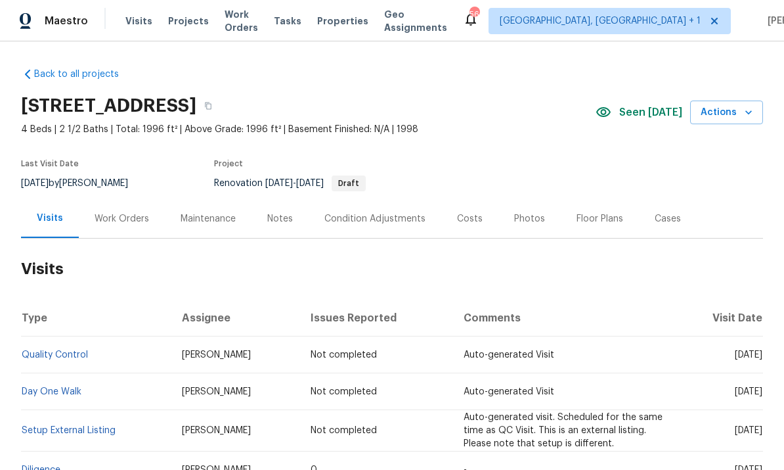
click at [120, 217] on div "Work Orders" at bounding box center [122, 218] width 55 height 13
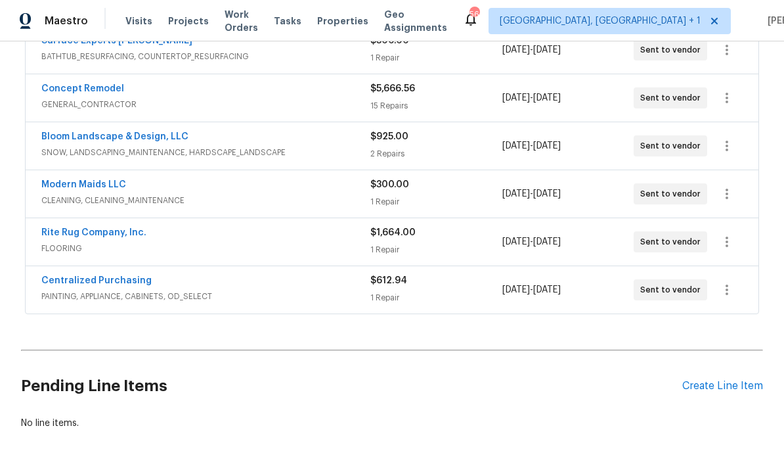
scroll to position [267, 0]
click at [120, 285] on link "Centralized Purchasing" at bounding box center [96, 281] width 110 height 9
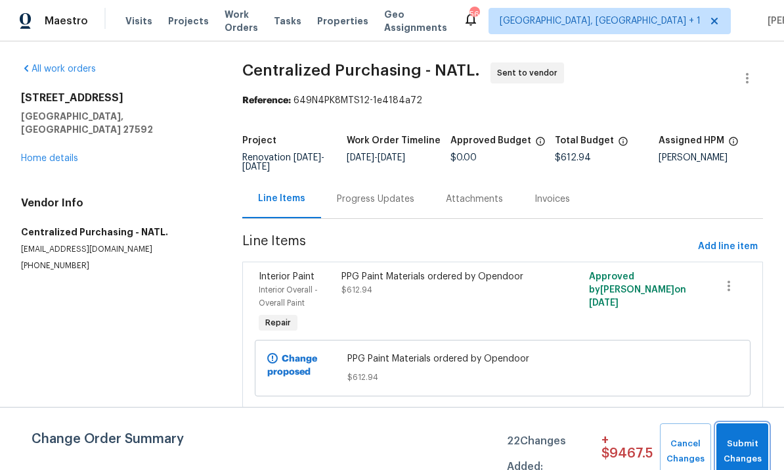
click at [741, 449] on span "Submit Changes" at bounding box center [742, 451] width 39 height 30
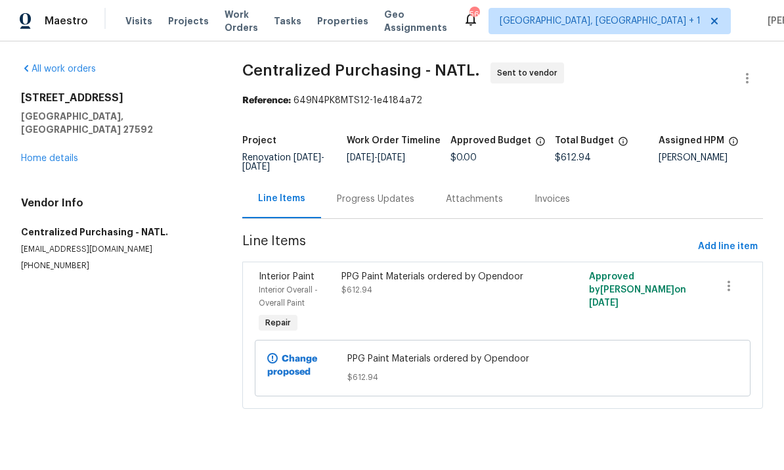
click at [76, 154] on link "Home details" at bounding box center [49, 158] width 57 height 9
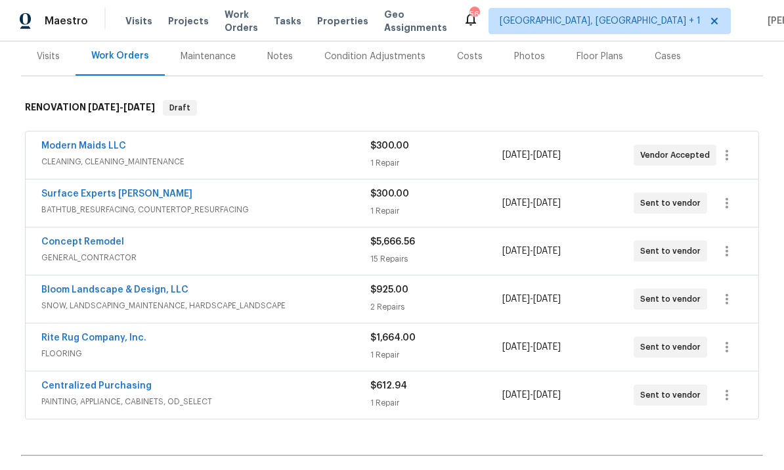
scroll to position [165, 0]
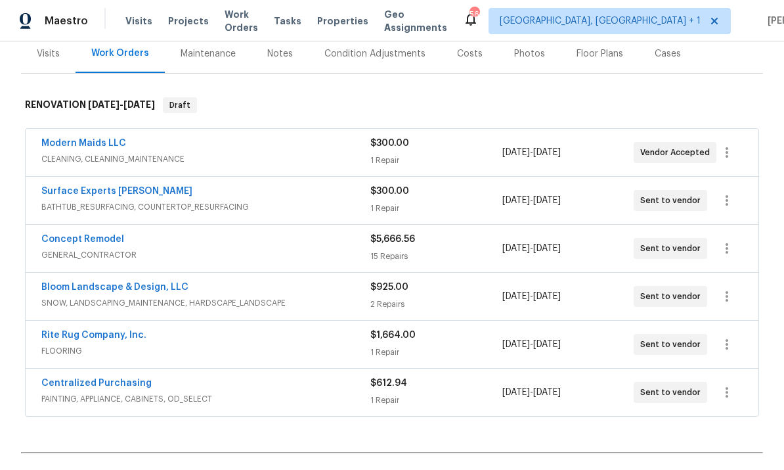
click at [123, 339] on link "Rite Rug Company, Inc." at bounding box center [93, 334] width 105 height 9
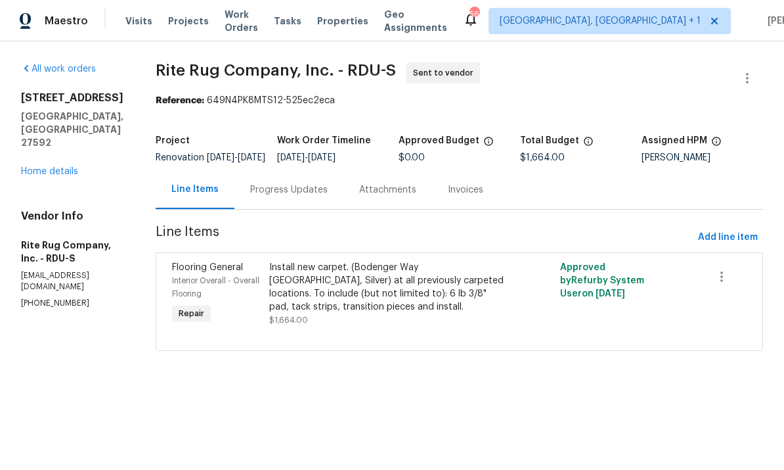
click at [70, 171] on div "All work orders 401 Blackberry Creek Dr Willow Spring, NC 27592 Home details Ve…" at bounding box center [72, 185] width 103 height 246
click at [60, 167] on link "Home details" at bounding box center [49, 171] width 57 height 9
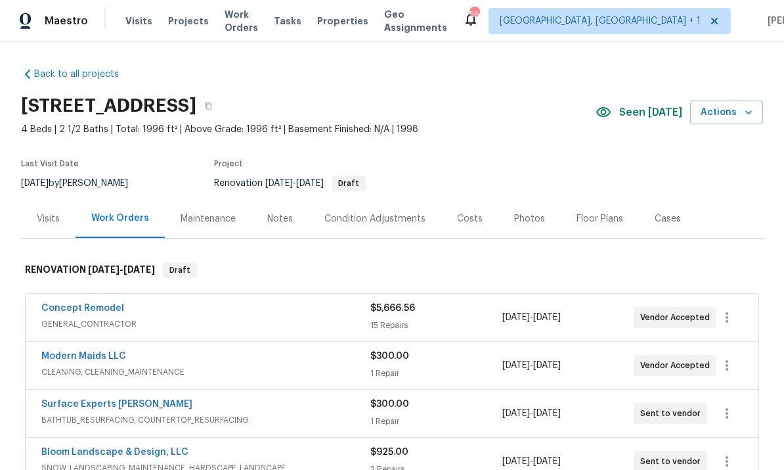
click at [106, 307] on link "Concept Remodel" at bounding box center [82, 307] width 83 height 9
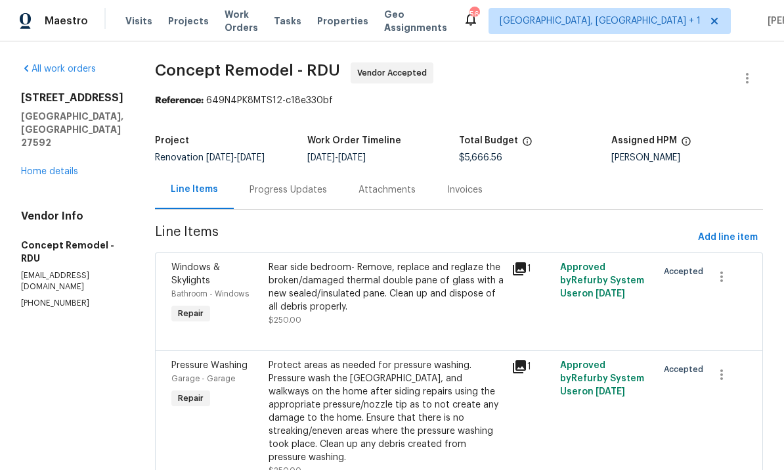
click at [62, 176] on link "Home details" at bounding box center [49, 171] width 57 height 9
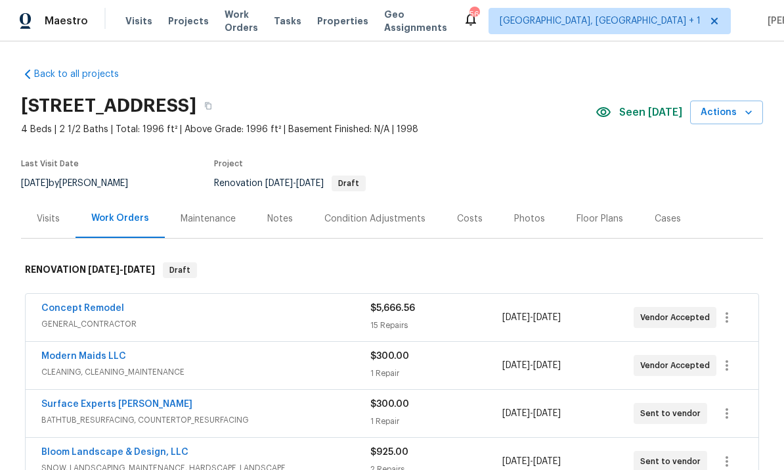
click at [463, 204] on div "Costs" at bounding box center [469, 218] width 57 height 39
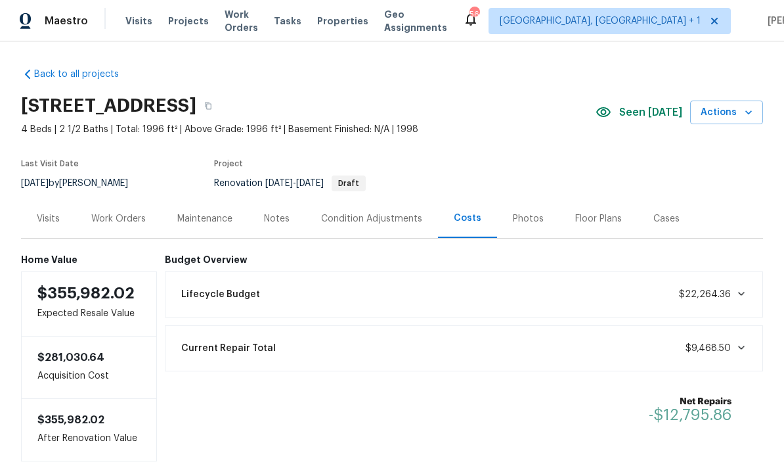
click at [131, 212] on div "Work Orders" at bounding box center [118, 218] width 55 height 13
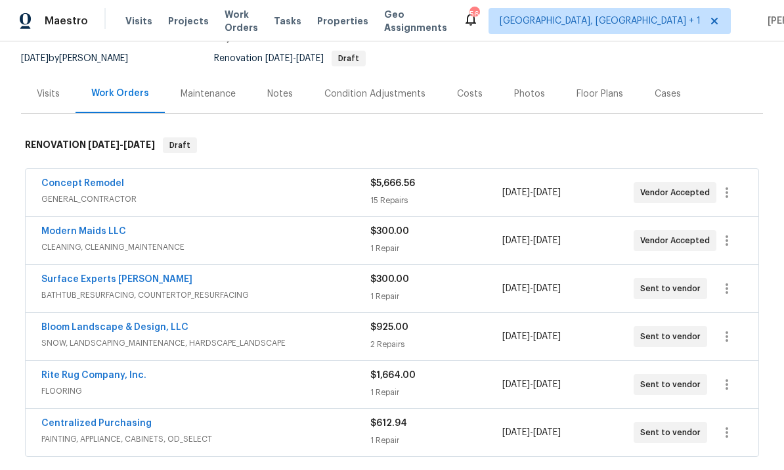
scroll to position [118, 0]
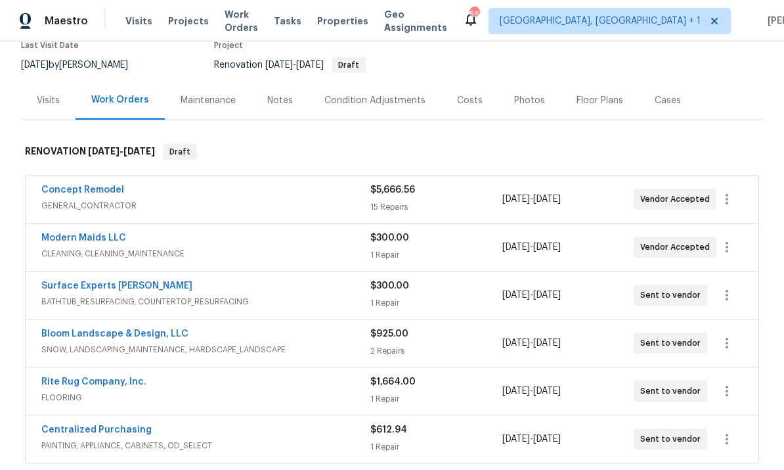
click at [380, 106] on div "Condition Adjustments" at bounding box center [374, 100] width 101 height 13
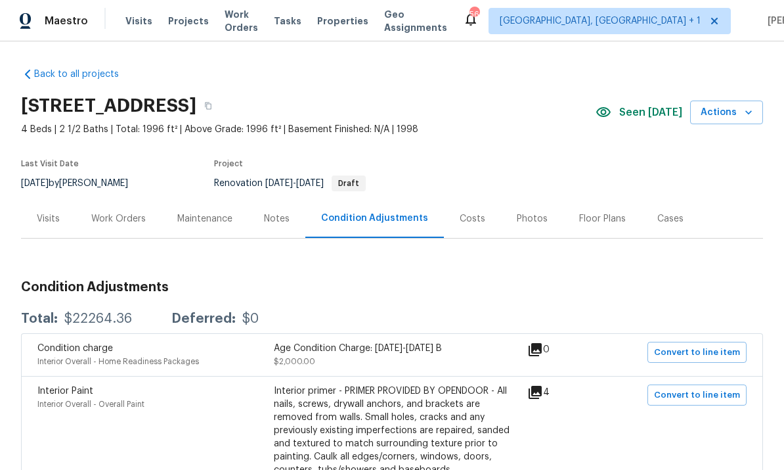
click at [273, 221] on div "Notes" at bounding box center [277, 218] width 26 height 13
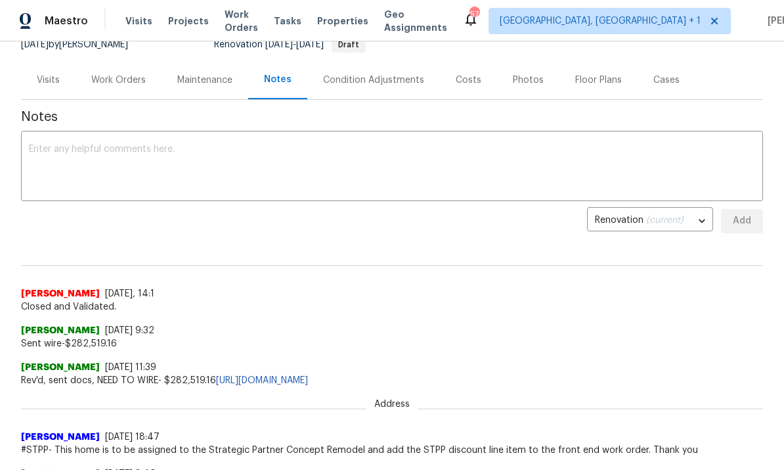
scroll to position [116, 0]
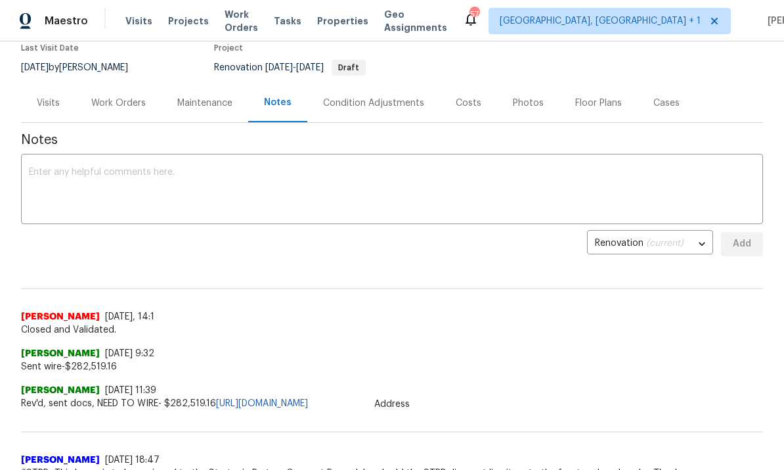
click at [121, 103] on div "Work Orders" at bounding box center [118, 103] width 55 height 13
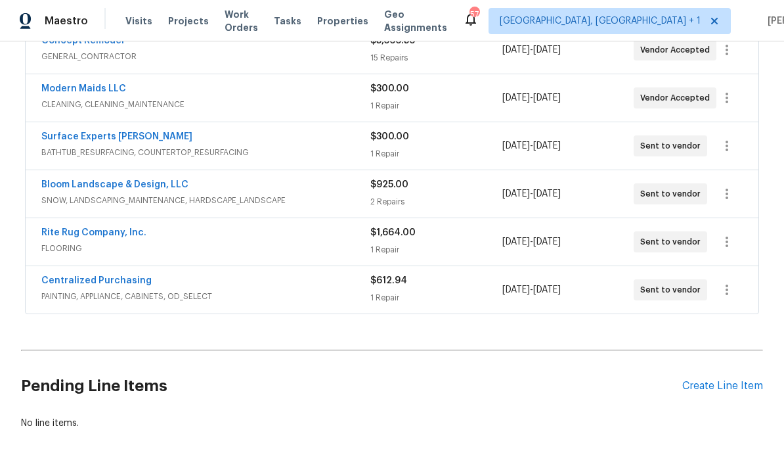
scroll to position [267, 0]
click at [719, 401] on div "Pending Line Items Create Line Item" at bounding box center [392, 386] width 742 height 61
click at [718, 389] on div "Create Line Item" at bounding box center [722, 386] width 81 height 12
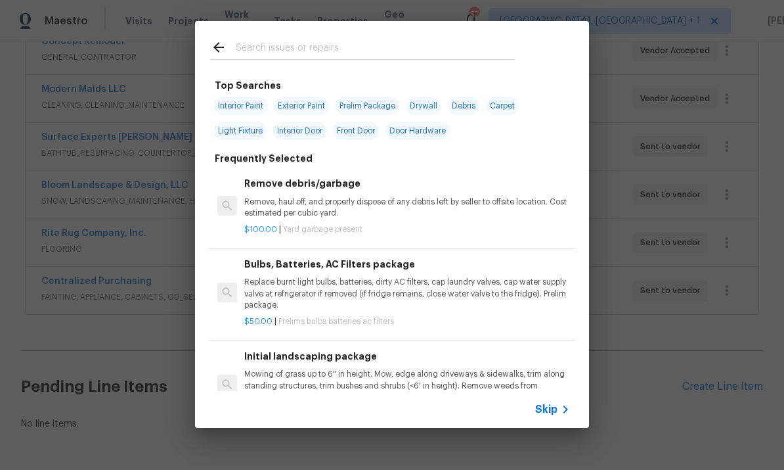
click at [279, 51] on input "text" at bounding box center [375, 49] width 279 height 20
type input "Flooring"
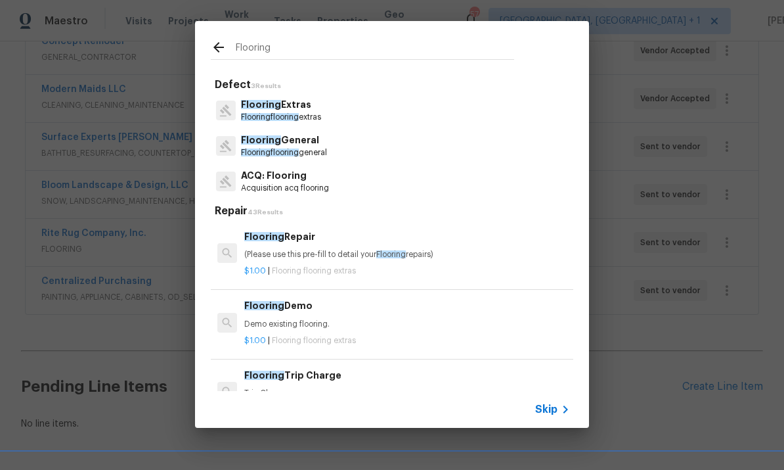
click at [303, 134] on p "Flooring General" at bounding box center [284, 140] width 86 height 14
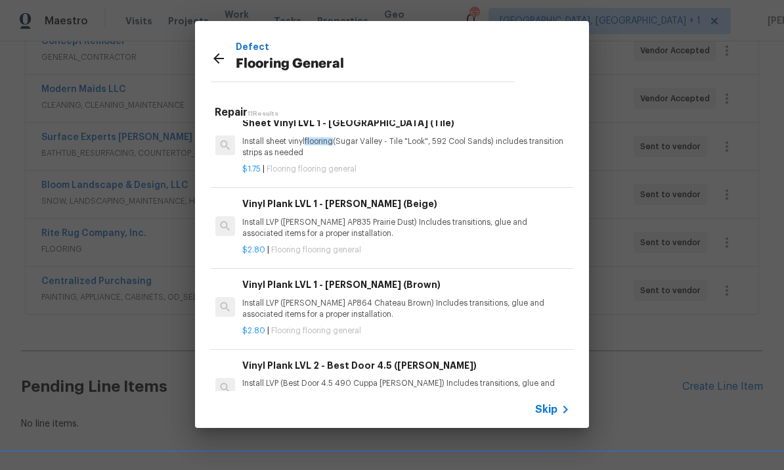
scroll to position [177, 2]
click at [692, 300] on div "Defect Flooring General Repair 11 Results Sheet Vinyl LVL 1 - [GEOGRAPHIC_DATA]…" at bounding box center [392, 224] width 784 height 449
